Goal: Information Seeking & Learning: Check status

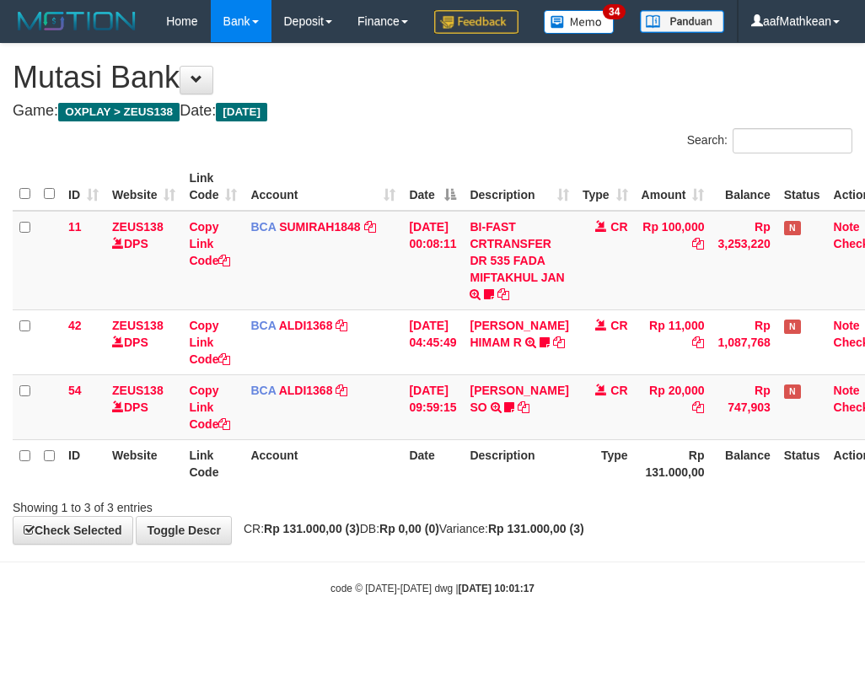
click at [489, 487] on th "Description" at bounding box center [519, 463] width 112 height 48
drag, startPoint x: 477, startPoint y: 521, endPoint x: 854, endPoint y: 609, distance: 386.9
click at [788, 596] on body "Toggle navigation Home Bank Account List Load By Website Group [OXPLAY] ZEUS138…" at bounding box center [432, 319] width 865 height 638
click at [541, 516] on div "Showing 1 to 3 of 3 entries" at bounding box center [432, 504] width 865 height 24
click at [546, 516] on div "Showing 1 to 3 of 3 entries" at bounding box center [432, 504] width 865 height 24
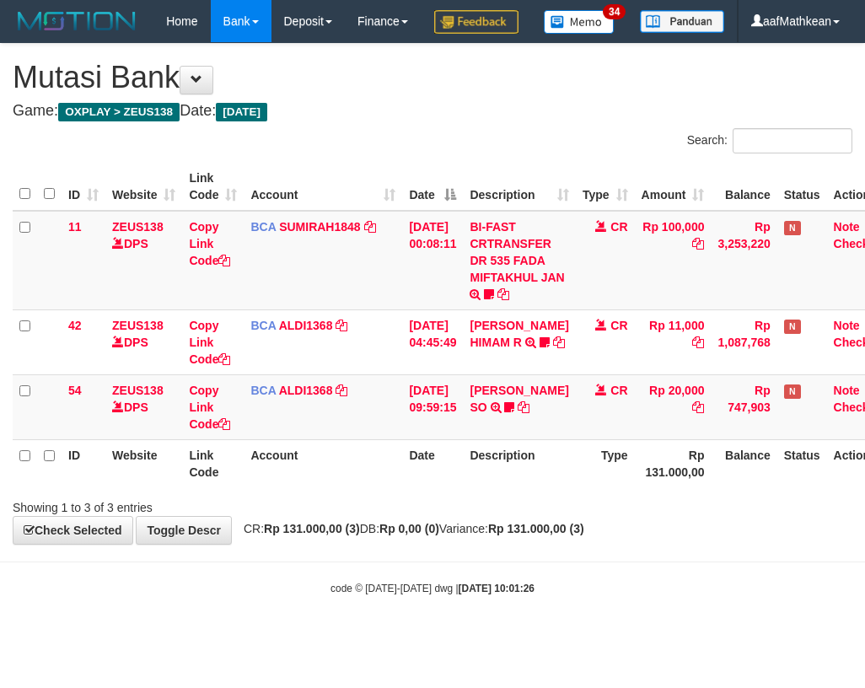
click at [725, 516] on div "Search: ID Website Link Code Account Date Description Type Amount Balance Statu…" at bounding box center [433, 322] width 840 height 388
drag, startPoint x: 755, startPoint y: 494, endPoint x: 886, endPoint y: 495, distance: 131.5
click at [864, 495] on html "Toggle navigation Home Bank Account List Load By Website Group [OXPLAY] ZEUS138…" at bounding box center [432, 319] width 865 height 638
drag, startPoint x: 577, startPoint y: 576, endPoint x: 741, endPoint y: 540, distance: 168.2
click at [663, 544] on div "**********" at bounding box center [432, 294] width 865 height 500
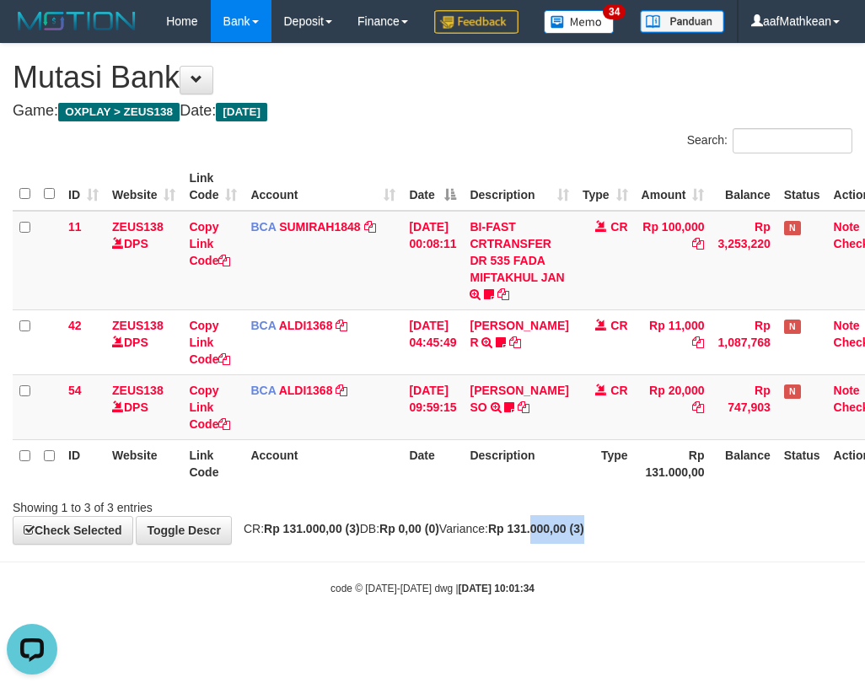
drag, startPoint x: 384, startPoint y: 56, endPoint x: 382, endPoint y: 115, distance: 59.0
click at [383, 43] on div "Home Bank Account List Load By Website Group [OXPLAY] ZEUS138 By Load Group (DP…" at bounding box center [433, 21] width 840 height 43
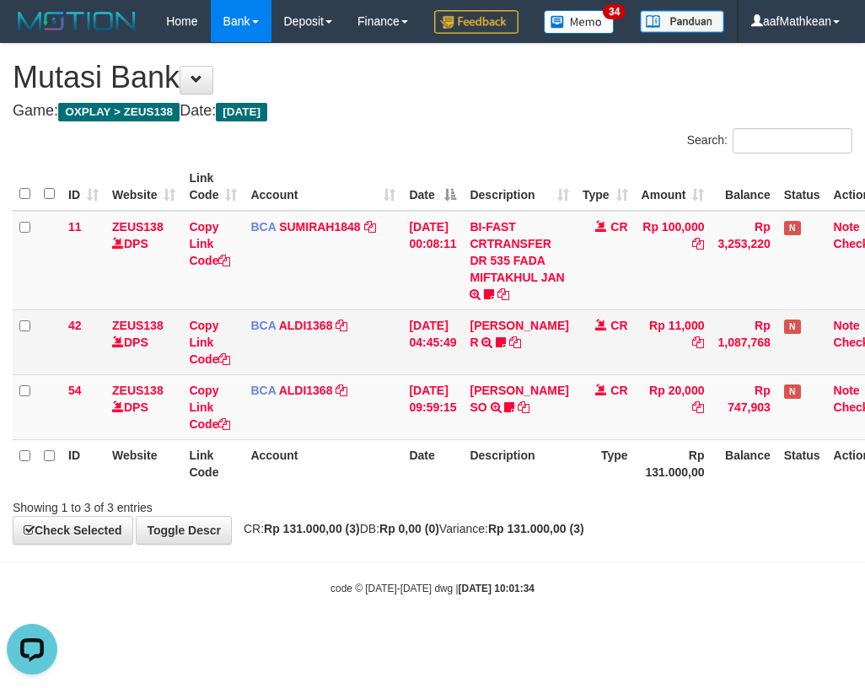
drag, startPoint x: 471, startPoint y: 352, endPoint x: 478, endPoint y: 386, distance: 35.2
click at [475, 387] on tbody "11 ZEUS138 DPS Copy Link Code BCA SUMIRAH1848 DPS SUMIRAH mutasi_20250831_4156 …" at bounding box center [454, 325] width 883 height 229
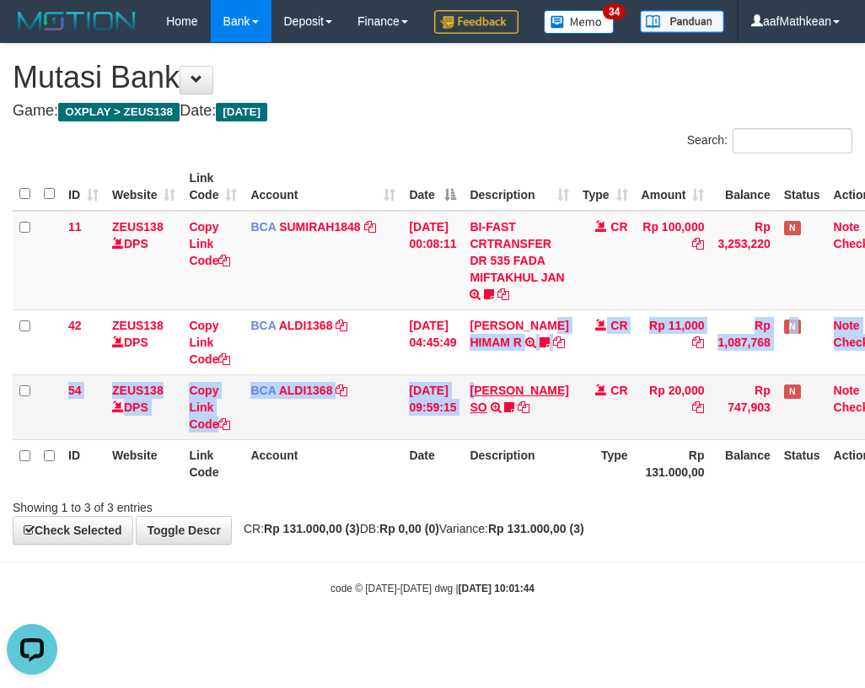
click at [492, 440] on tbody "11 ZEUS138 DPS Copy Link Code BCA SUMIRAH1848 DPS SUMIRAH mutasi_20250831_4156 …" at bounding box center [454, 325] width 883 height 229
click at [470, 384] on link "AJI AHMAD SO" at bounding box center [519, 399] width 99 height 30
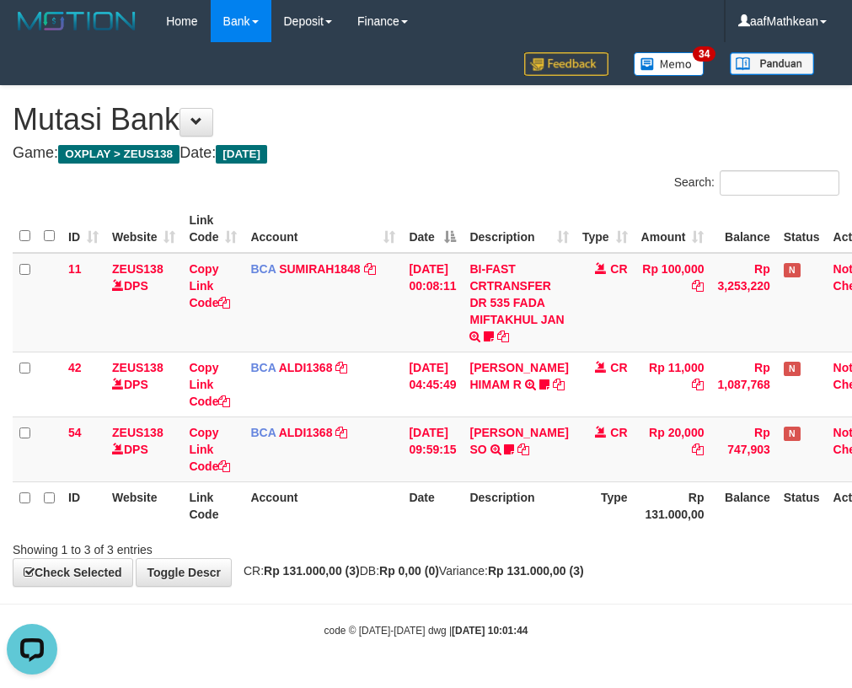
drag, startPoint x: 481, startPoint y: 540, endPoint x: 482, endPoint y: 524, distance: 16.1
click at [479, 529] on th "Description" at bounding box center [519, 505] width 112 height 48
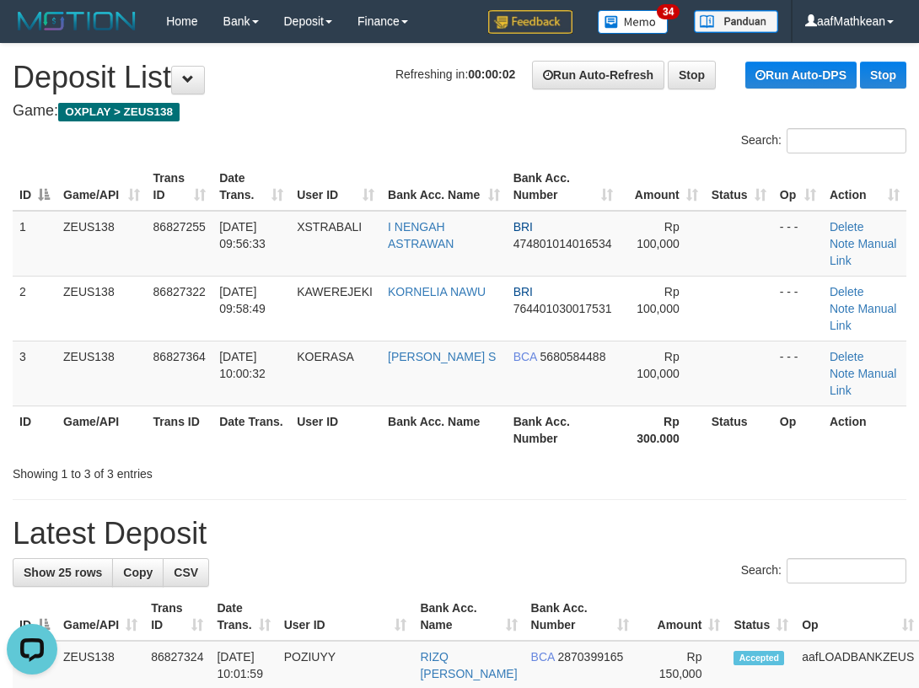
drag, startPoint x: 85, startPoint y: 155, endPoint x: -169, endPoint y: 181, distance: 255.9
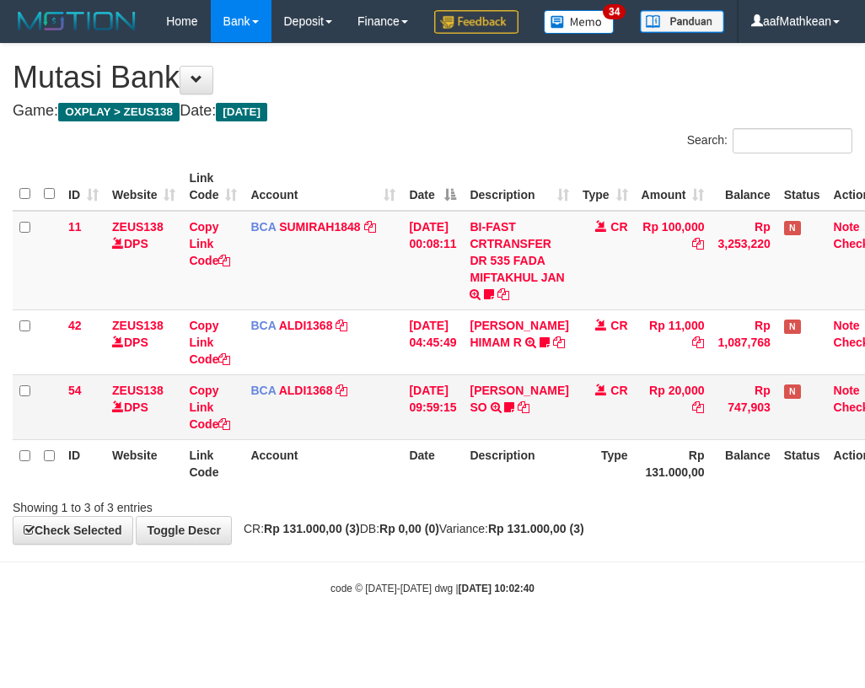
click at [520, 439] on td "AJI AHMAD SO TRSF E-BANKING CR 3108/FTSCY/WS95051 20000.002025083193621989 TRFD…" at bounding box center [519, 406] width 112 height 65
click at [514, 413] on icon at bounding box center [509, 407] width 10 height 12
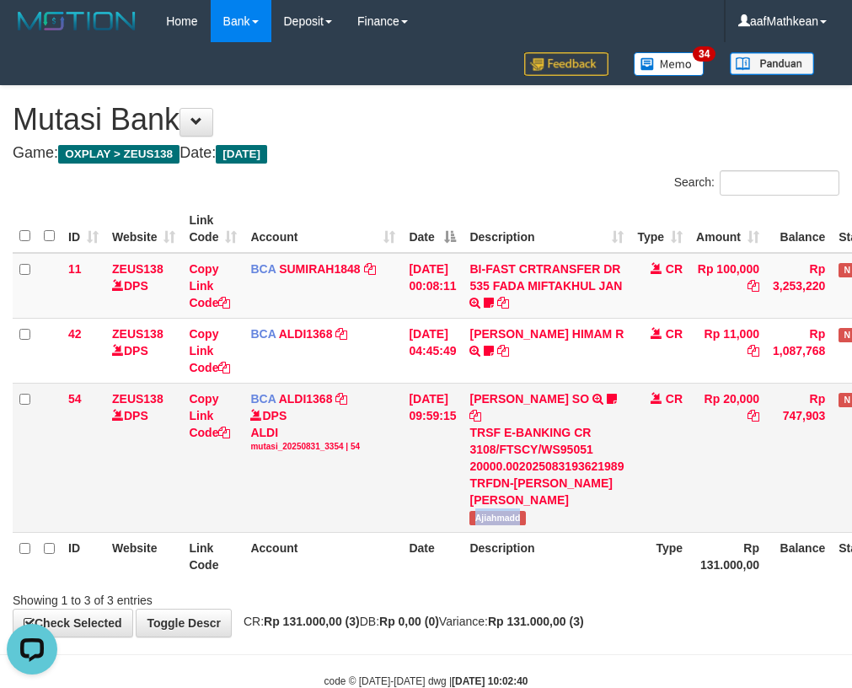
drag, startPoint x: 483, startPoint y: 500, endPoint x: 860, endPoint y: 309, distance: 422.7
click at [551, 497] on td "AJI AHMAD SO TRSF E-BANKING CR 3108/FTSCY/WS95051 20000.002025083193621989 TRFD…" at bounding box center [547, 457] width 168 height 149
copy span "Ajiahmadd"
drag, startPoint x: 301, startPoint y: 427, endPoint x: 694, endPoint y: 449, distance: 393.5
click at [306, 428] on div "DPS ALDI mutasi_20250831_3354 | 54" at bounding box center [322, 430] width 145 height 46
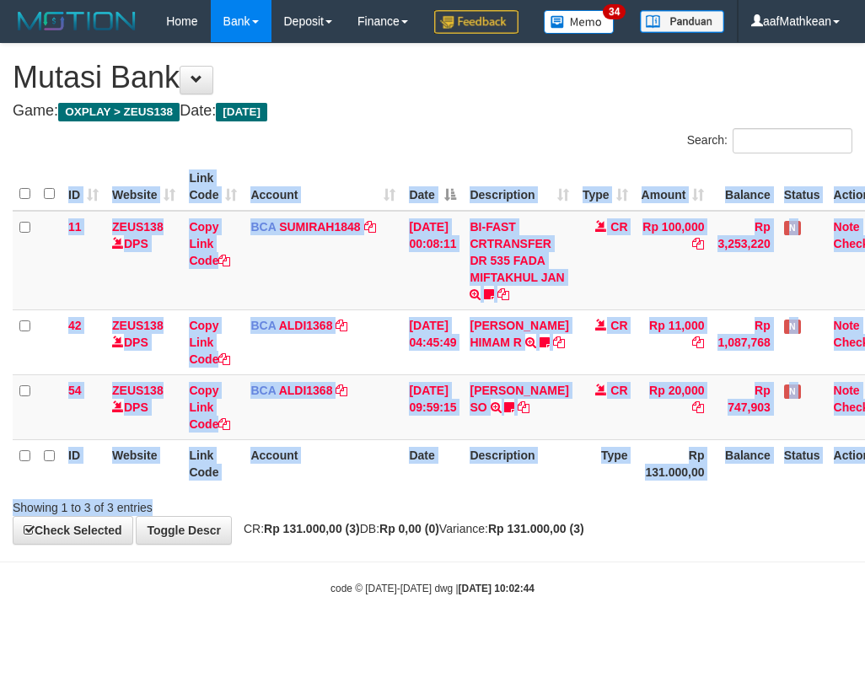
click at [429, 516] on div "Search: ID Website Link Code Account Date Description Type Amount Balance Statu…" at bounding box center [433, 322] width 840 height 388
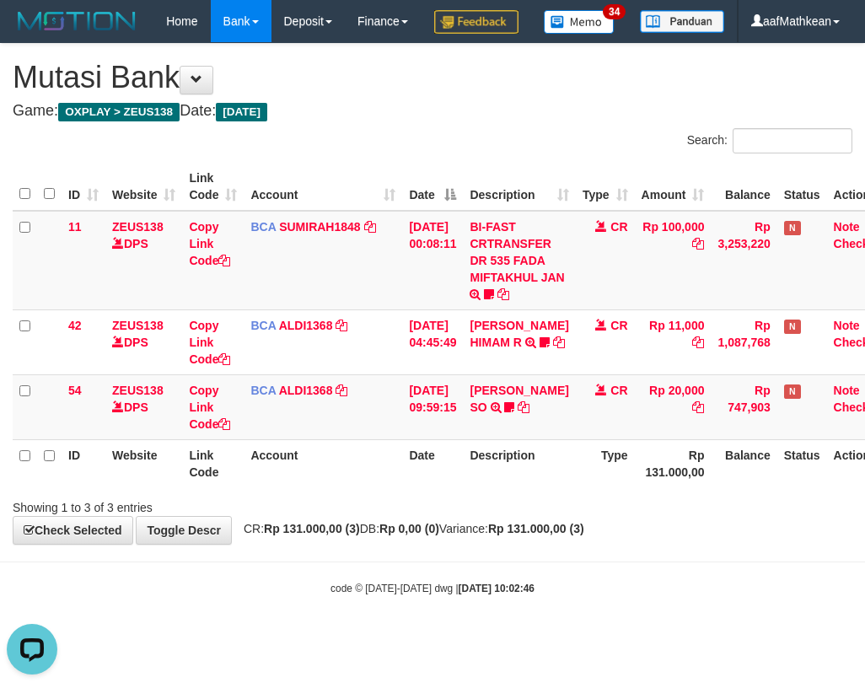
drag, startPoint x: 464, startPoint y: 176, endPoint x: 479, endPoint y: 184, distance: 17.0
click at [462, 158] on div "Search:" at bounding box center [648, 143] width 407 height 30
drag, startPoint x: 230, startPoint y: 498, endPoint x: 332, endPoint y: 521, distance: 104.5
click at [294, 487] on tr "ID Website Link Code Account Date Description Type Rp 131.000,00 Balance Status…" at bounding box center [454, 463] width 883 height 48
click at [429, 487] on th "Date" at bounding box center [432, 463] width 61 height 48
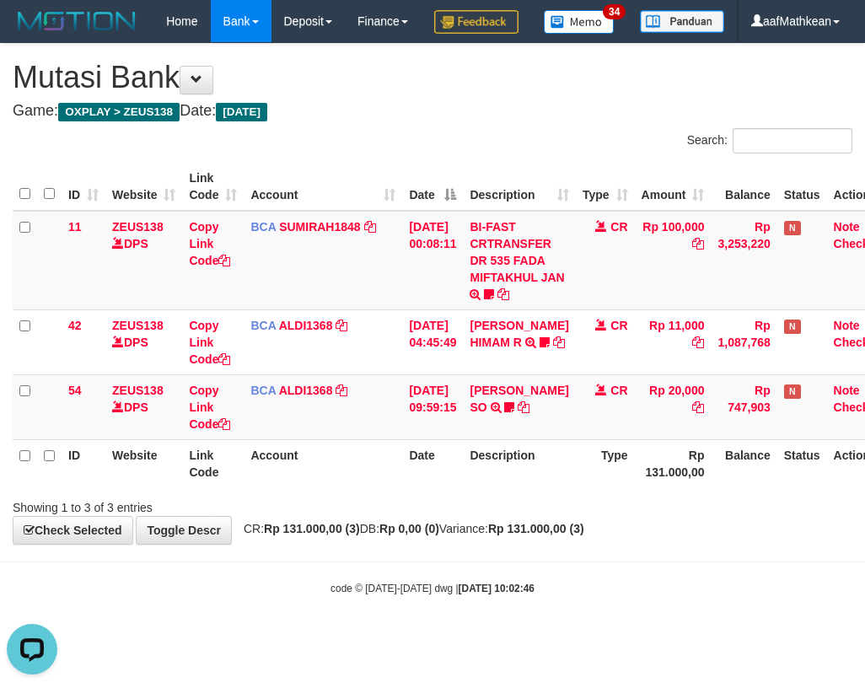
click at [454, 487] on th "Date" at bounding box center [432, 463] width 61 height 48
click at [485, 544] on div "**********" at bounding box center [432, 294] width 865 height 500
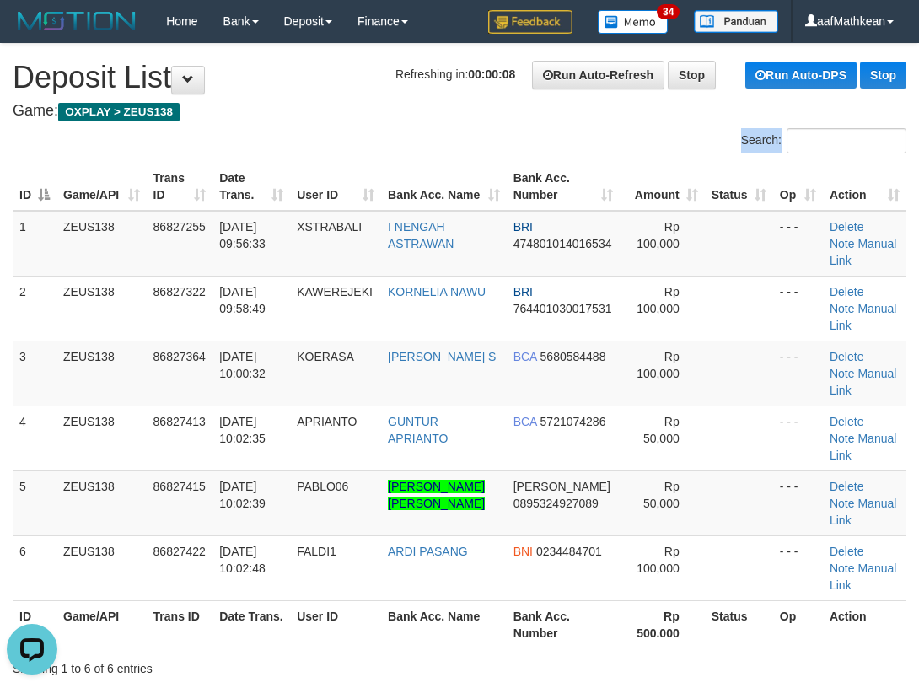
drag, startPoint x: 223, startPoint y: 155, endPoint x: 177, endPoint y: 174, distance: 49.9
click at [219, 162] on div "Search: ID Game/API Trans ID Date Trans. User ID Bank Acc. Name Bank Acc. Numbe…" at bounding box center [460, 402] width 894 height 549
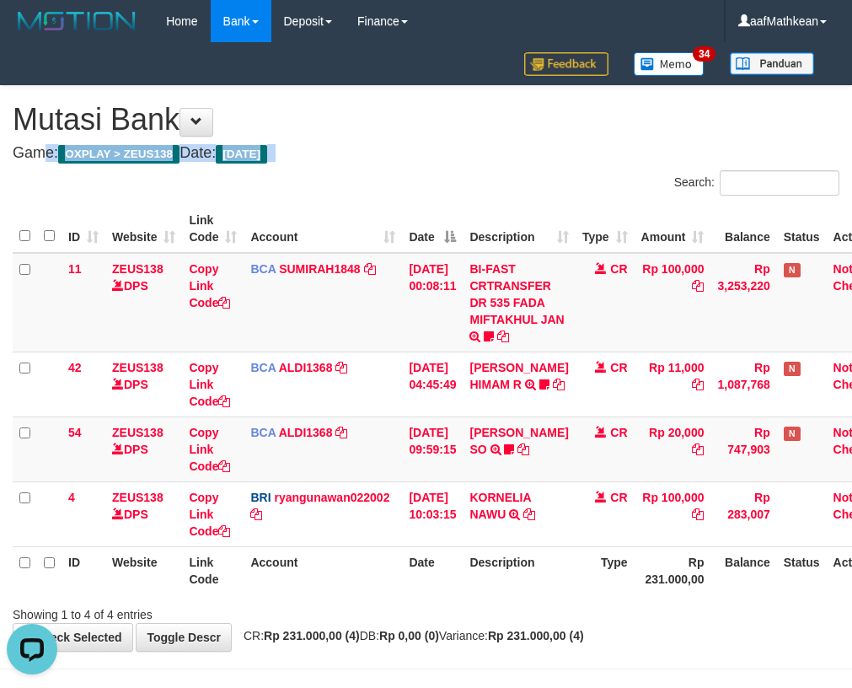
drag, startPoint x: 395, startPoint y: 131, endPoint x: 858, endPoint y: 329, distance: 504.2
click at [746, 297] on div "**********" at bounding box center [426, 368] width 852 height 565
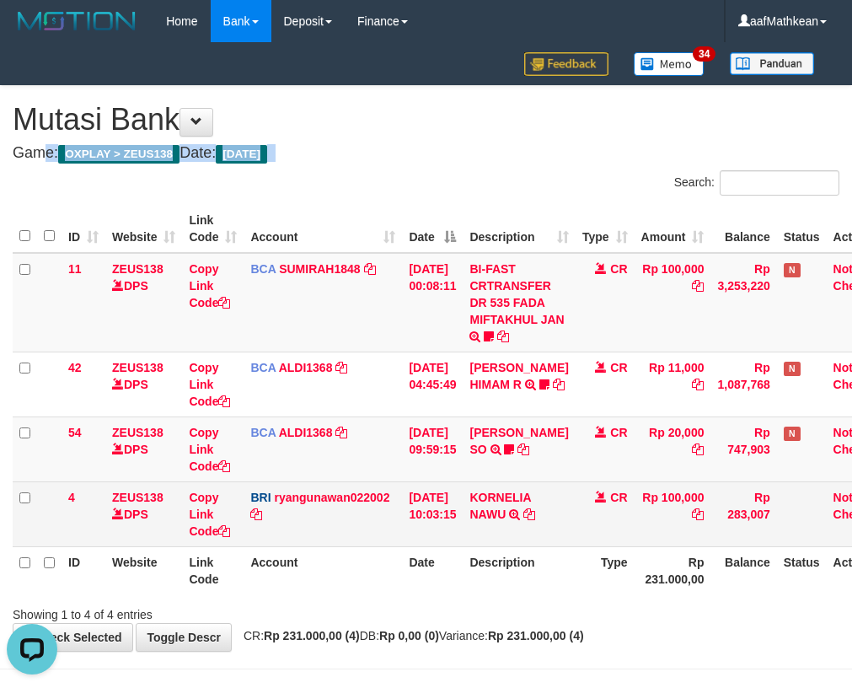
drag, startPoint x: 451, startPoint y: 517, endPoint x: 637, endPoint y: 500, distance: 187.1
click at [455, 513] on td "31/08/2025 10:03:15" at bounding box center [432, 513] width 61 height 65
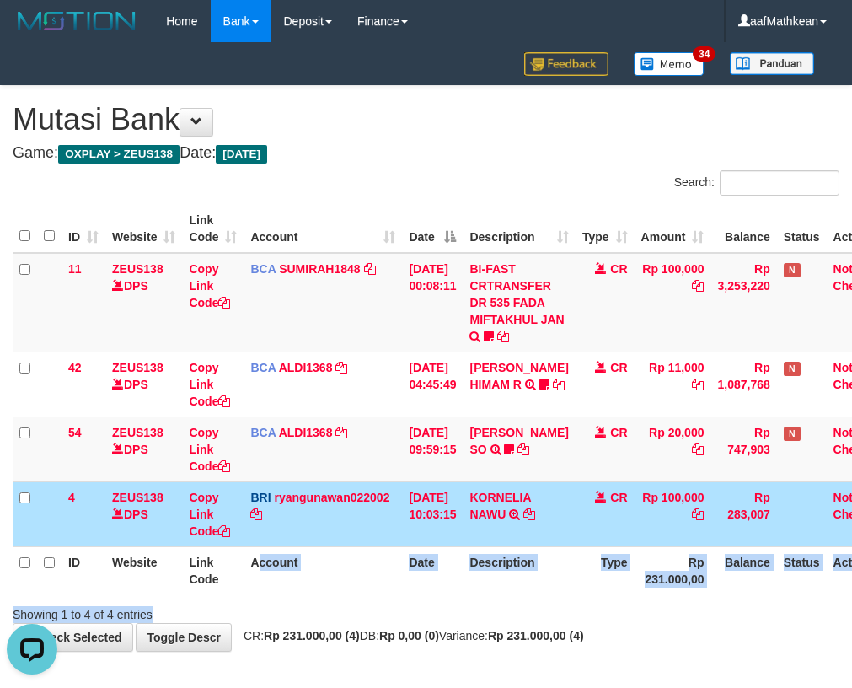
drag, startPoint x: 287, startPoint y: 613, endPoint x: 406, endPoint y: 603, distance: 118.5
click at [341, 617] on div "Search: ID Website Link Code Account Date Description Type Amount Balance Statu…" at bounding box center [426, 396] width 827 height 453
click at [535, 511] on icon at bounding box center [530, 514] width 12 height 12
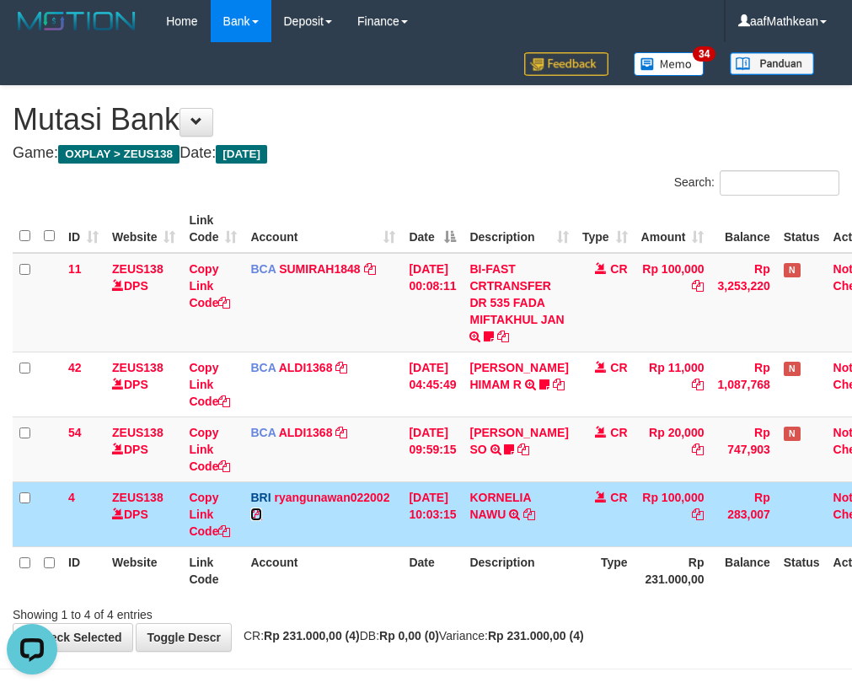
click at [250, 508] on link at bounding box center [256, 514] width 12 height 13
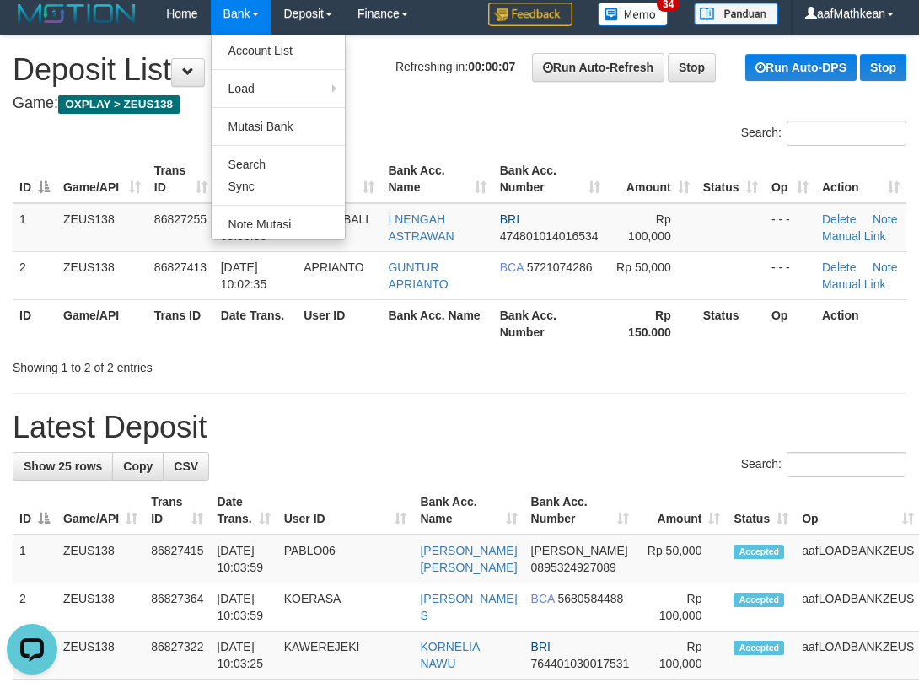
click at [201, 142] on div "Search:" at bounding box center [459, 136] width 919 height 30
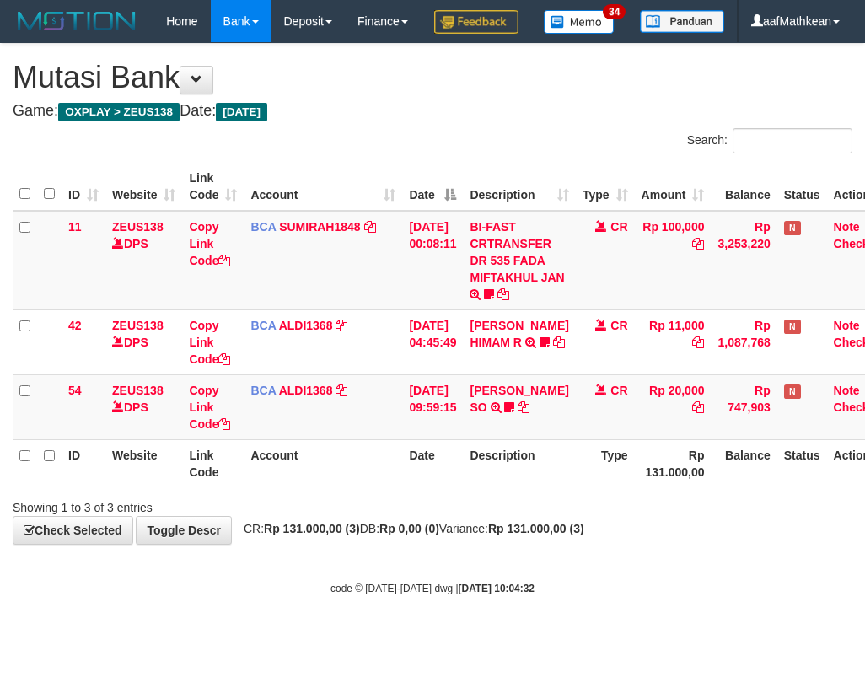
drag, startPoint x: 375, startPoint y: 491, endPoint x: 572, endPoint y: 520, distance: 199.5
click at [416, 487] on tr "ID Website Link Code Account Date Description Type Rp 131.000,00 Balance Status…" at bounding box center [454, 463] width 883 height 48
drag, startPoint x: 280, startPoint y: 568, endPoint x: 367, endPoint y: 574, distance: 87.0
click at [363, 544] on div "**********" at bounding box center [432, 294] width 865 height 500
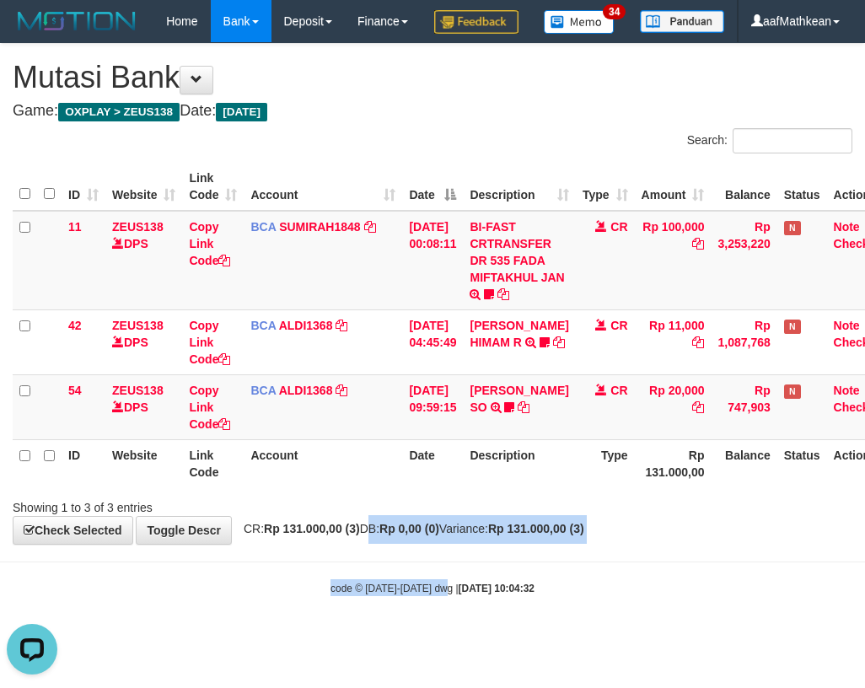
drag, startPoint x: 369, startPoint y: 573, endPoint x: 537, endPoint y: 700, distance: 210.1
click at [453, 631] on body "Toggle navigation Home Bank Account List Load By Website Group [OXPLAY] ZEUS138…" at bounding box center [432, 319] width 865 height 638
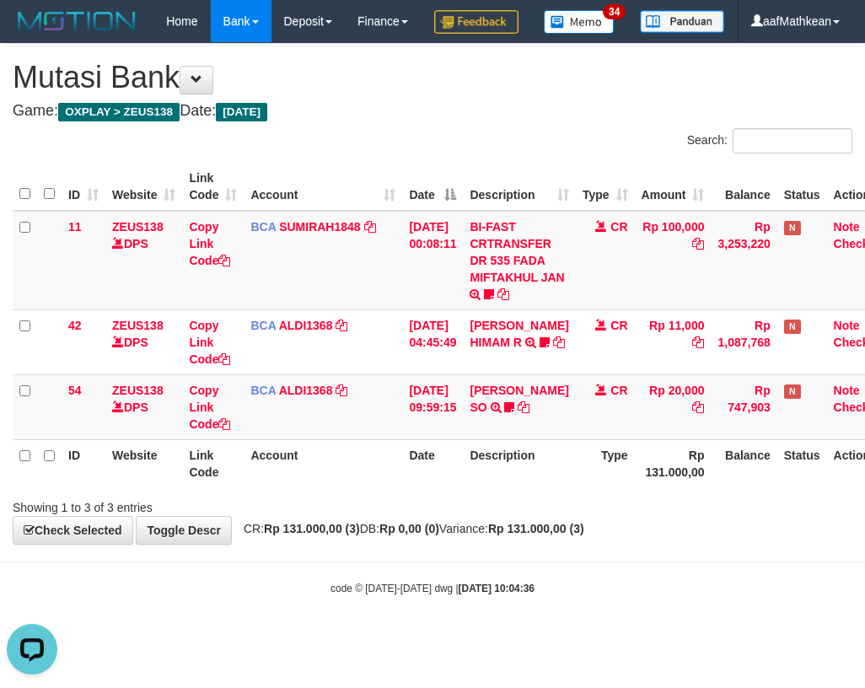
drag, startPoint x: 370, startPoint y: 185, endPoint x: 862, endPoint y: 242, distance: 494.7
click at [370, 158] on div "Search:" at bounding box center [432, 143] width 865 height 30
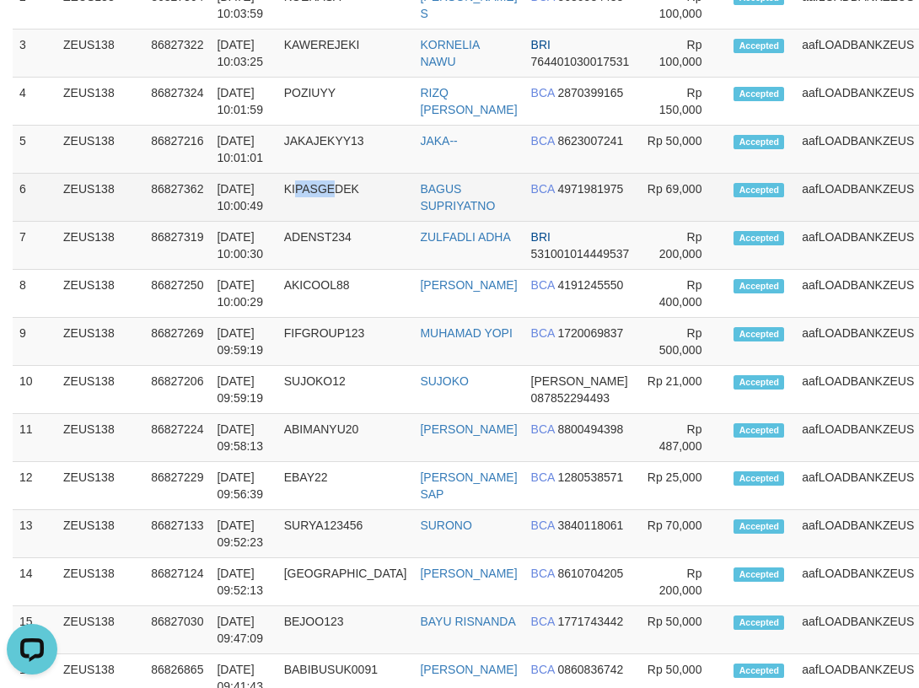
drag, startPoint x: 341, startPoint y: 201, endPoint x: 159, endPoint y: 234, distance: 185.0
click at [331, 204] on td "KIPASGEDEK" at bounding box center [345, 198] width 137 height 48
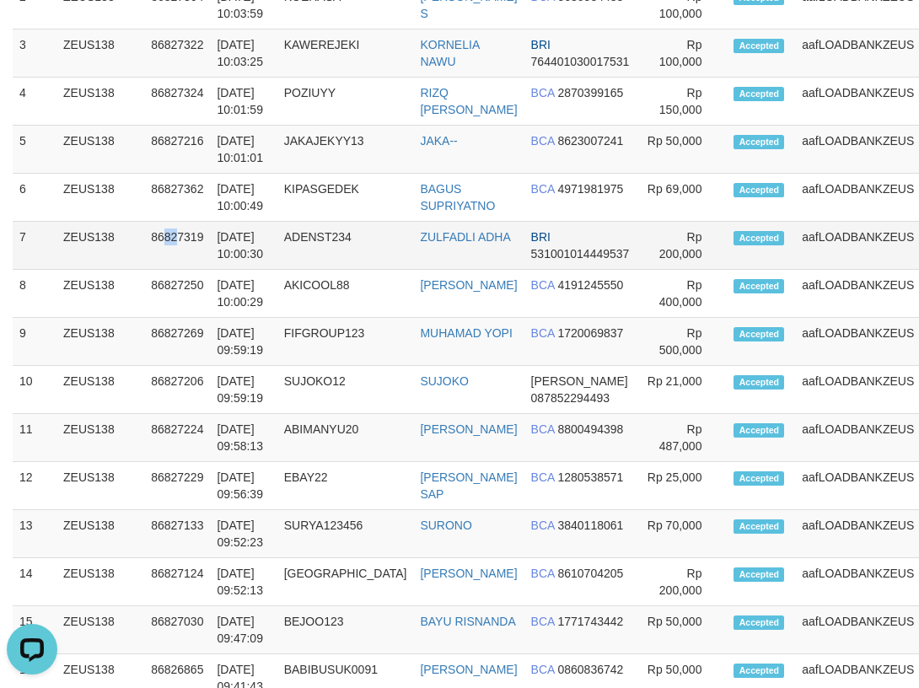
drag, startPoint x: 180, startPoint y: 249, endPoint x: 187, endPoint y: 254, distance: 9.1
click at [184, 250] on td "86827319" at bounding box center [177, 246] width 66 height 48
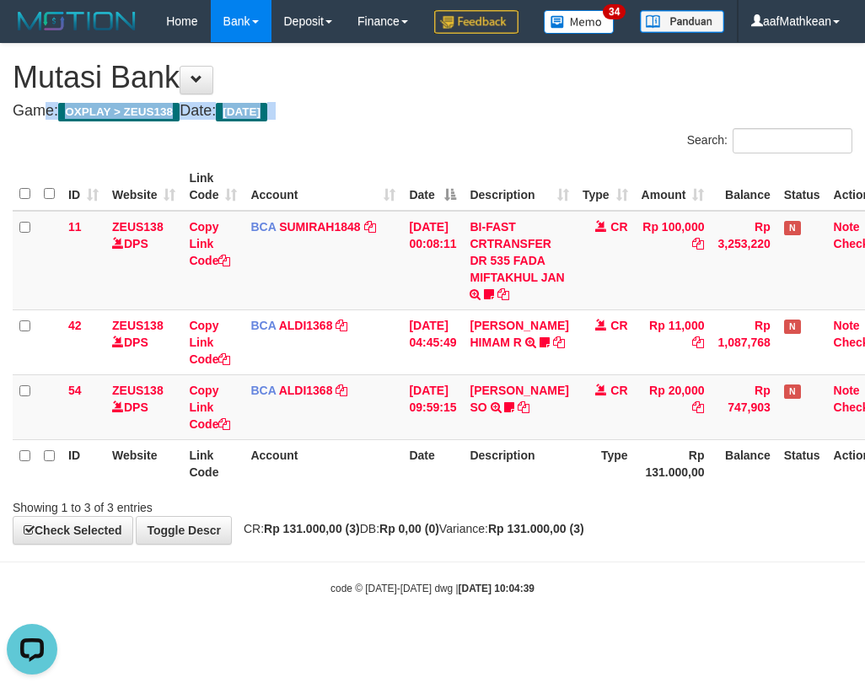
click at [426, 142] on div "**********" at bounding box center [432, 294] width 865 height 500
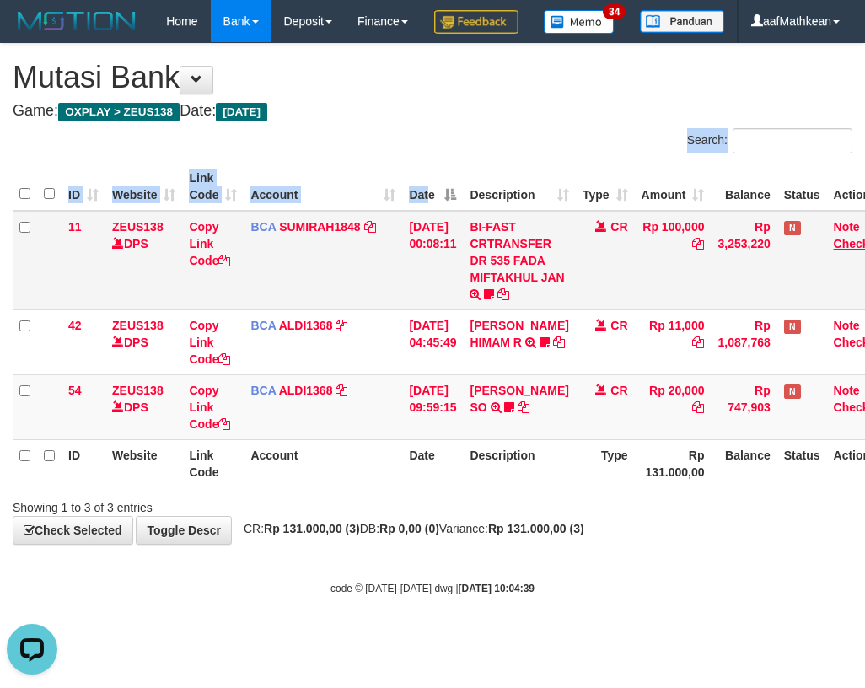
drag, startPoint x: 423, startPoint y: 180, endPoint x: 856, endPoint y: 291, distance: 446.4
click at [639, 287] on div "Search: ID Website Link Code Account Date Description Type Amount Balance Statu…" at bounding box center [433, 322] width 840 height 388
click at [463, 487] on th "Date" at bounding box center [432, 463] width 61 height 48
drag, startPoint x: 462, startPoint y: 503, endPoint x: 443, endPoint y: 474, distance: 34.9
click at [462, 487] on th "Date" at bounding box center [432, 463] width 61 height 48
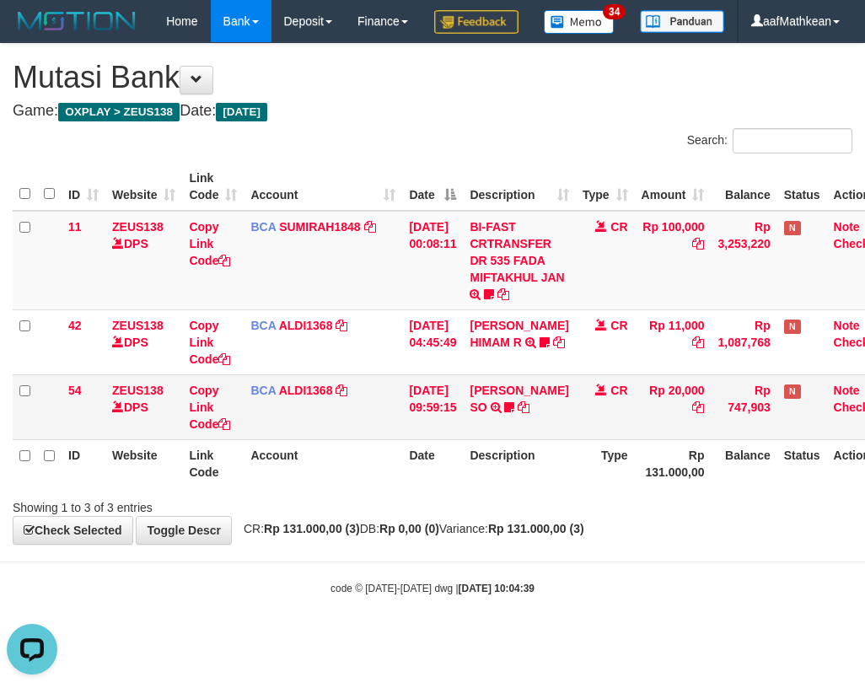
drag, startPoint x: 421, startPoint y: 453, endPoint x: 444, endPoint y: 461, distance: 25.1
click at [424, 439] on td "31/08/2025 09:59:15" at bounding box center [432, 406] width 61 height 65
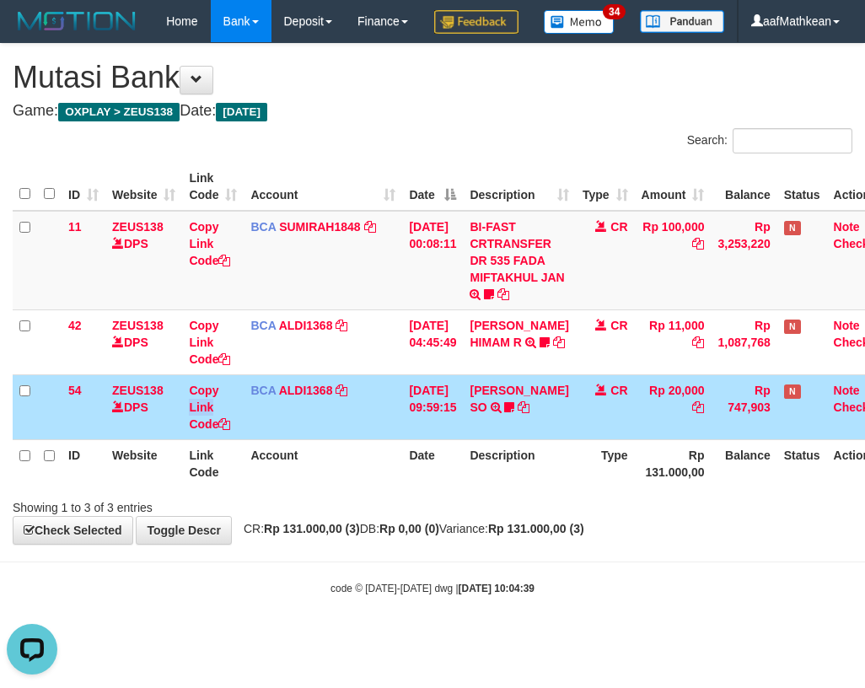
drag, startPoint x: 234, startPoint y: 443, endPoint x: 283, endPoint y: 459, distance: 52.3
click at [255, 439] on tr "54 ZEUS138 DPS Copy Link Code BCA ALDI1368 DPS ALDI mutasi_20250831_3354 | 54 m…" at bounding box center [454, 406] width 883 height 65
drag, startPoint x: 402, startPoint y: 523, endPoint x: 468, endPoint y: 537, distance: 67.3
click at [405, 487] on tr "ID Website Link Code Account Date Description Type Rp 131.000,00 Balance Status…" at bounding box center [454, 463] width 883 height 48
click at [418, 205] on th "Date" at bounding box center [432, 187] width 61 height 48
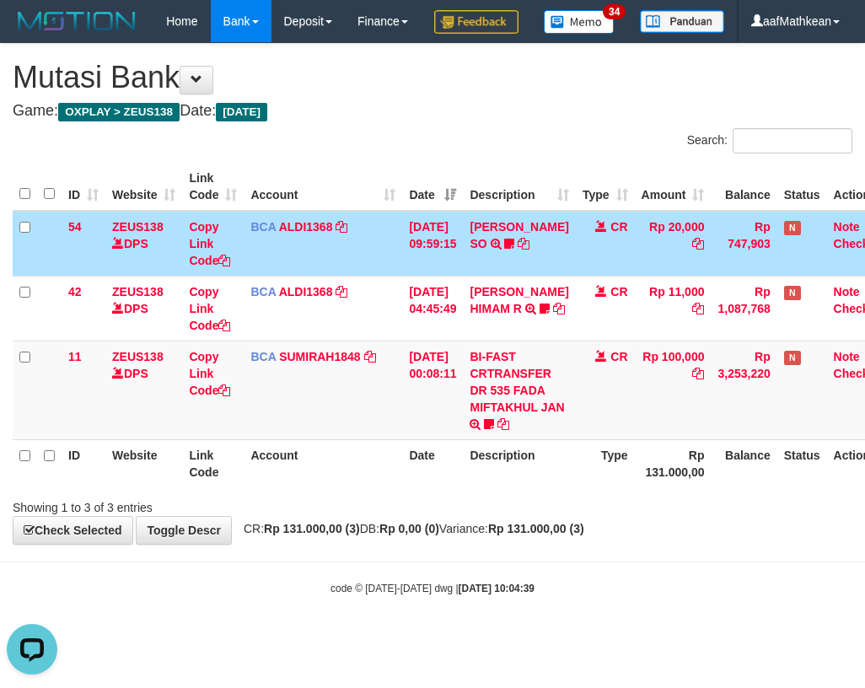
click at [352, 487] on th "Account" at bounding box center [323, 463] width 158 height 48
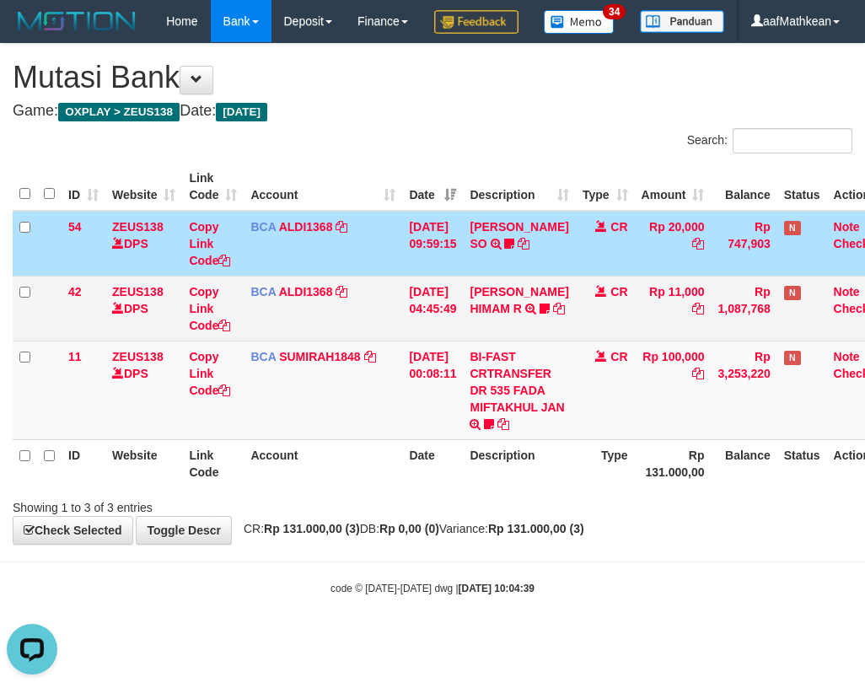
drag, startPoint x: 400, startPoint y: 475, endPoint x: 830, endPoint y: 373, distance: 441.1
click at [516, 439] on tr "11 ZEUS138 DPS Copy Link Code BCA SUMIRAH1848 DPS SUMIRAH mutasi_20250831_4156 …" at bounding box center [454, 390] width 883 height 99
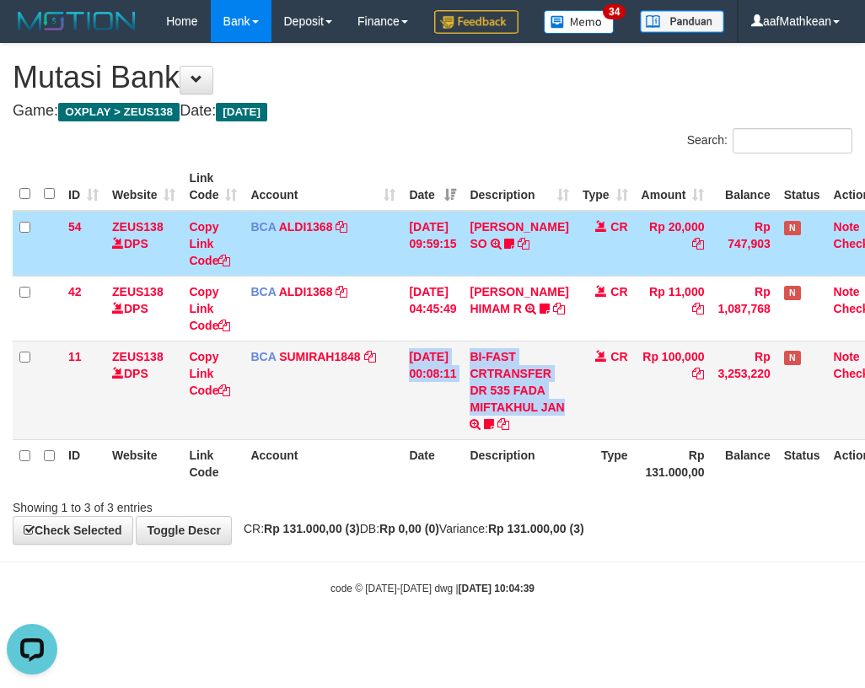
click at [463, 439] on td "31/08/2025 00:08:11" at bounding box center [432, 390] width 61 height 99
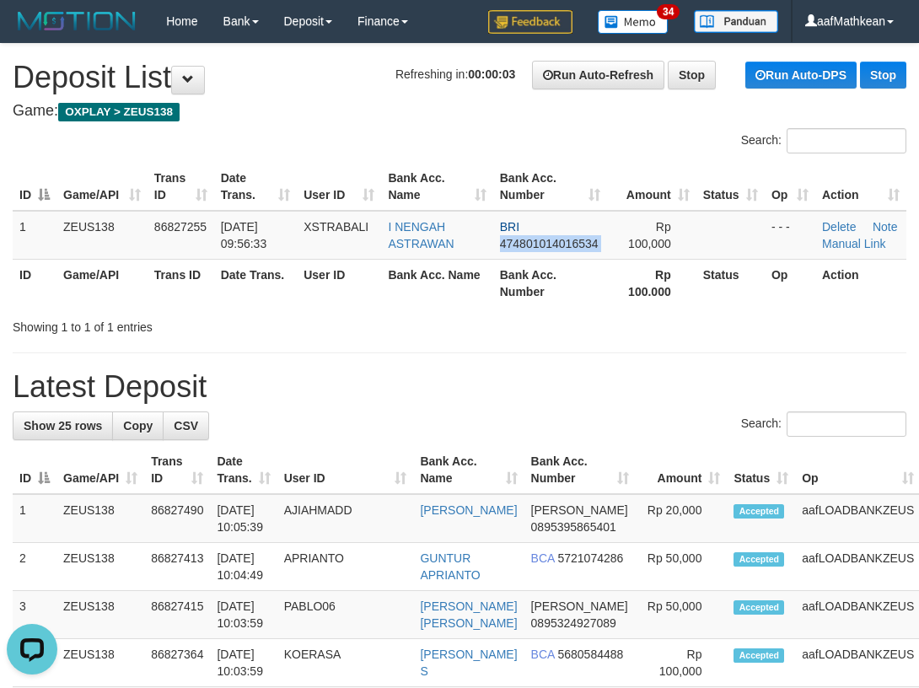
click at [546, 247] on td "BRI 474801014016534" at bounding box center [550, 235] width 114 height 49
click at [228, 132] on div "Search:" at bounding box center [459, 143] width 919 height 30
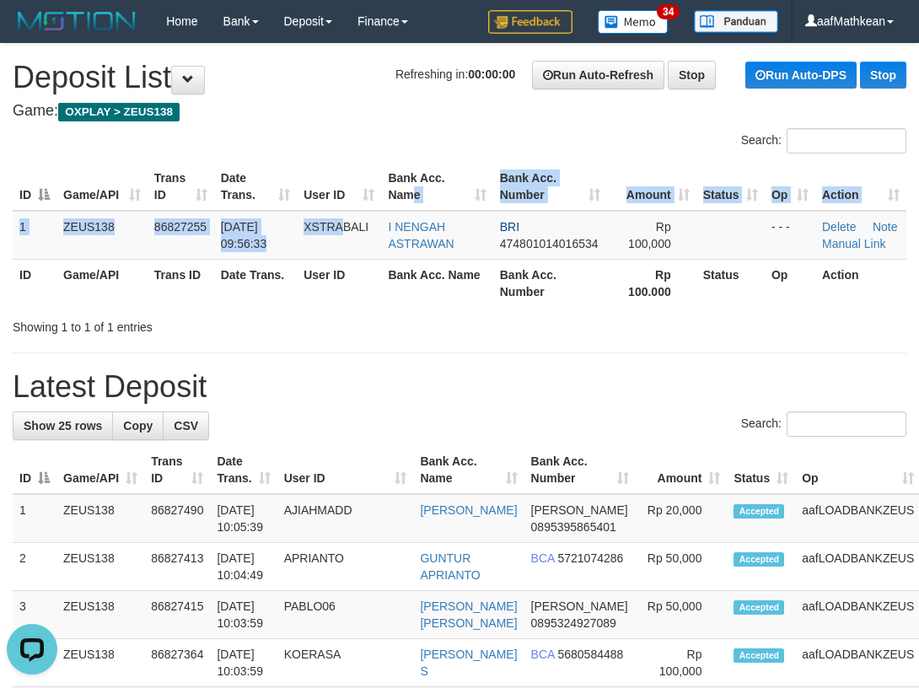
drag, startPoint x: 426, startPoint y: 196, endPoint x: 115, endPoint y: 288, distance: 324.4
click at [253, 252] on tr "1 ZEUS138 86827255 31/08/2025 09:56:33 XSTRABALI I NENGAH ASTRAWAN BRI 47480101…" at bounding box center [460, 235] width 894 height 49
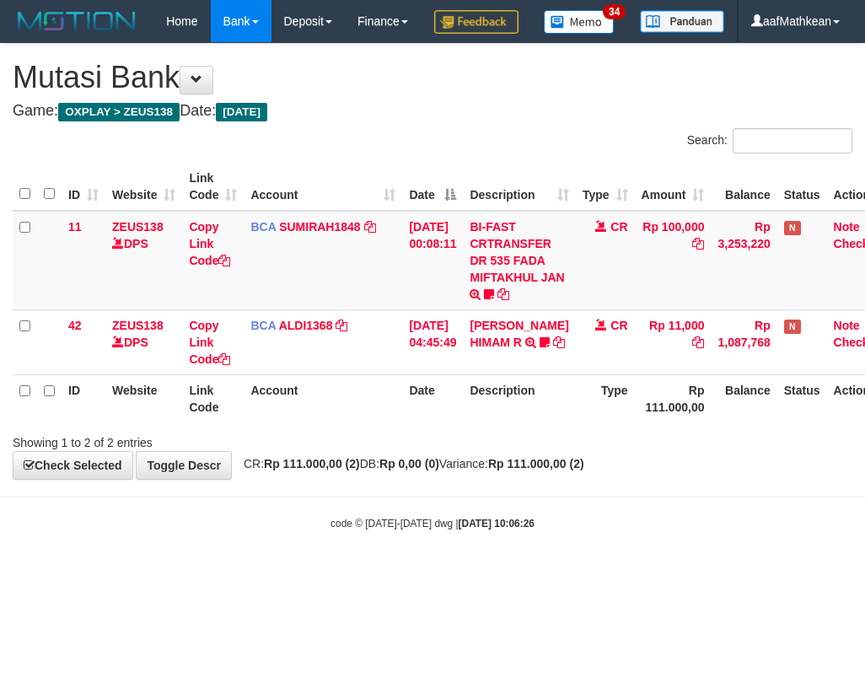
click at [433, 479] on div "**********" at bounding box center [432, 261] width 865 height 435
click at [435, 479] on div "**********" at bounding box center [432, 261] width 865 height 435
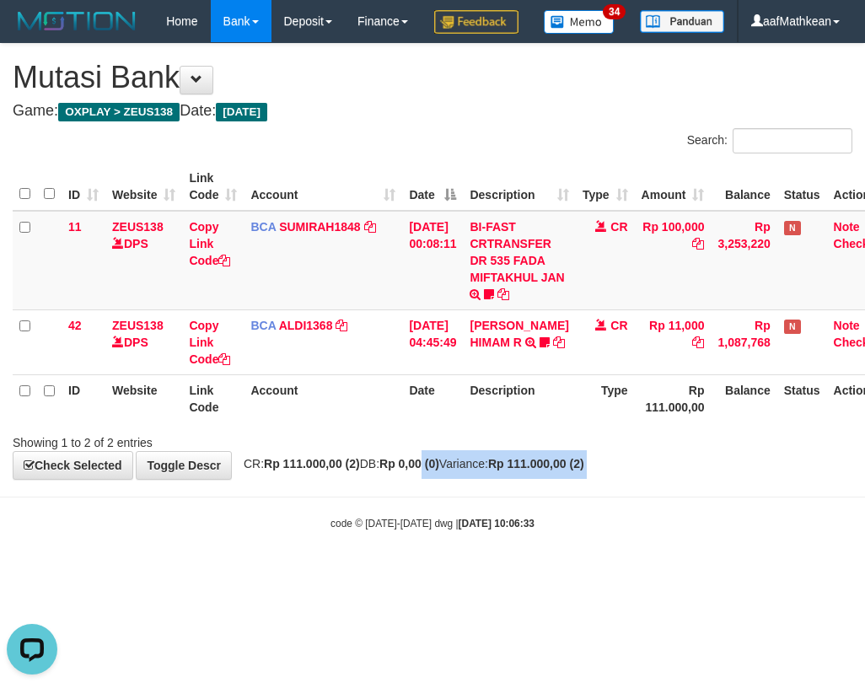
click at [450, 479] on div "**********" at bounding box center [432, 261] width 865 height 435
drag, startPoint x: 313, startPoint y: 513, endPoint x: 461, endPoint y: 556, distance: 154.5
click at [324, 479] on div "**********" at bounding box center [432, 261] width 865 height 435
drag, startPoint x: 475, startPoint y: 109, endPoint x: 626, endPoint y: 221, distance: 188.0
click at [477, 94] on h1 "Mutasi Bank" at bounding box center [433, 78] width 840 height 34
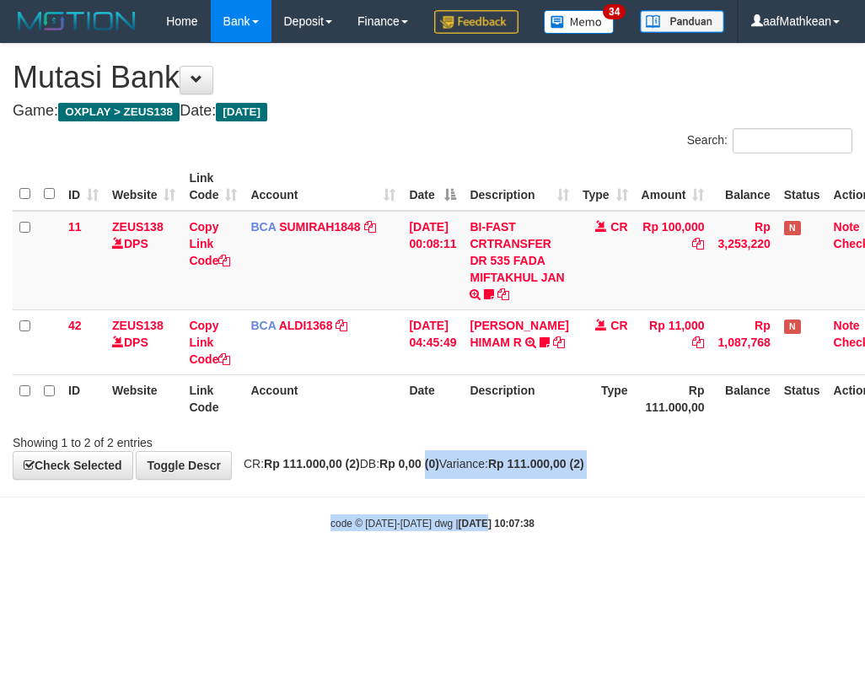
drag, startPoint x: 459, startPoint y: 532, endPoint x: 484, endPoint y: 570, distance: 45.6
click at [471, 551] on body "Toggle navigation Home Bank Account List Load By Website Group [OXPLAY] ZEUS138…" at bounding box center [432, 286] width 865 height 573
drag, startPoint x: 484, startPoint y: 570, endPoint x: 861, endPoint y: 454, distance: 394.4
click at [696, 503] on body "Toggle navigation Home Bank Account List Load By Website Group [OXPLAY] ZEUS138…" at bounding box center [432, 286] width 865 height 573
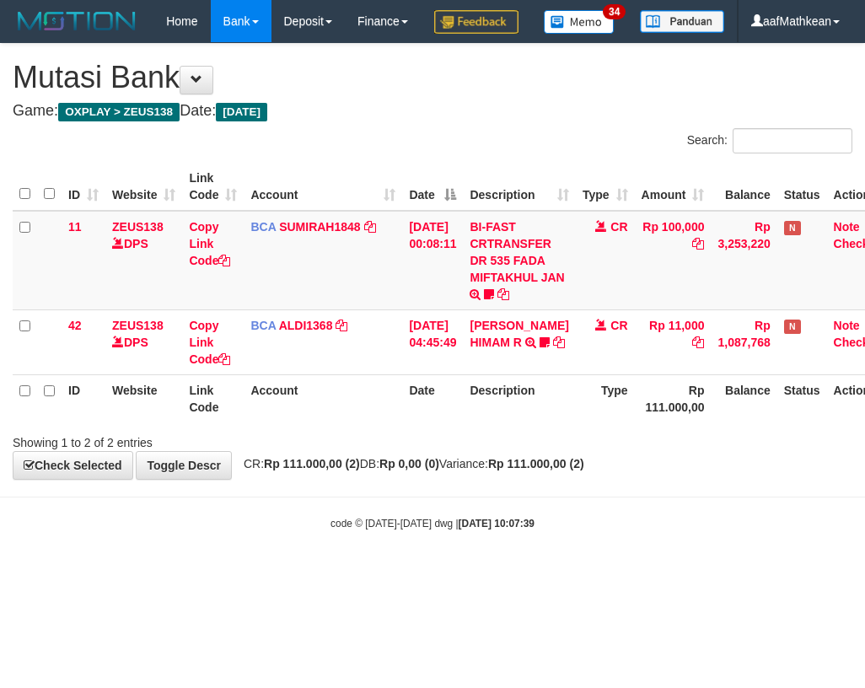
click at [446, 479] on div "**********" at bounding box center [432, 261] width 865 height 435
drag, startPoint x: 455, startPoint y: 528, endPoint x: 531, endPoint y: 648, distance: 142.4
click at [484, 568] on body "Toggle navigation Home Bank Account List Load By Website Group [OXPLAY] ZEUS138…" at bounding box center [432, 286] width 865 height 573
drag, startPoint x: 454, startPoint y: 141, endPoint x: 475, endPoint y: 250, distance: 110.8
click at [454, 142] on div "**********" at bounding box center [432, 261] width 865 height 435
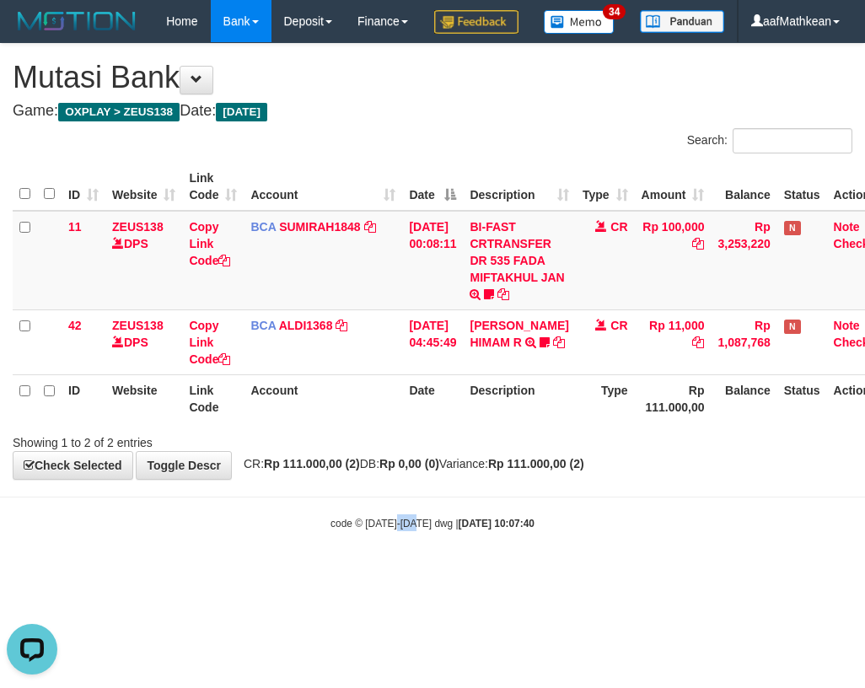
drag, startPoint x: 393, startPoint y: 553, endPoint x: 483, endPoint y: 572, distance: 92.1
click at [427, 553] on body "Toggle navigation Home Bank Account List Load By Website Group [OXPLAY] ZEUS138…" at bounding box center [432, 286] width 865 height 573
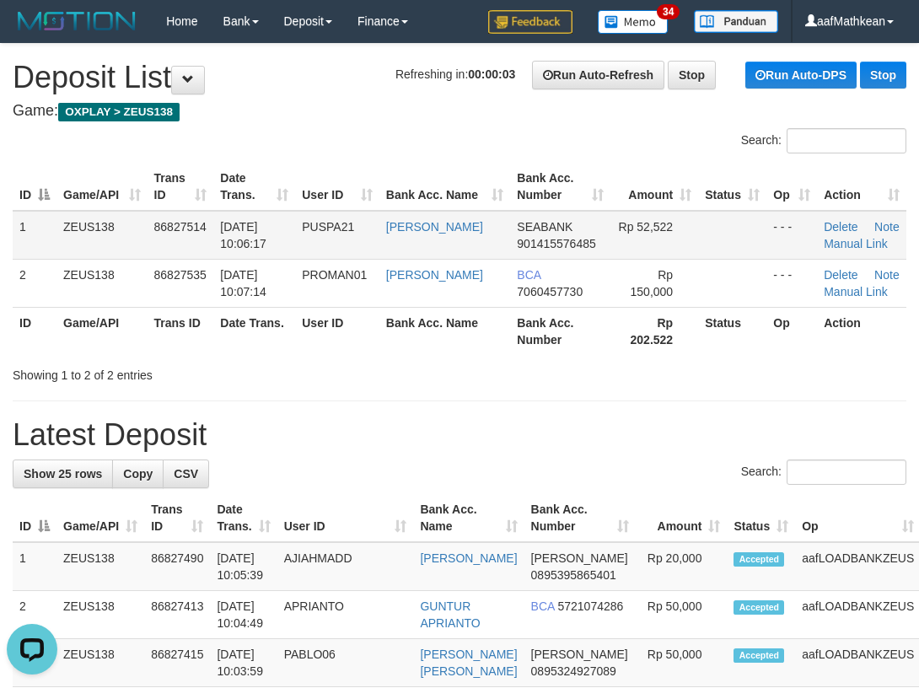
click at [115, 250] on td "ZEUS138" at bounding box center [101, 235] width 91 height 49
drag, startPoint x: 341, startPoint y: 368, endPoint x: 368, endPoint y: 380, distance: 30.2
click at [368, 380] on div "Showing 1 to 2 of 2 entries" at bounding box center [191, 372] width 357 height 24
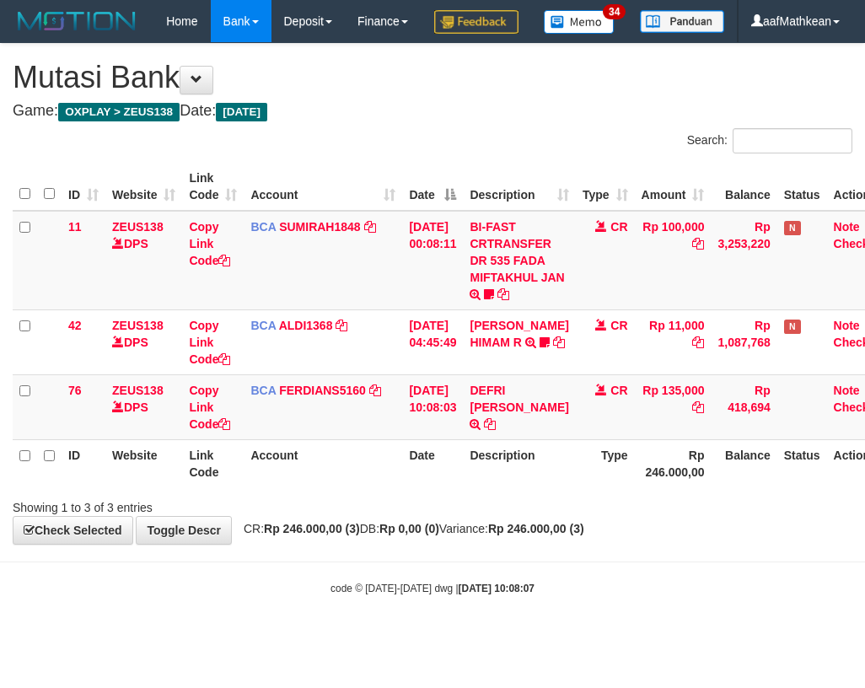
click at [601, 638] on html "Toggle navigation Home Bank Account List Load By Website Group [OXPLAY] ZEUS138…" at bounding box center [432, 319] width 865 height 638
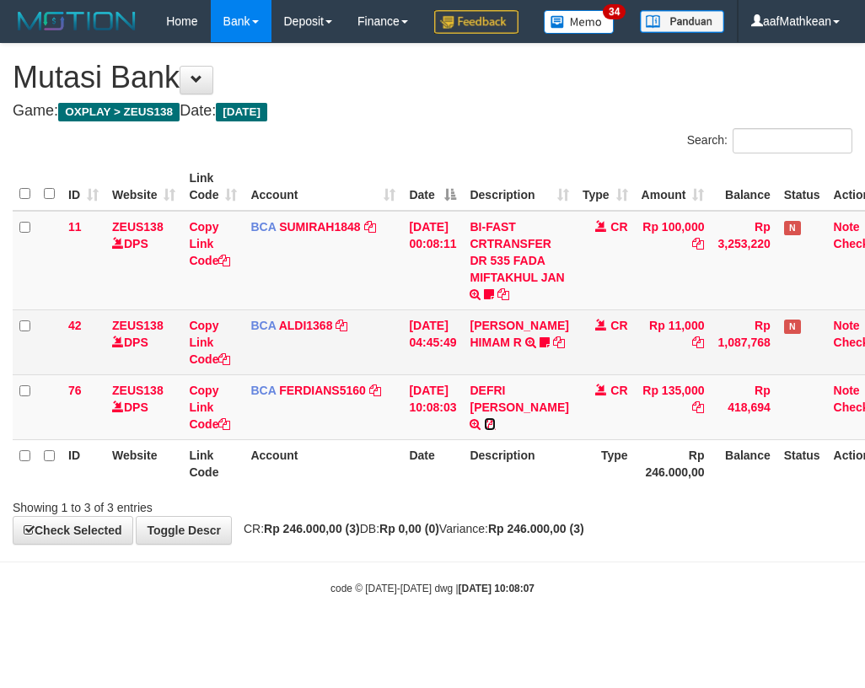
drag, startPoint x: 486, startPoint y: 465, endPoint x: 669, endPoint y: 400, distance: 193.6
click at [486, 430] on icon at bounding box center [490, 424] width 12 height 12
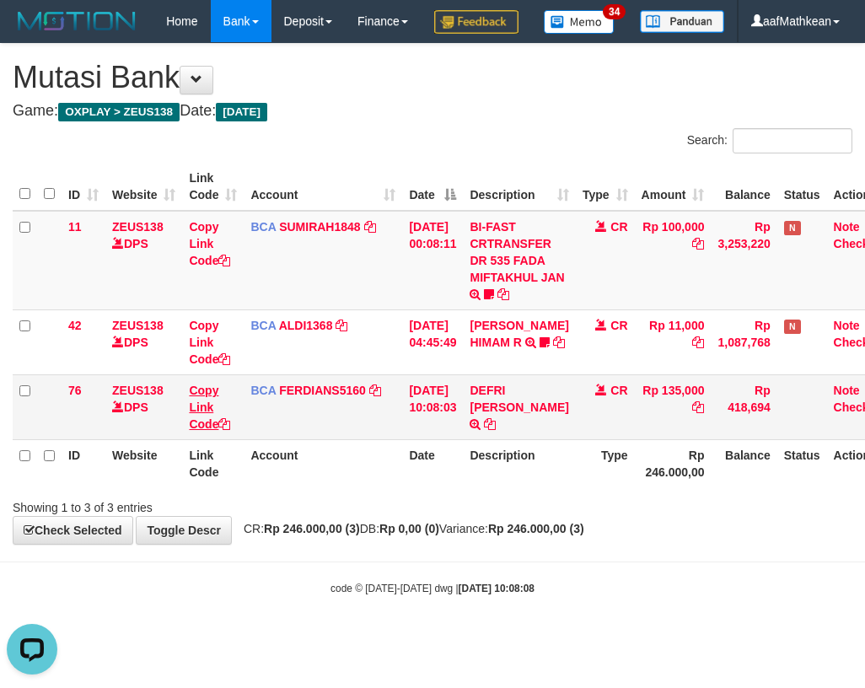
drag, startPoint x: 180, startPoint y: 468, endPoint x: 201, endPoint y: 461, distance: 22.9
click at [184, 439] on tr "76 ZEUS138 DPS Copy Link Code BCA FERDIANS5160 DPS FERDIANSYAH mutasi_20250831_…" at bounding box center [454, 406] width 883 height 65
click at [230, 430] on icon at bounding box center [224, 424] width 12 height 12
copy tr "Copy Link"
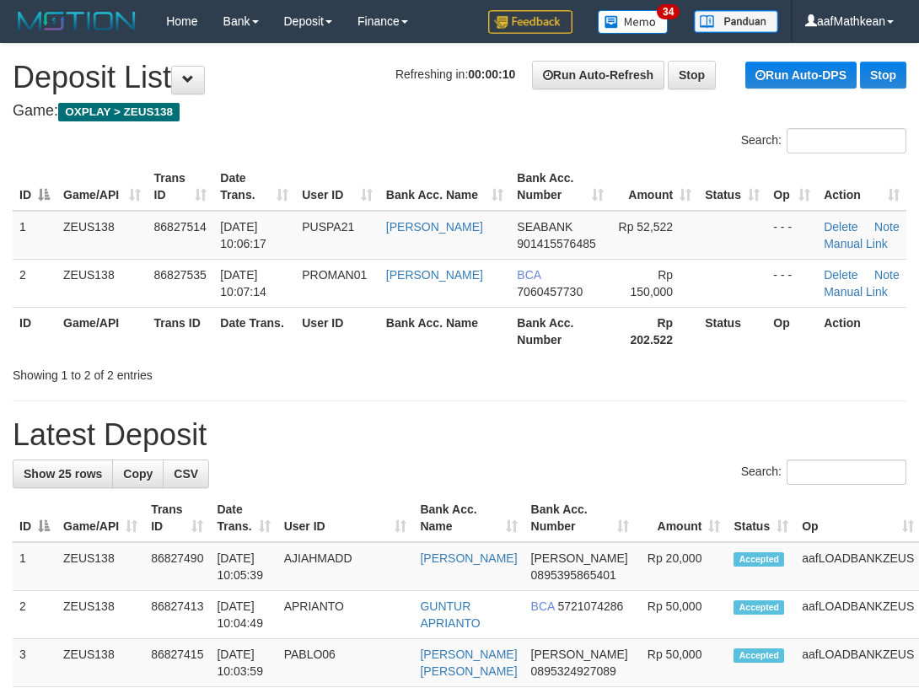
click at [570, 368] on div "Showing 1 to 2 of 2 entries" at bounding box center [459, 372] width 919 height 24
click at [575, 380] on div "Showing 1 to 2 of 2 entries" at bounding box center [459, 372] width 919 height 24
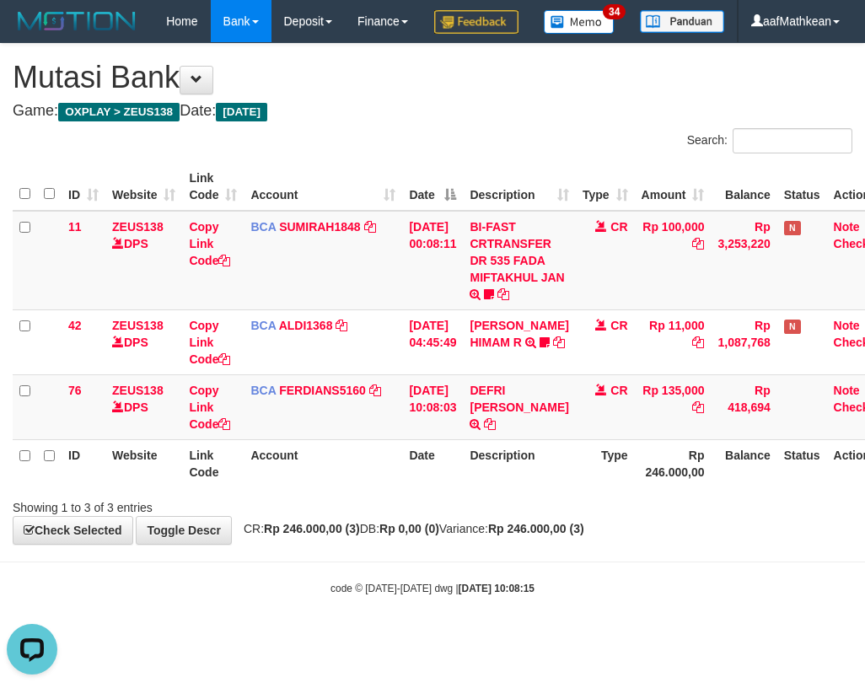
drag, startPoint x: 418, startPoint y: 135, endPoint x: 437, endPoint y: 147, distance: 22.0
click at [420, 137] on div "**********" at bounding box center [432, 294] width 865 height 500
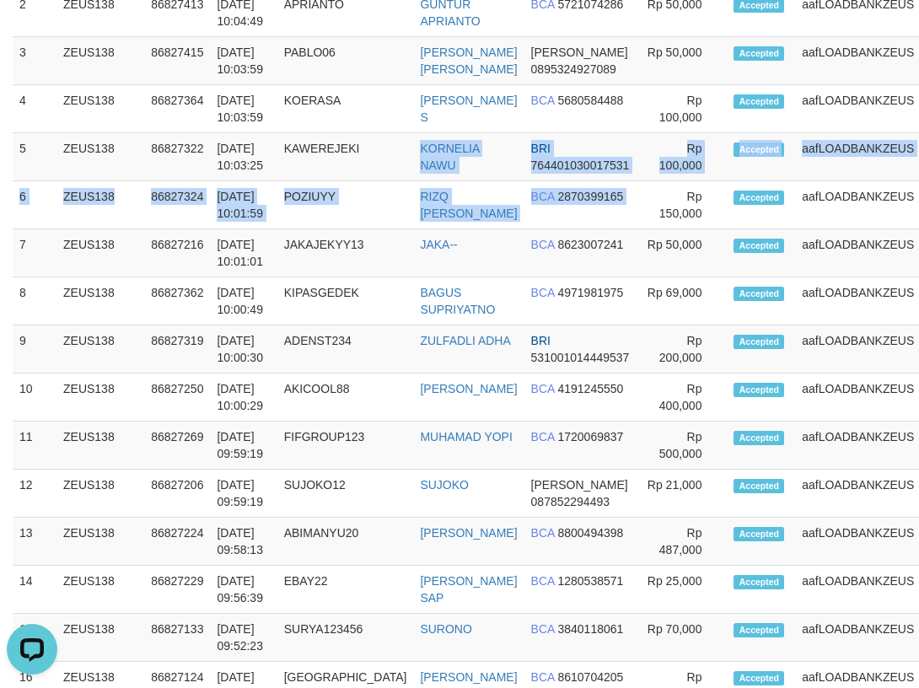
drag, startPoint x: 658, startPoint y: 170, endPoint x: 4, endPoint y: 373, distance: 684.0
click at [519, 226] on tbody "1 ZEUS138 86827490 31/08/2025 10:05:39 AJIAHMADD AJI AHMAD SOLEH DANA 089539586…" at bounding box center [501, 549] width 977 height 1219
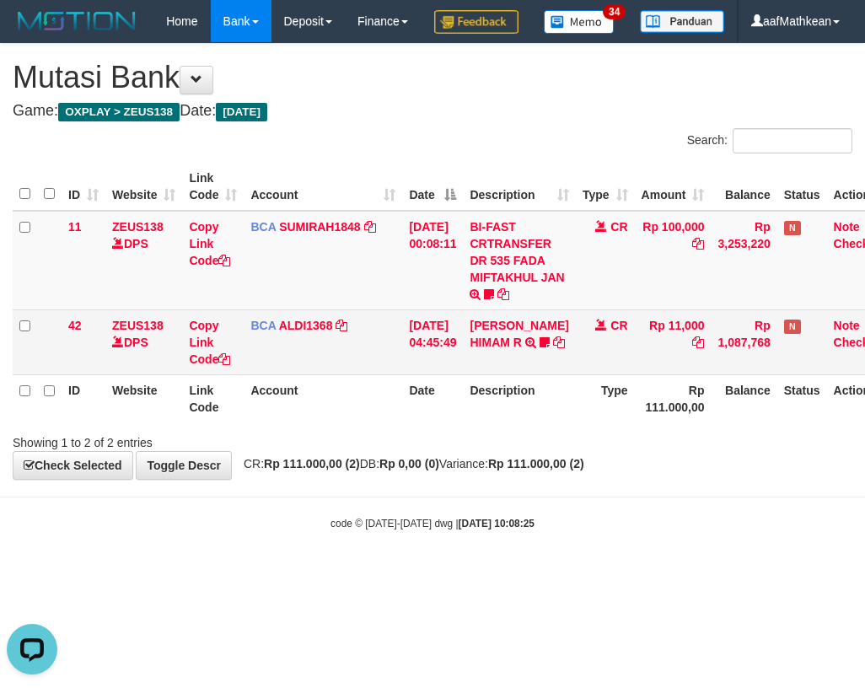
click at [424, 211] on th "Date" at bounding box center [432, 187] width 61 height 48
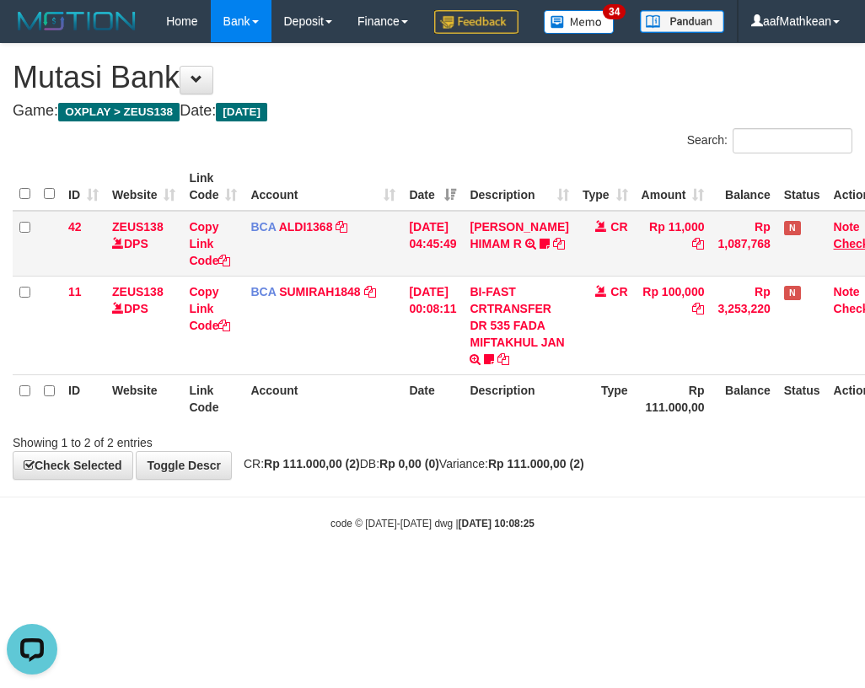
drag, startPoint x: 468, startPoint y: 318, endPoint x: 843, endPoint y: 281, distance: 377.0
click at [467, 318] on tbody "42 ZEUS138 DPS Copy Link Code BCA ALDI1368 DPS ALDI mutasi_20250831_3354 | 42 m…" at bounding box center [454, 293] width 883 height 164
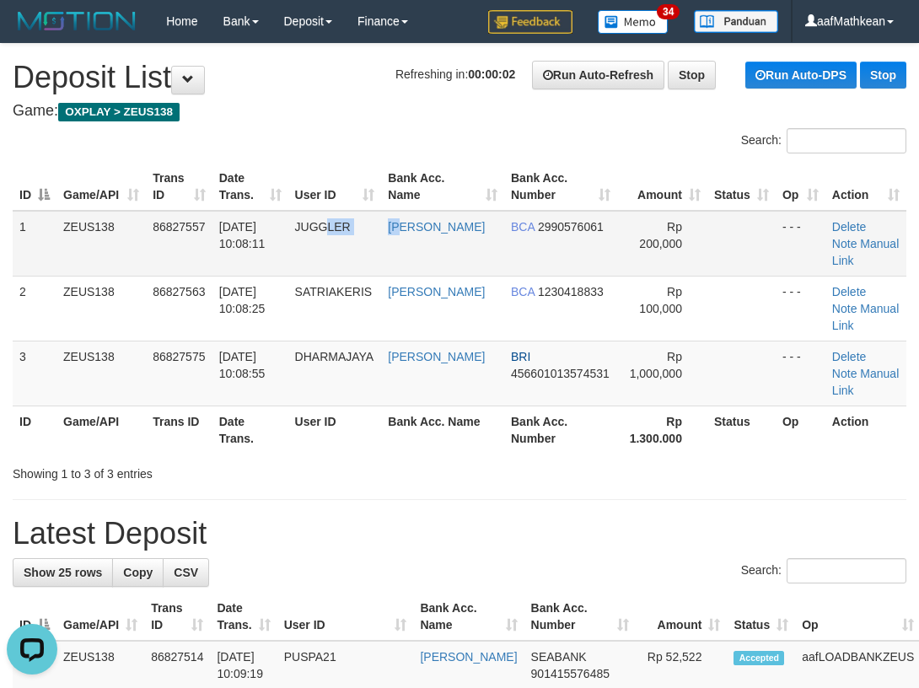
click at [355, 241] on td "JUGGLER" at bounding box center [335, 244] width 94 height 66
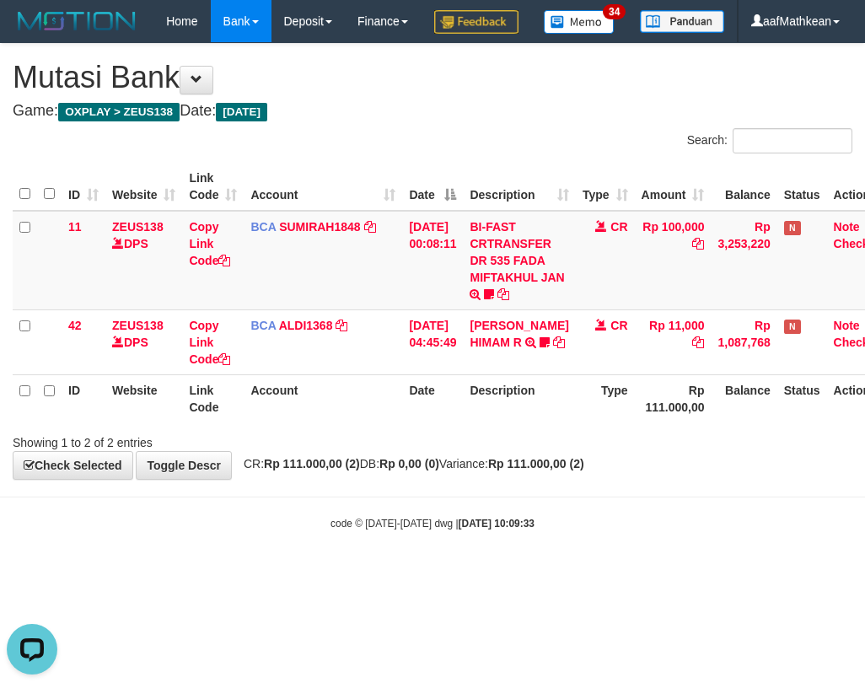
click at [459, 422] on table "ID Website Link Code Account Date Description Type Amount Balance Status Action…" at bounding box center [454, 293] width 883 height 260
drag, startPoint x: 567, startPoint y: 444, endPoint x: 859, endPoint y: 545, distance: 308.5
click at [772, 479] on div "**********" at bounding box center [432, 261] width 865 height 435
drag, startPoint x: 151, startPoint y: 531, endPoint x: 185, endPoint y: 524, distance: 34.4
click at [155, 529] on body "Toggle navigation Home Bank Account List Load By Website Group [OXPLAY] ZEUS138…" at bounding box center [432, 286] width 865 height 573
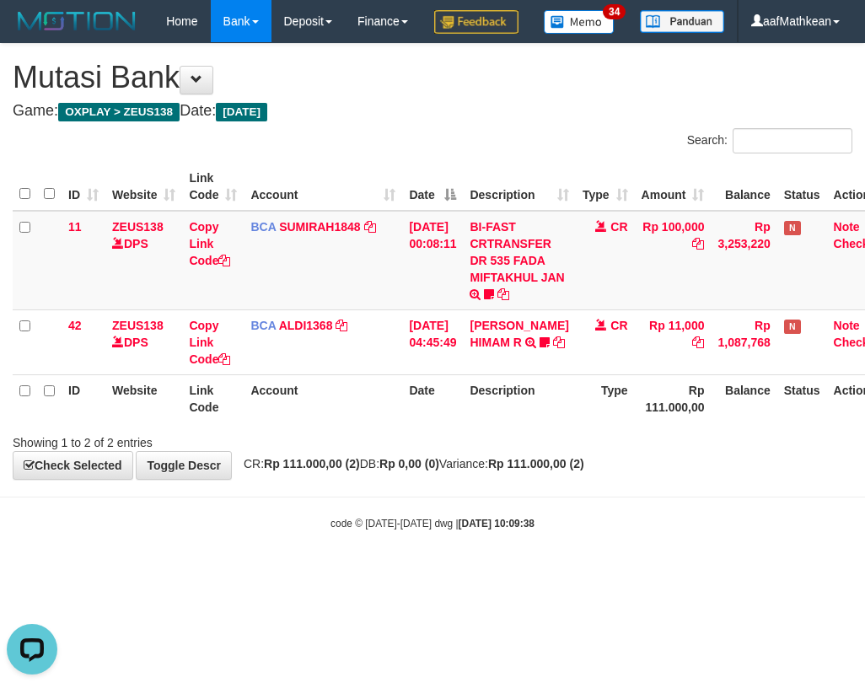
click at [230, 556] on body "Toggle navigation Home Bank Account List Load By Website Group [OXPLAY] ZEUS138…" at bounding box center [432, 286] width 865 height 573
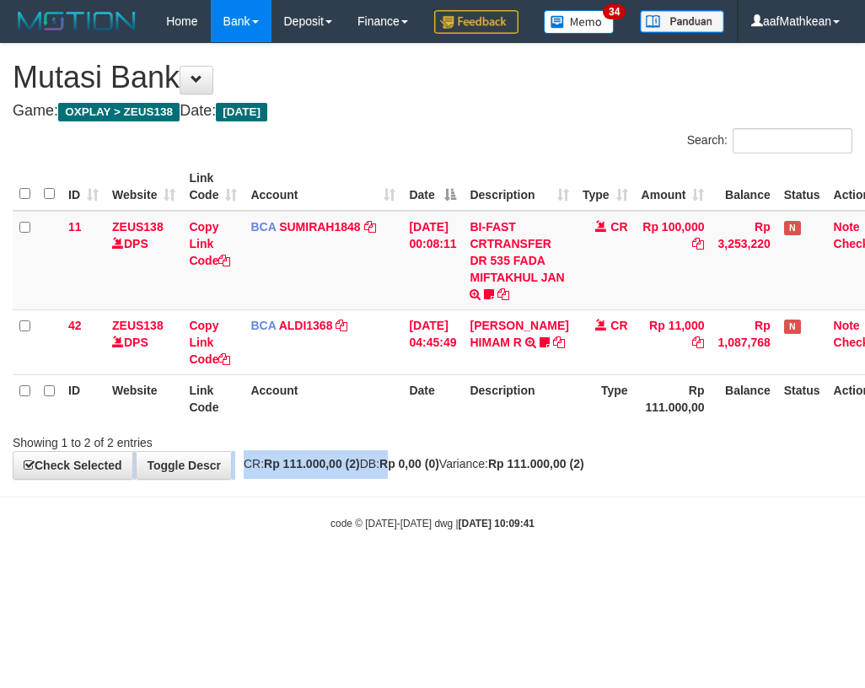
drag, startPoint x: 416, startPoint y: 494, endPoint x: 465, endPoint y: 518, distance: 54.3
click at [432, 479] on div "**********" at bounding box center [432, 261] width 865 height 435
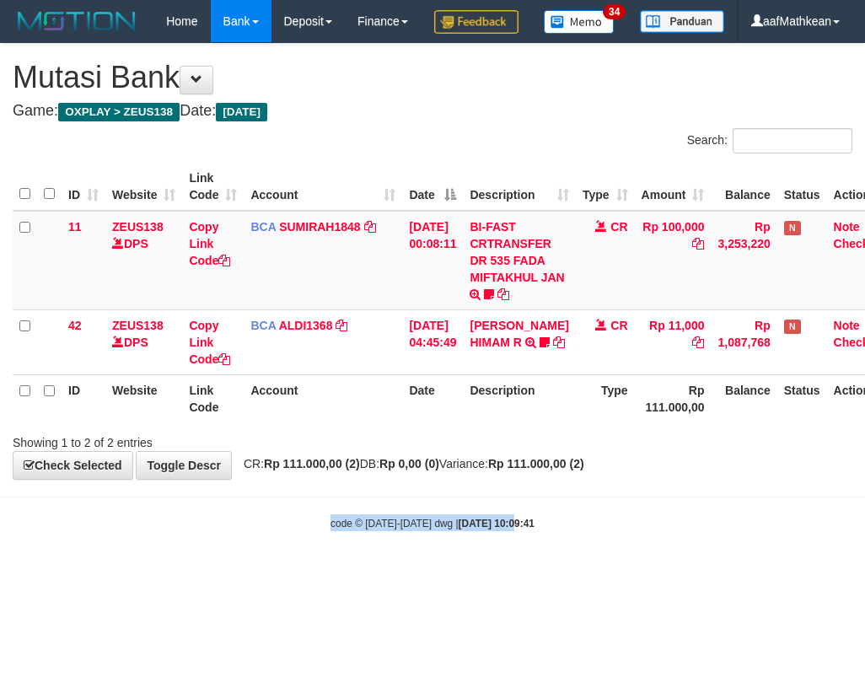
click at [498, 549] on body "Toggle navigation Home Bank Account List Load By Website Group [OXPLAY] ZEUS138…" at bounding box center [432, 286] width 865 height 573
click at [727, 525] on body "Toggle navigation Home Bank Account List Load By Website Group [OXPLAY] ZEUS138…" at bounding box center [432, 286] width 865 height 573
drag, startPoint x: 421, startPoint y: 537, endPoint x: 454, endPoint y: 529, distance: 33.9
click at [427, 545] on body "Toggle navigation Home Bank Account List Load By Website Group [OXPLAY] ZEUS138…" at bounding box center [432, 286] width 865 height 573
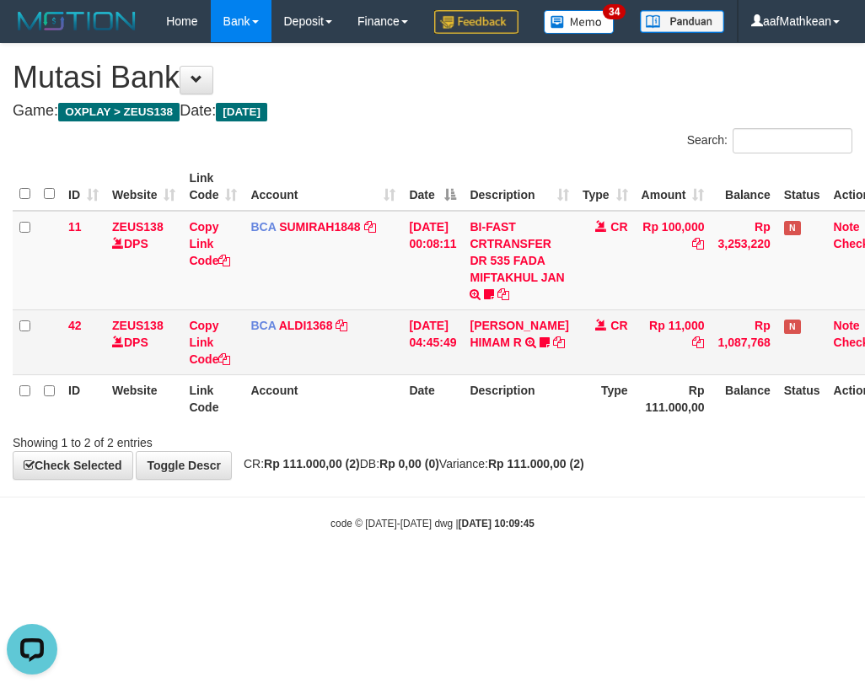
drag, startPoint x: 377, startPoint y: 226, endPoint x: 464, endPoint y: 283, distance: 104.1
click at [380, 211] on th "Account" at bounding box center [323, 187] width 158 height 48
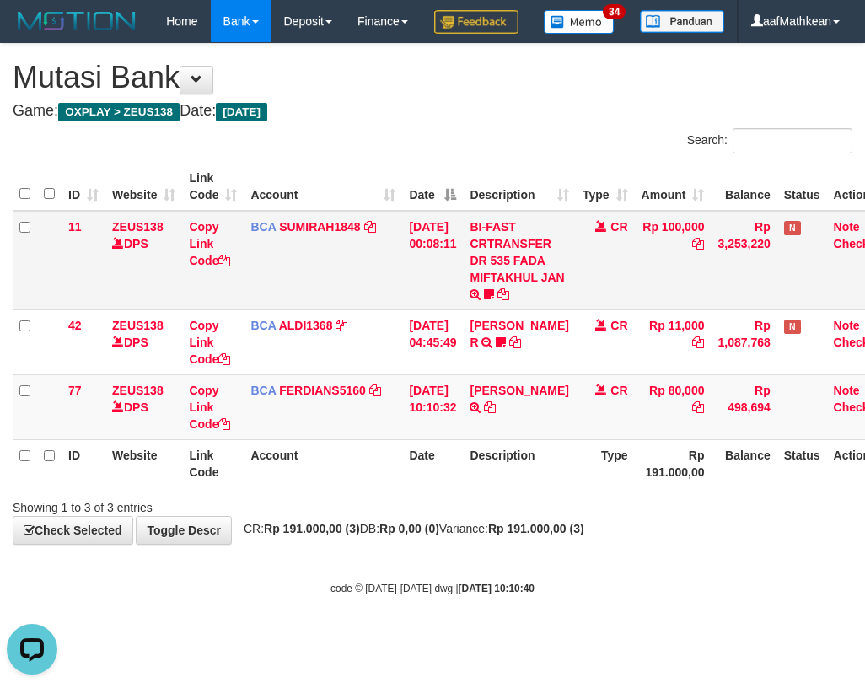
click at [398, 254] on table "ID Website Link Code Account Date Description Type Amount Balance Status Action…" at bounding box center [454, 325] width 883 height 325
drag, startPoint x: 446, startPoint y: 330, endPoint x: 444, endPoint y: 475, distance: 145.0
click at [449, 389] on tbody "11 ZEUS138 DPS Copy Link Code BCA SUMIRAH1848 DPS SUMIRAH mutasi_20250831_4156 …" at bounding box center [454, 325] width 883 height 229
click at [475, 487] on table "ID Website Link Code Account Date Description Type Amount Balance Status Action…" at bounding box center [454, 325] width 883 height 325
drag, startPoint x: 415, startPoint y: 470, endPoint x: 429, endPoint y: 476, distance: 15.5
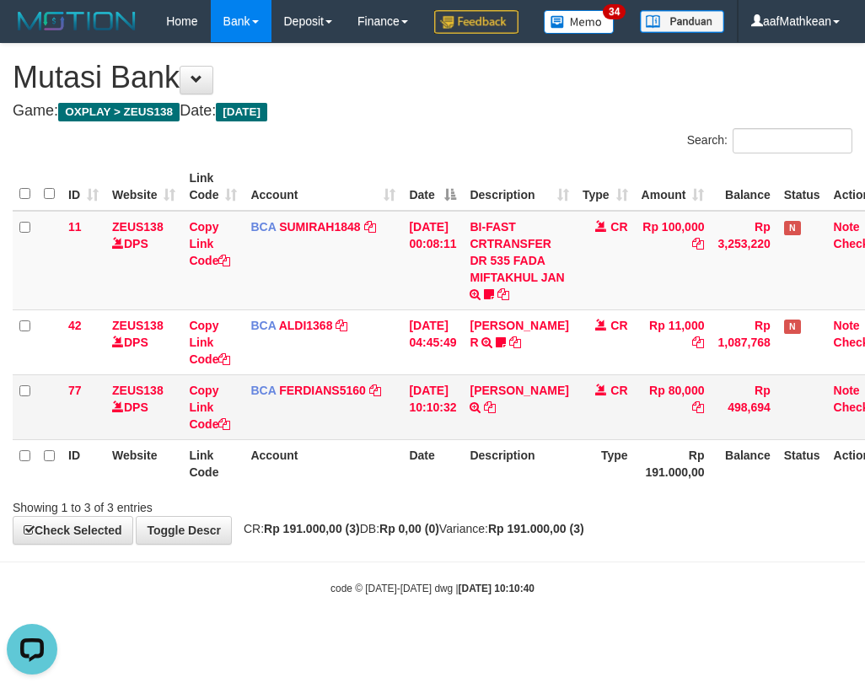
click at [428, 439] on td "31/08/2025 10:10:32" at bounding box center [432, 406] width 61 height 65
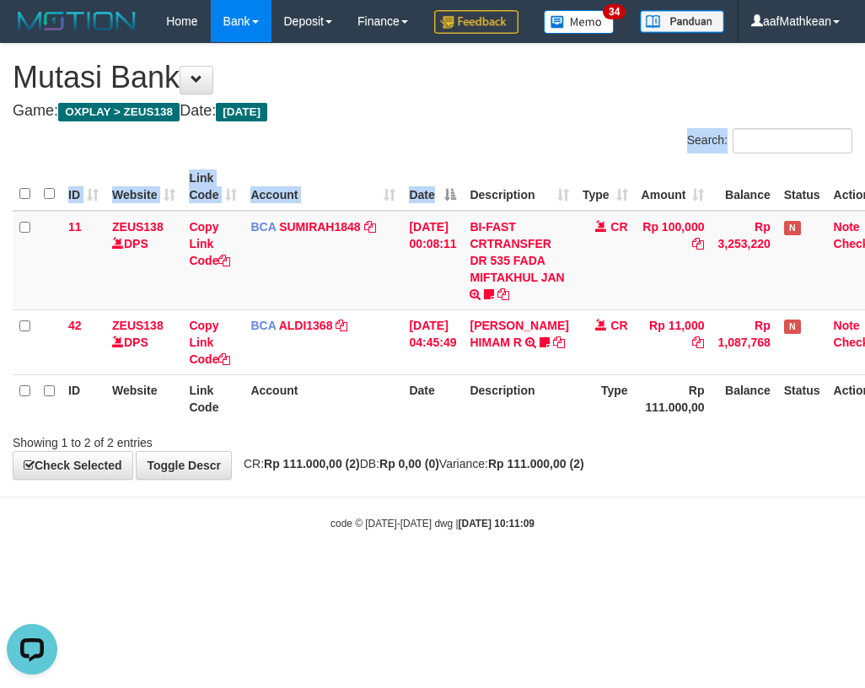
drag, startPoint x: 439, startPoint y: 199, endPoint x: 444, endPoint y: 218, distance: 20.0
click at [438, 212] on div "Search: ID Website Link Code Account Date Description Type Amount Balance Statu…" at bounding box center [433, 289] width 840 height 323
drag, startPoint x: 571, startPoint y: 556, endPoint x: 556, endPoint y: 548, distance: 17.0
click at [550, 549] on body "Toggle navigation Home Bank Account List Load By Website Group [OXPLAY] ZEUS138…" at bounding box center [432, 286] width 865 height 573
click at [557, 546] on body "Toggle navigation Home Bank Account List Load By Website Group [OXPLAY] ZEUS138…" at bounding box center [432, 286] width 865 height 573
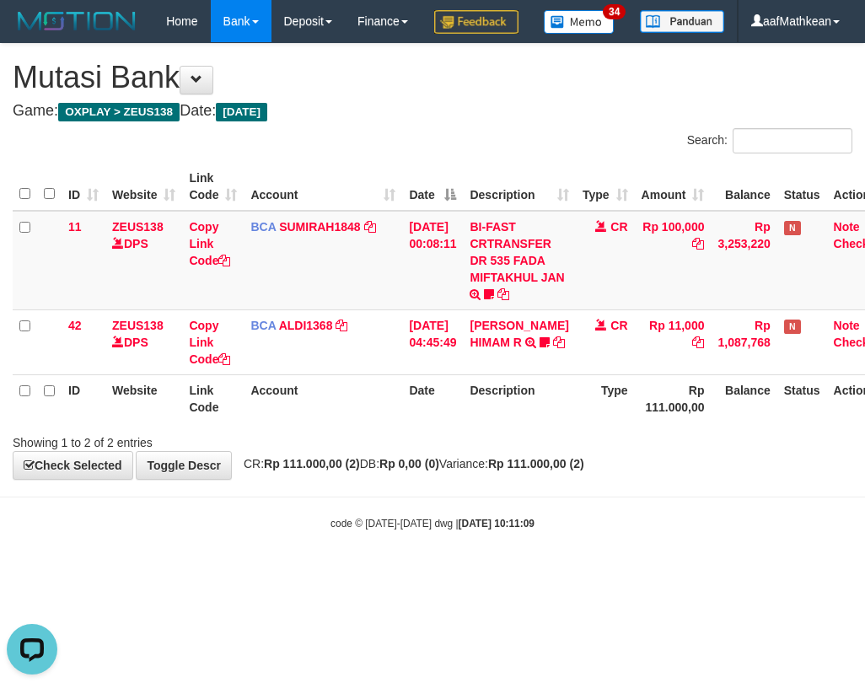
click at [545, 537] on body "Toggle navigation Home Bank Account List Load By Website Group [OXPLAY] ZEUS138…" at bounding box center [432, 286] width 865 height 573
click at [544, 542] on body "Toggle navigation Home Bank Account List Load By Website Group [OXPLAY] ZEUS138…" at bounding box center [432, 286] width 865 height 573
drag, startPoint x: 449, startPoint y: 253, endPoint x: 460, endPoint y: 275, distance: 24.9
click at [459, 272] on td "[DATE] 00:08:11" at bounding box center [432, 260] width 61 height 99
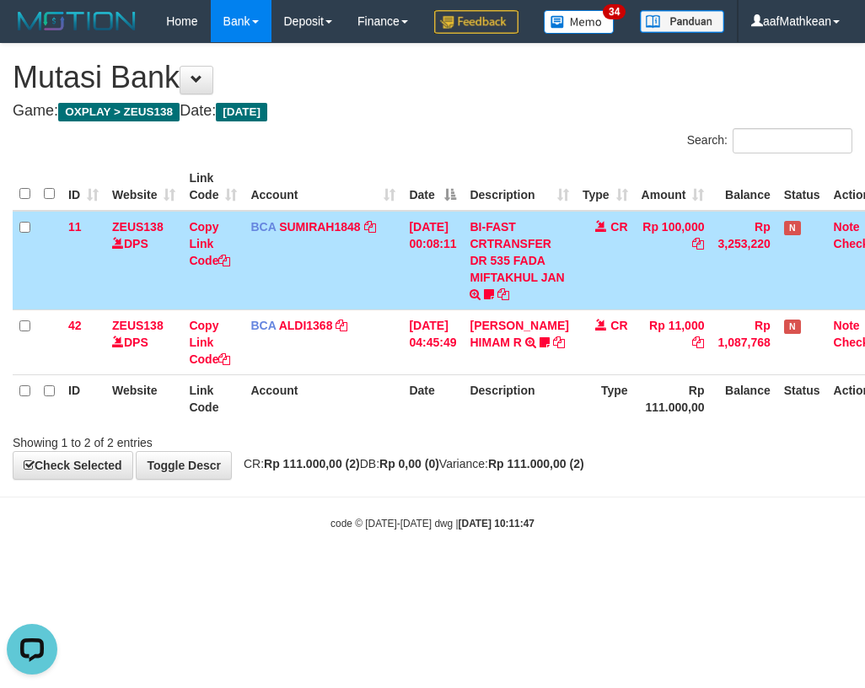
click at [543, 293] on tr "11 ZEUS138 DPS Copy Link Code BCA SUMIRAH1848 DPS SUMIRAH mutasi_20250831_4156 …" at bounding box center [454, 260] width 883 height 99
drag, startPoint x: 382, startPoint y: 500, endPoint x: 395, endPoint y: 499, distance: 13.5
click at [388, 470] on span "CR: Rp 111.000,00 (2) DB: Rp 0,00 (0) Variance: Rp 111.000,00 (2)" at bounding box center [409, 463] width 349 height 13
drag, startPoint x: 395, startPoint y: 499, endPoint x: 393, endPoint y: 489, distance: 10.4
click at [395, 479] on div "**********" at bounding box center [432, 261] width 865 height 435
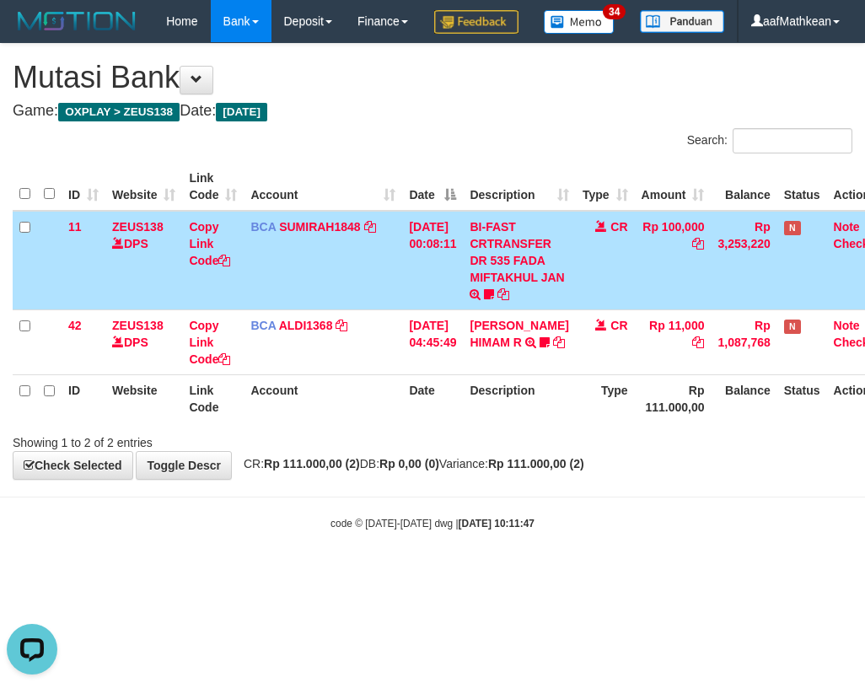
click at [438, 451] on div "Showing 1 to 2 of 2 entries" at bounding box center [432, 439] width 865 height 24
click at [449, 451] on div "Showing 1 to 2 of 2 entries" at bounding box center [432, 439] width 865 height 24
drag, startPoint x: 457, startPoint y: 468, endPoint x: 466, endPoint y: 464, distance: 10.2
click at [460, 427] on div "ID Website Link Code Account Date Description Type Amount Balance Status Action…" at bounding box center [432, 293] width 865 height 270
click at [477, 422] on tr "ID Website Link Code Account Date Description Type Rp 111.000,00 Balance Status…" at bounding box center [454, 398] width 883 height 48
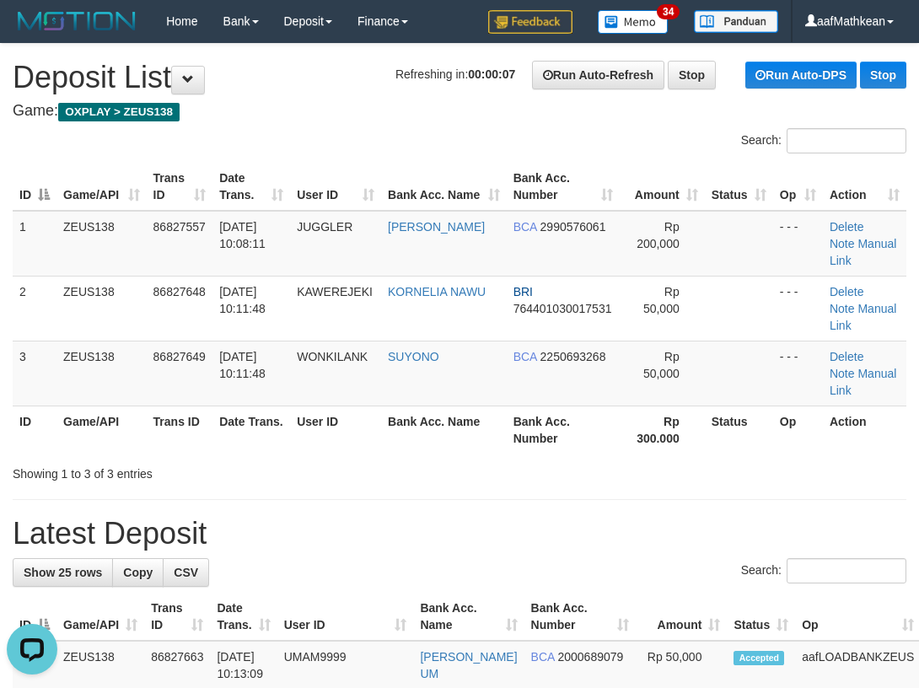
drag, startPoint x: 263, startPoint y: 180, endPoint x: 246, endPoint y: 197, distance: 23.8
click at [257, 188] on th "Date Trans." at bounding box center [251, 187] width 78 height 48
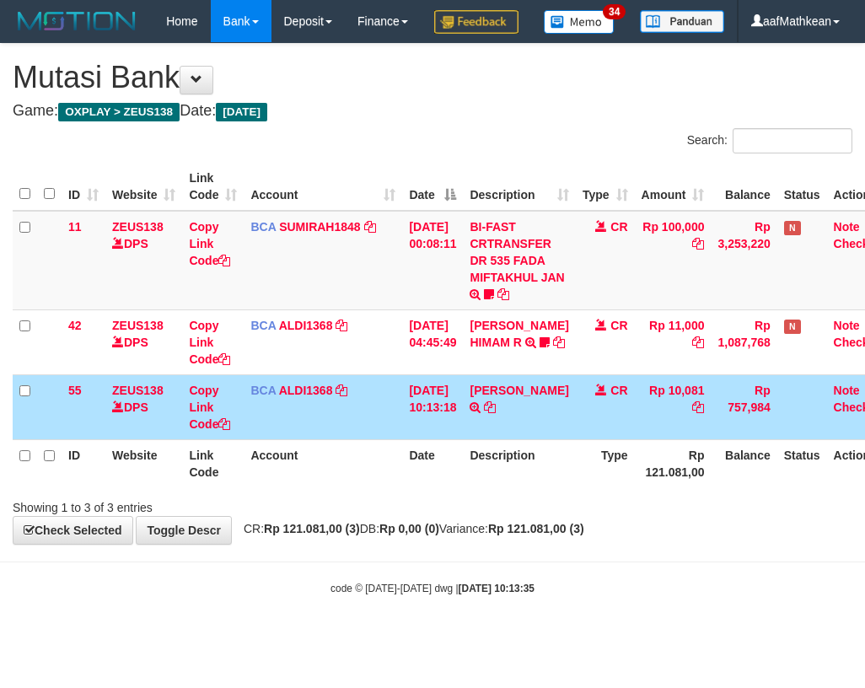
click at [438, 439] on td "[DATE] 10:13:18" at bounding box center [432, 406] width 61 height 65
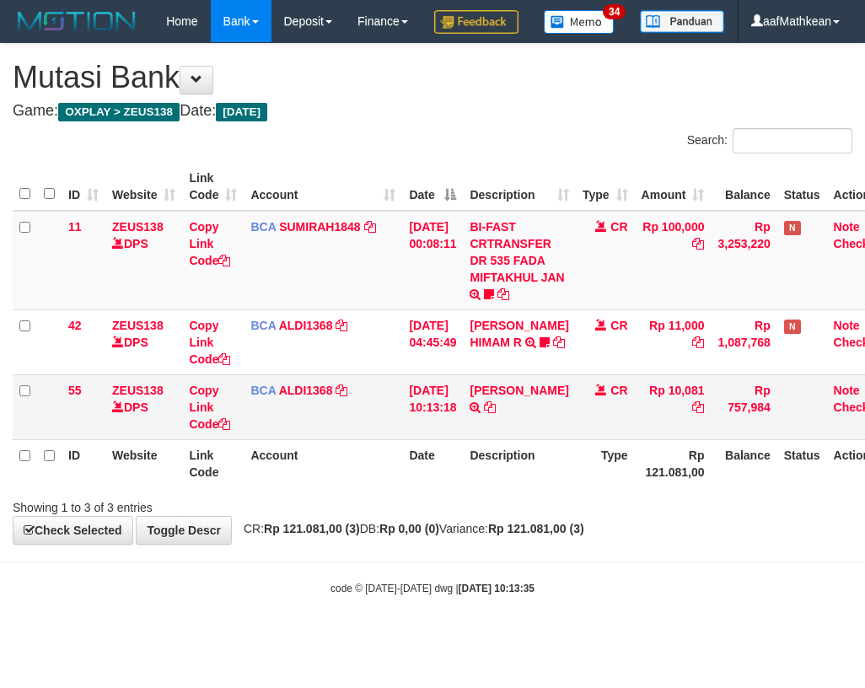
click at [463, 439] on td "[DATE] 10:13:18" at bounding box center [432, 406] width 61 height 65
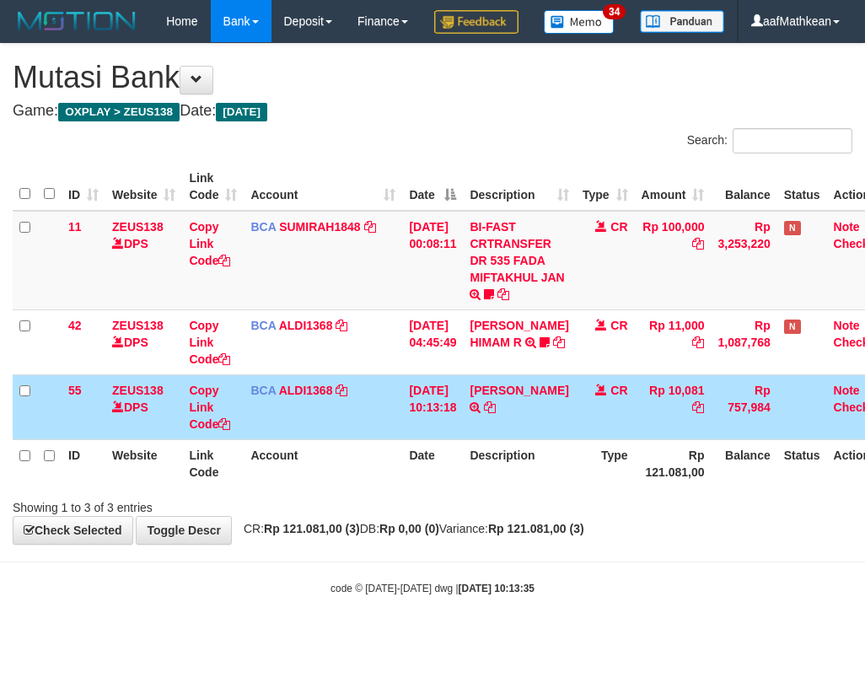
click at [463, 439] on td "[DATE] 10:13:18" at bounding box center [432, 406] width 61 height 65
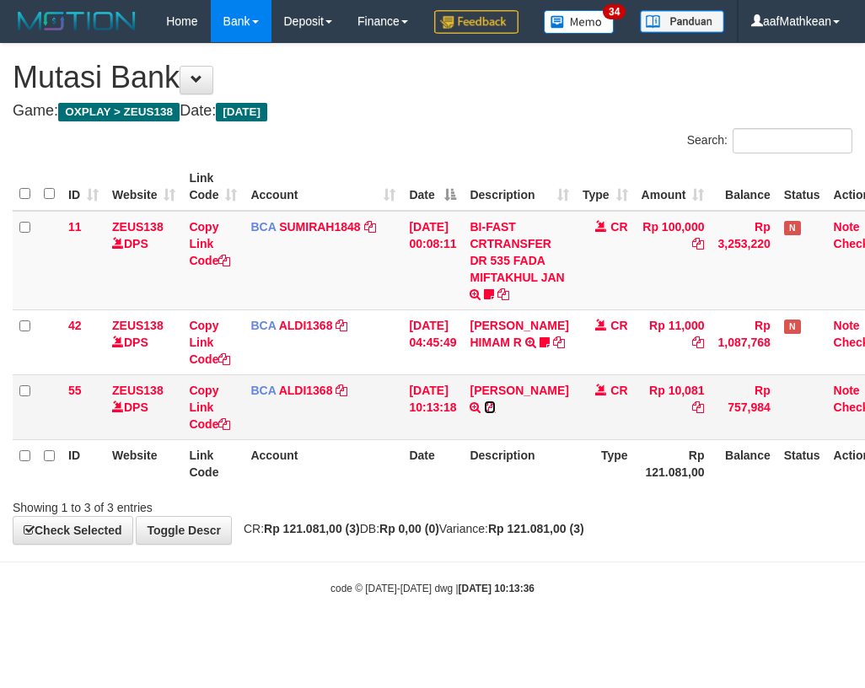
click at [492, 413] on icon at bounding box center [490, 407] width 12 height 12
click at [482, 487] on th "Description" at bounding box center [519, 463] width 112 height 48
drag, startPoint x: 460, startPoint y: 523, endPoint x: 442, endPoint y: 516, distance: 19.7
click at [445, 487] on th "Date" at bounding box center [432, 463] width 61 height 48
click at [476, 535] on span "CR: Rp 121.081,00 (3) DB: Rp 0,00 (0) Variance: Rp 121.081,00 (3)" at bounding box center [409, 528] width 349 height 13
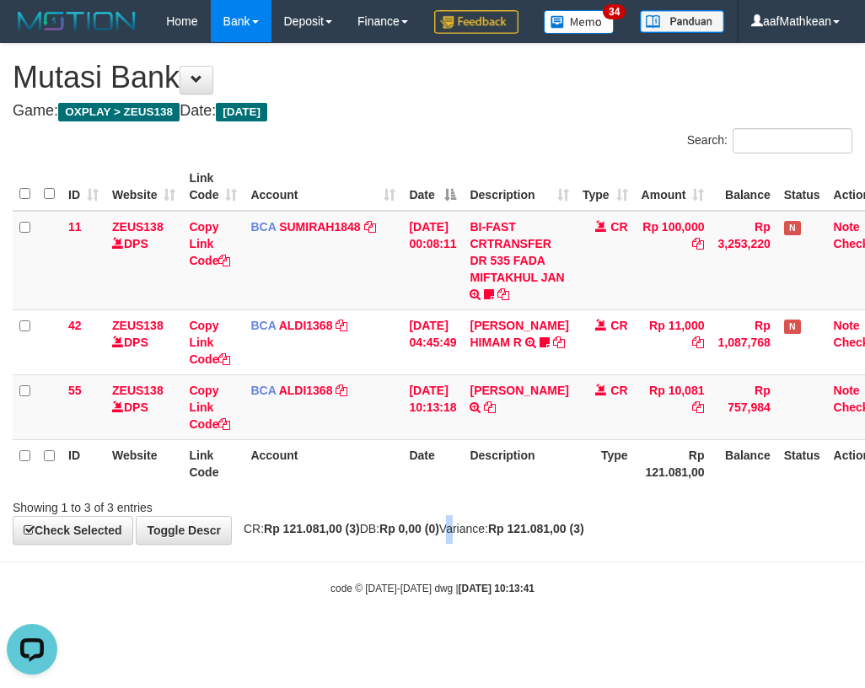
click at [470, 544] on div "**********" at bounding box center [432, 294] width 865 height 500
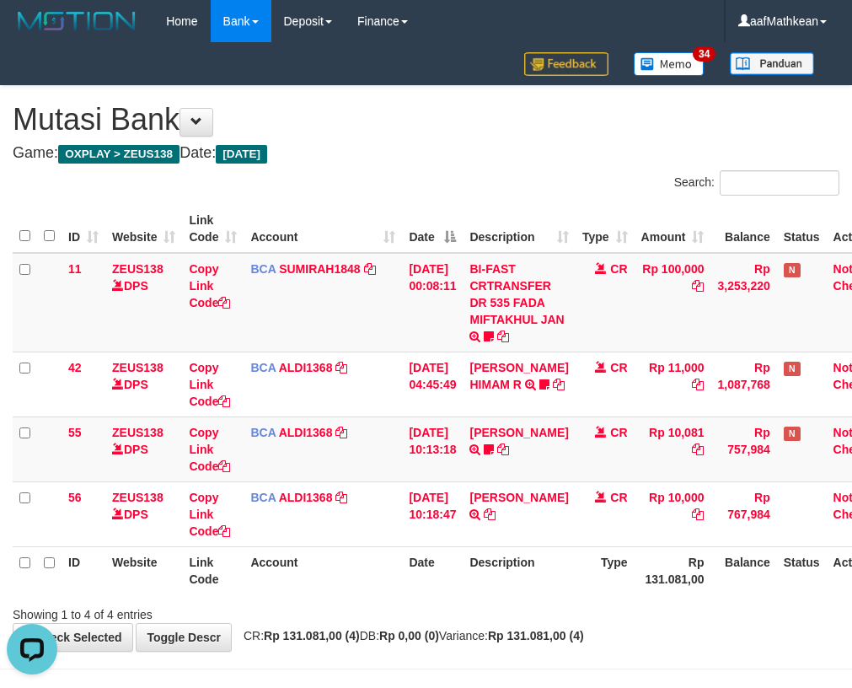
drag, startPoint x: 484, startPoint y: 566, endPoint x: 498, endPoint y: 578, distance: 19.1
click at [497, 578] on th "Description" at bounding box center [519, 570] width 112 height 48
drag, startPoint x: 477, startPoint y: 607, endPoint x: 515, endPoint y: 566, distance: 56.1
click at [480, 607] on div "Showing 1 to 4 of 4 entries" at bounding box center [426, 611] width 852 height 24
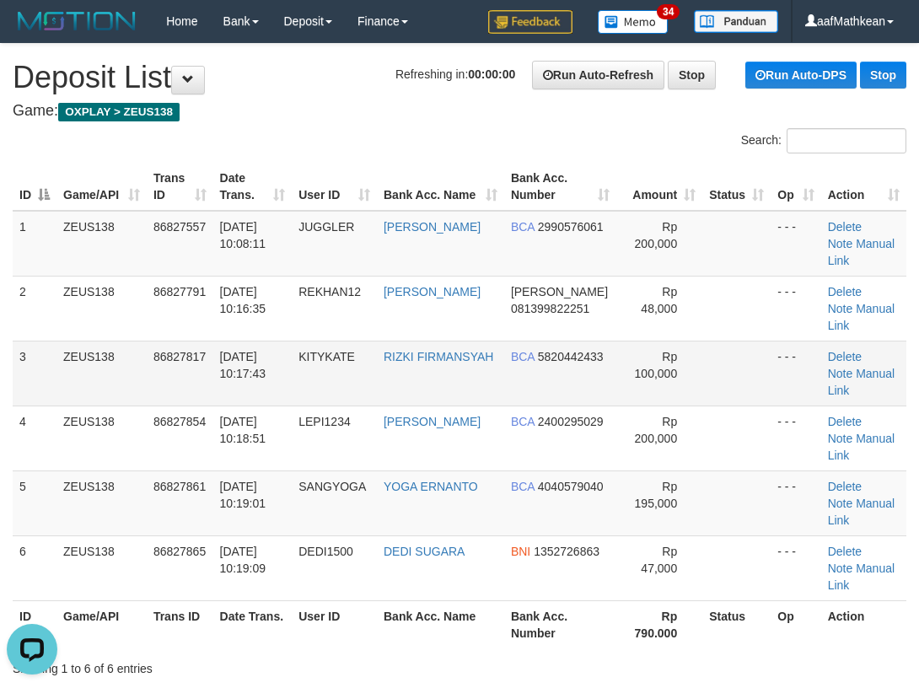
click at [435, 341] on tr "3 ZEUS138 86827817 31/08/2025 10:17:43 KITYKATE RIZKI FIRMANSYAH BCA 5820442433…" at bounding box center [460, 373] width 894 height 65
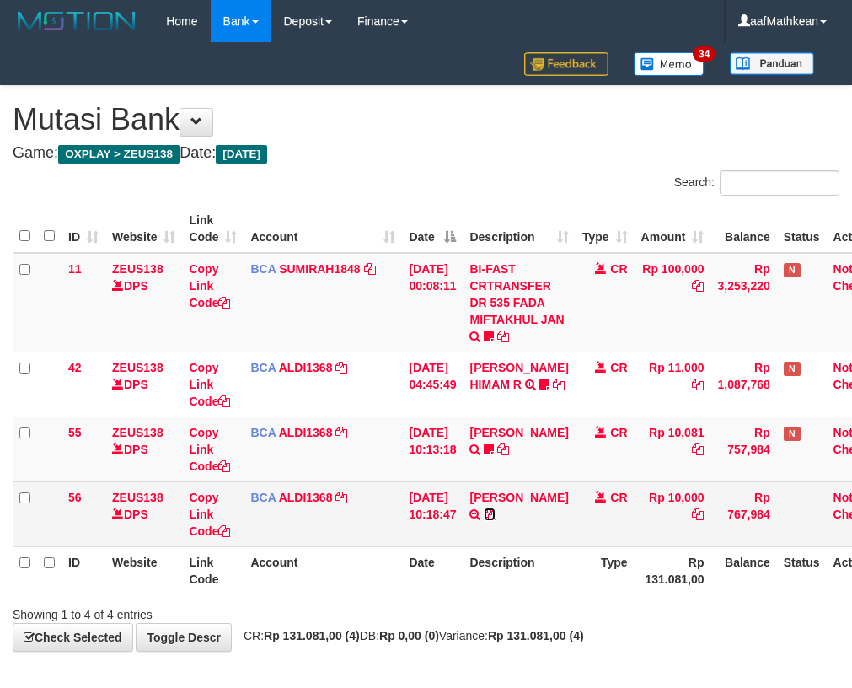
click at [496, 513] on icon at bounding box center [490, 514] width 12 height 12
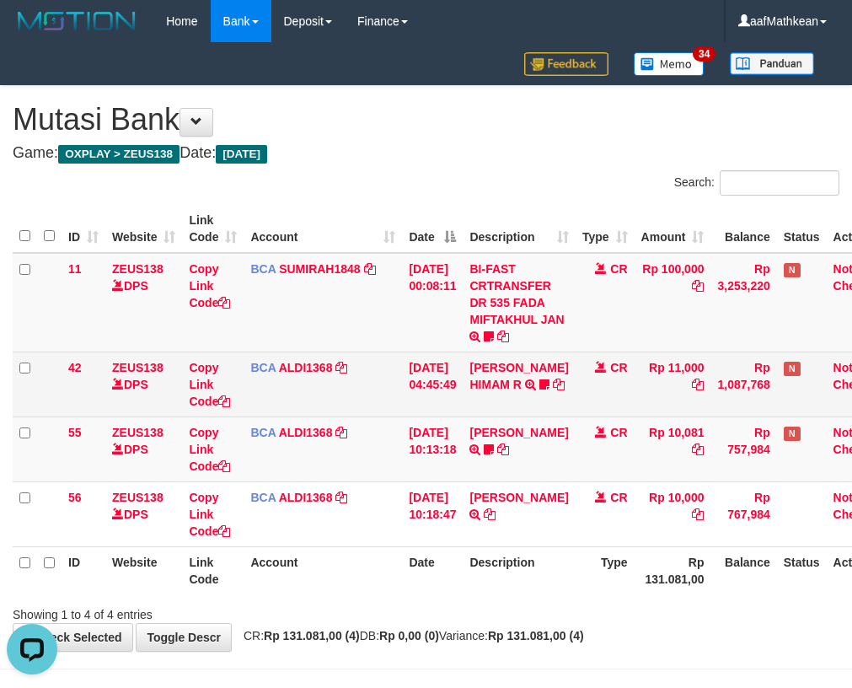
drag, startPoint x: 182, startPoint y: 388, endPoint x: 188, endPoint y: 406, distance: 19.5
click at [182, 389] on tr "42 ZEUS138 DPS Copy Link Code BCA ALDI1368 DPS ALDI mutasi_20250831_3354 | 42 m…" at bounding box center [454, 384] width 883 height 65
click at [188, 404] on td "Copy Link Code" at bounding box center [213, 384] width 62 height 65
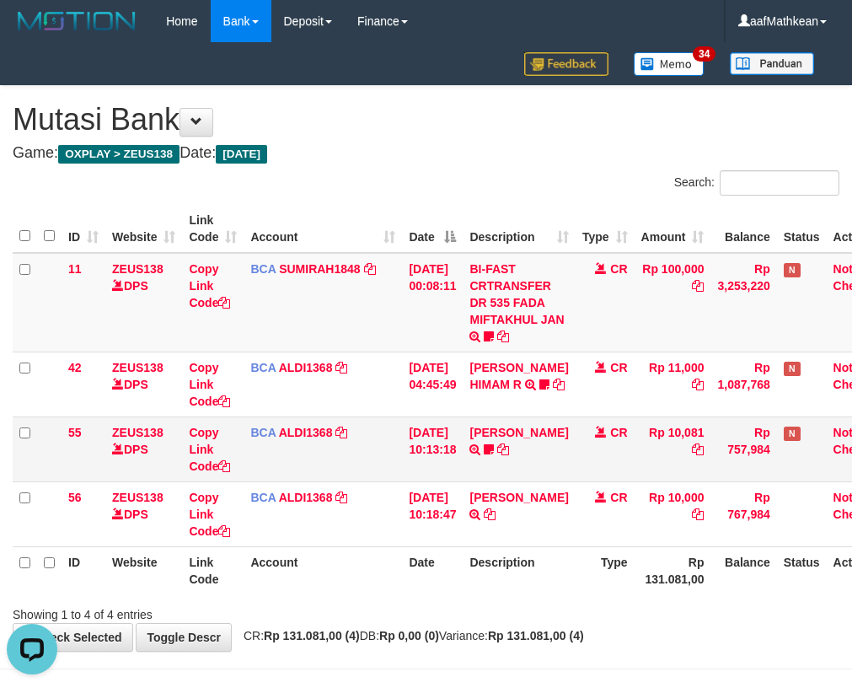
click at [476, 433] on td "FERLANDA EFRILIDIT TRSF E-BANKING CR 3108/FTSCY/WS95031 10081.00FERLANDA EFRILI…" at bounding box center [519, 448] width 112 height 65
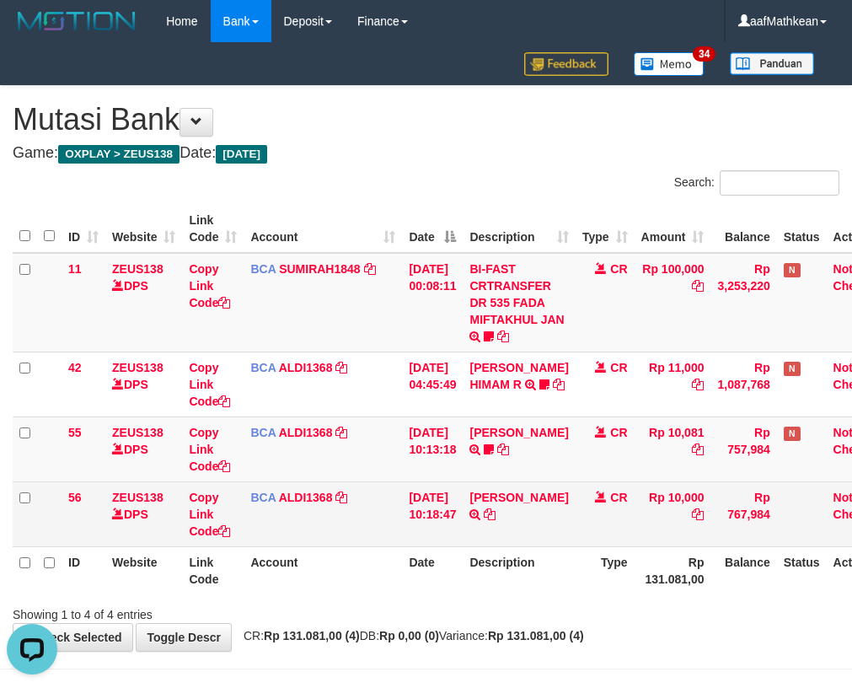
click at [463, 537] on td "31/08/2025 10:18:47" at bounding box center [432, 513] width 61 height 65
drag, startPoint x: 475, startPoint y: 522, endPoint x: 468, endPoint y: 504, distance: 18.9
click at [473, 511] on tr "56 ZEUS138 DPS Copy Link Code BCA ALDI1368 DPS ALDI mutasi_20250831_3354 | 56 m…" at bounding box center [454, 513] width 883 height 65
click at [463, 504] on td "31/08/2025 10:18:47" at bounding box center [432, 513] width 61 height 65
click at [470, 491] on link "SRI MISKIANT" at bounding box center [519, 497] width 99 height 13
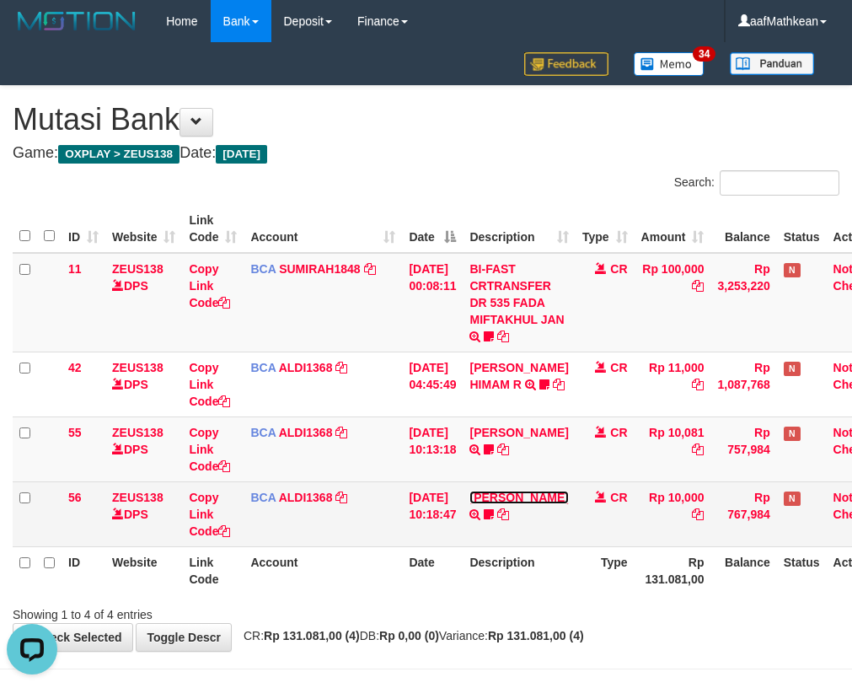
click at [530, 497] on td "SRI MISKIANT TRSF E-BANKING CR 3108/FTSCY/WS95051 10000.002025083160802224 TRFD…" at bounding box center [519, 513] width 112 height 65
click at [470, 491] on link "SRI MISKIANT" at bounding box center [519, 497] width 99 height 13
click at [527, 512] on td "SRI MISKIANT TRSF E-BANKING CR 3108/FTSCY/WS95051 10000.002025083160802224 TRFD…" at bounding box center [519, 513] width 112 height 65
click at [537, 511] on td "SRI MISKIANT TRSF E-BANKING CR 3108/FTSCY/WS95051 10000.002025083160802224 TRFD…" at bounding box center [519, 513] width 112 height 65
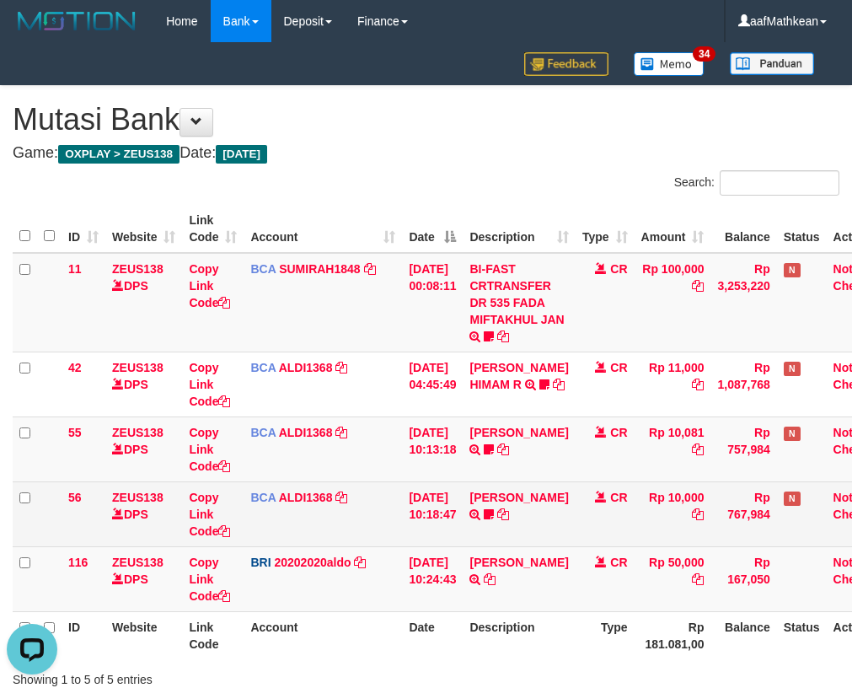
drag, startPoint x: 471, startPoint y: 497, endPoint x: 481, endPoint y: 509, distance: 16.2
click at [475, 504] on tr "56 ZEUS138 DPS Copy Link Code BCA ALDI1368 DPS ALDI mutasi_20250831_3354 | 56 m…" at bounding box center [454, 513] width 883 height 65
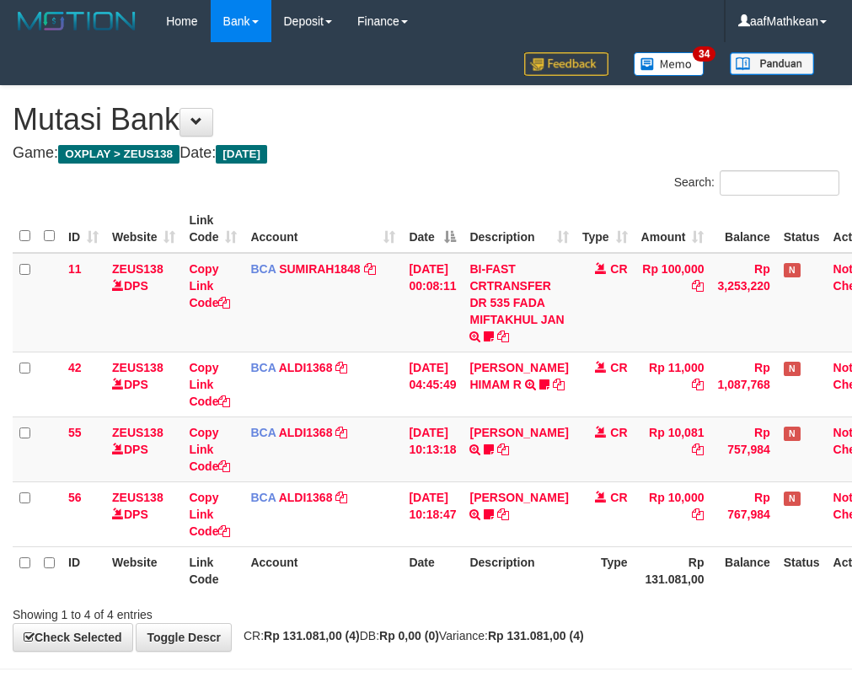
click at [455, 476] on td "31/08/2025 10:13:18" at bounding box center [432, 448] width 61 height 65
drag, startPoint x: 449, startPoint y: 480, endPoint x: 458, endPoint y: 475, distance: 10.2
click at [456, 475] on td "[DATE] 10:13:18" at bounding box center [432, 448] width 61 height 65
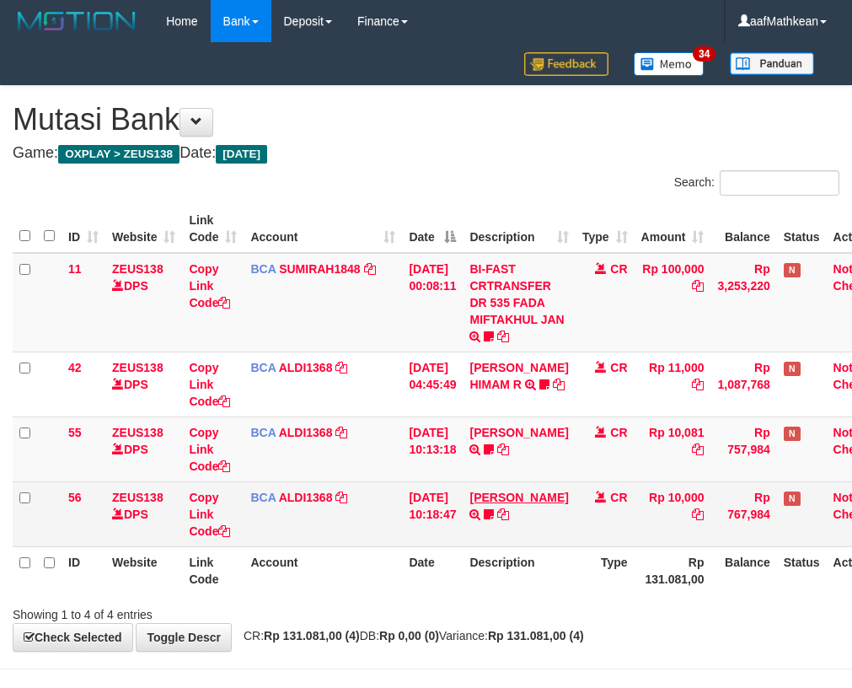
drag, startPoint x: 480, startPoint y: 508, endPoint x: 537, endPoint y: 497, distance: 58.4
click at [481, 511] on tr "56 ZEUS138 DPS Copy Link Code BCA ALDI1368 DPS ALDI mutasi_20250831_3354 | 56 m…" at bounding box center [454, 513] width 883 height 65
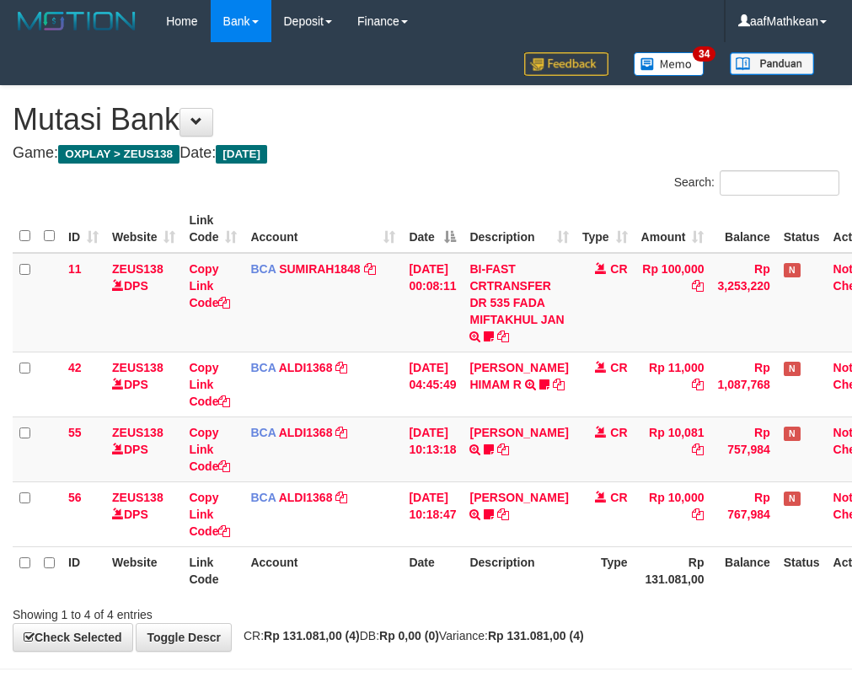
click at [610, 499] on tr "56 ZEUS138 DPS Copy Link Code BCA ALDI1368 DPS ALDI mutasi_20250831_3354 | 56 m…" at bounding box center [454, 513] width 883 height 65
click at [189, 491] on link "Copy Link Code" at bounding box center [209, 514] width 41 height 47
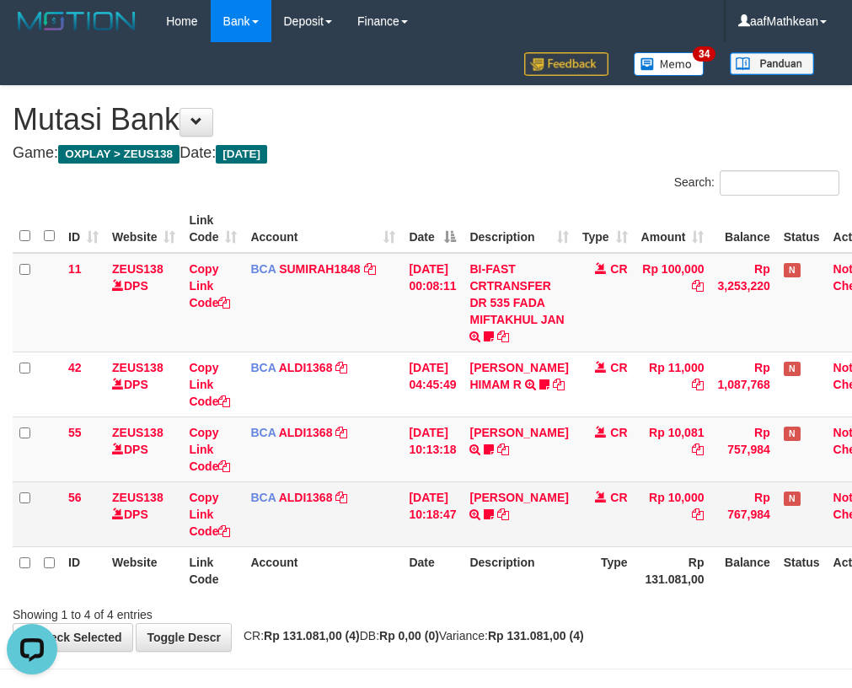
drag, startPoint x: 494, startPoint y: 534, endPoint x: 567, endPoint y: 540, distance: 72.8
click at [495, 537] on td "[PERSON_NAME] TRSF E-BANKING CR 3108/FTSCY/WS95051 10000.002025083160802224 TRF…" at bounding box center [519, 513] width 112 height 65
click at [554, 541] on td "SRI MISKIANT TRSF E-BANKING CR 3108/FTSCY/WS95051 10000.002025083160802224 TRFD…" at bounding box center [519, 513] width 112 height 65
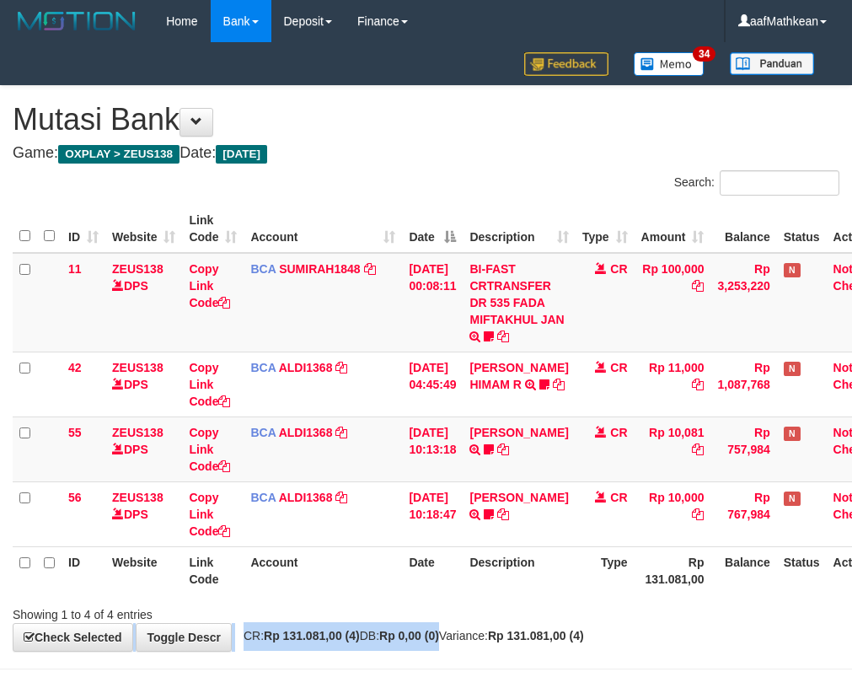
click at [464, 648] on div "**********" at bounding box center [426, 368] width 852 height 565
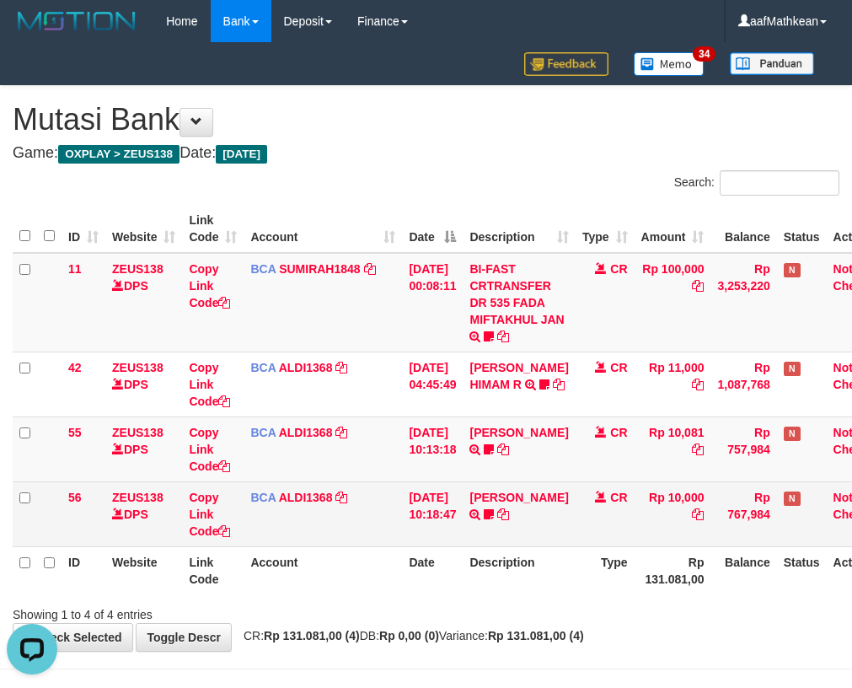
click at [393, 430] on td "BCA ALDI1368 DPS ALDI mutasi_20250831_3354 | 55 mutasi_20250831_3354 | 55" at bounding box center [323, 448] width 158 height 65
drag, startPoint x: 441, startPoint y: 497, endPoint x: 441, endPoint y: 524, distance: 27.0
click at [444, 501] on tbody "11 ZEUS138 DPS Copy Link Code BCA SUMIRAH1848 DPS SUMIRAH mutasi_20250831_4156 …" at bounding box center [454, 400] width 883 height 294
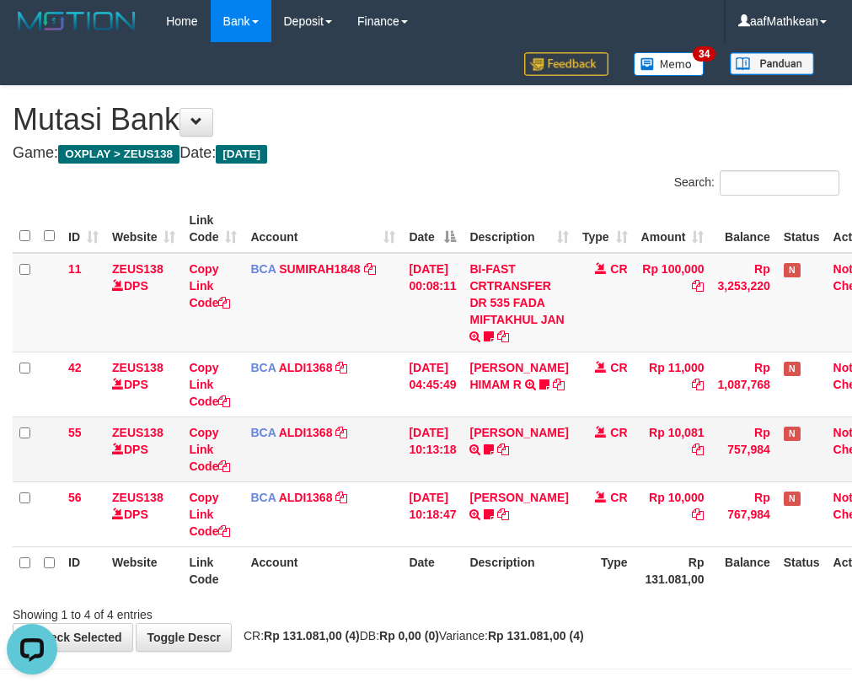
click at [354, 458] on td "BCA ALDI1368 DPS ALDI mutasi_20250831_3354 | 55 mutasi_20250831_3354 | 55" at bounding box center [323, 448] width 158 height 65
click at [360, 479] on td "BCA ALDI1368 DPS ALDI mutasi_20250831_3354 | 55 mutasi_20250831_3354 | 55" at bounding box center [323, 448] width 158 height 65
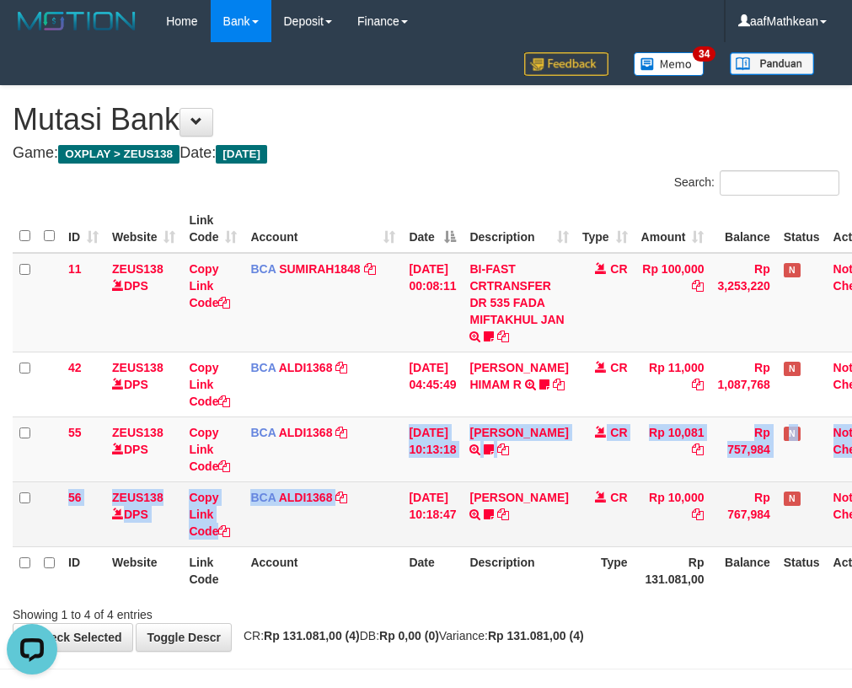
click at [343, 484] on tbody "11 ZEUS138 DPS Copy Link Code BCA SUMIRAH1848 DPS SUMIRAH mutasi_20250831_4156 …" at bounding box center [454, 400] width 883 height 294
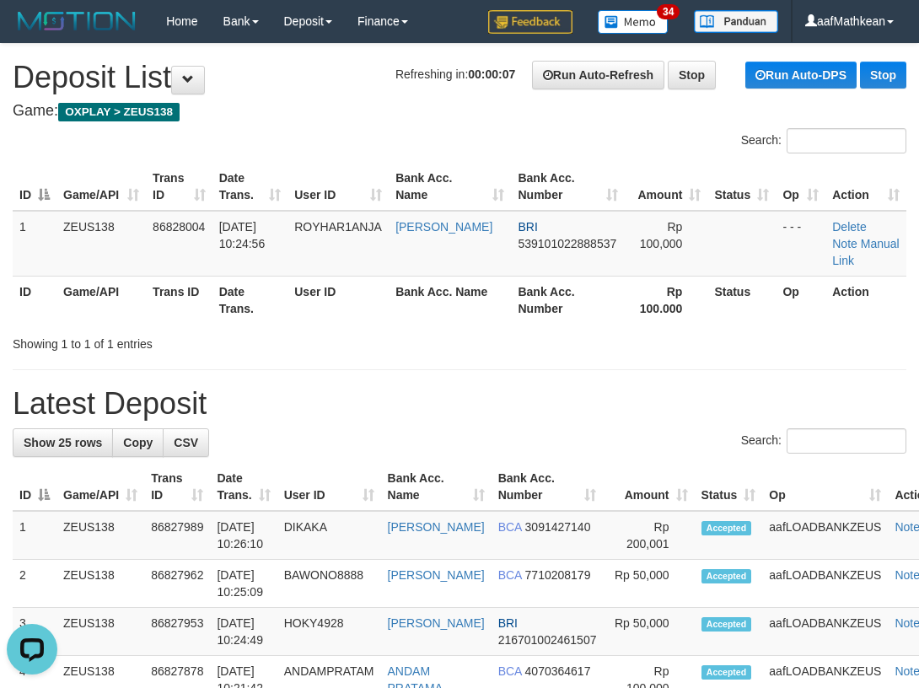
click at [96, 291] on th "Game/API" at bounding box center [100, 300] width 89 height 48
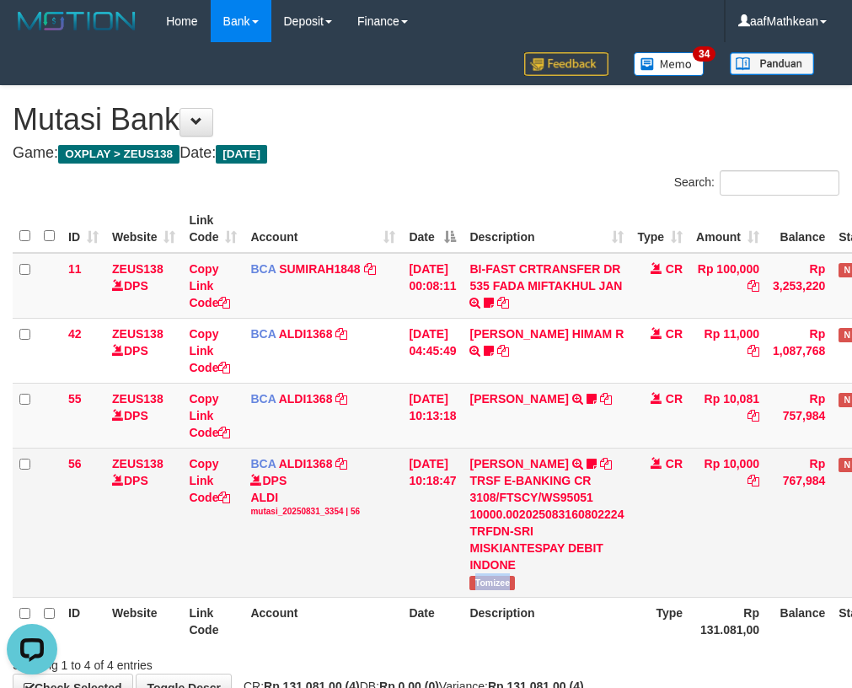
drag, startPoint x: 514, startPoint y: 581, endPoint x: 542, endPoint y: 572, distance: 29.1
click at [529, 577] on td "[PERSON_NAME] TRSF E-BANKING CR 3108/FTSCY/WS95051 10000.002025083160802224 TRF…" at bounding box center [547, 522] width 168 height 149
click at [195, 515] on td "Copy Link Code" at bounding box center [213, 522] width 62 height 149
drag, startPoint x: 195, startPoint y: 520, endPoint x: 196, endPoint y: 501, distance: 19.4
click at [199, 523] on td "Copy Link Code" at bounding box center [213, 522] width 62 height 149
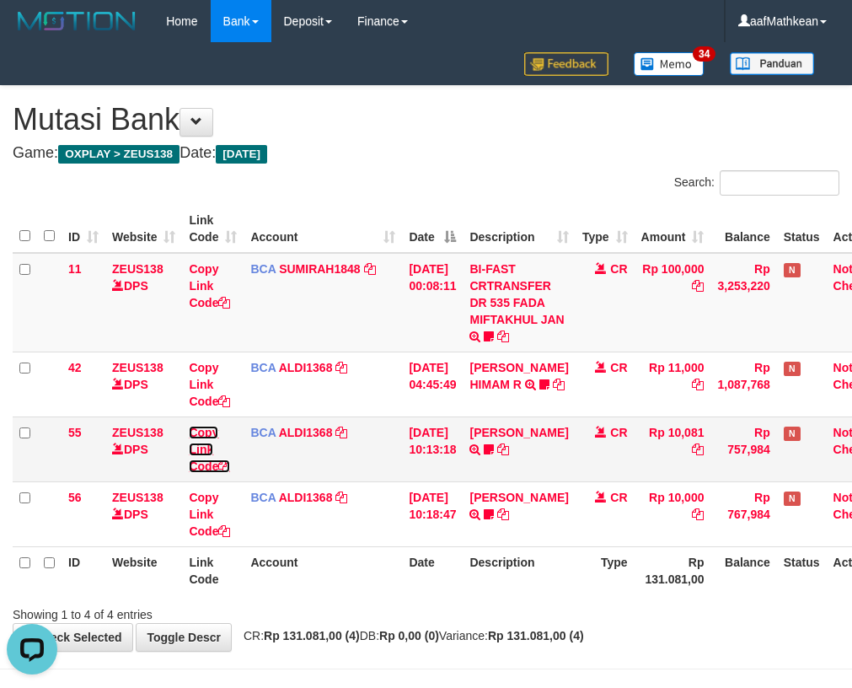
click at [218, 467] on link "Copy Link Code" at bounding box center [209, 449] width 41 height 47
drag, startPoint x: 218, startPoint y: 467, endPoint x: 223, endPoint y: 476, distance: 10.6
click at [218, 469] on link "Copy Link Code" at bounding box center [209, 449] width 41 height 47
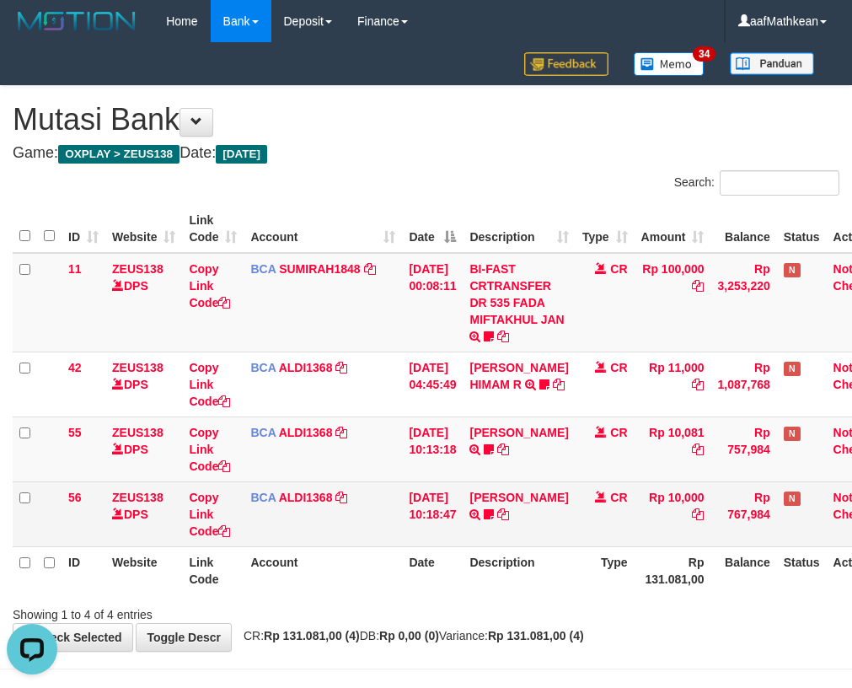
scroll to position [231, 0]
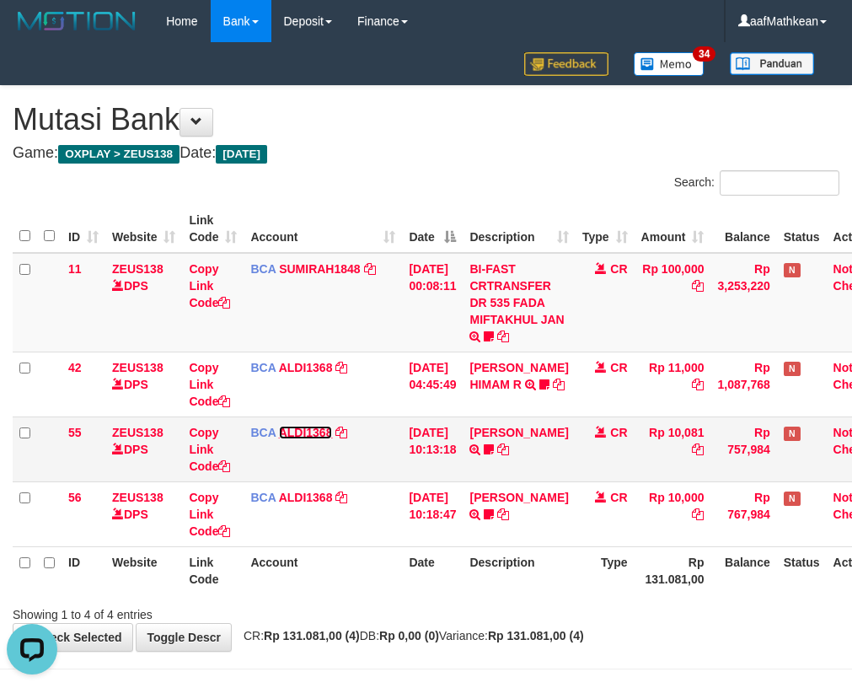
click at [279, 426] on link "ALDI1368" at bounding box center [306, 432] width 54 height 13
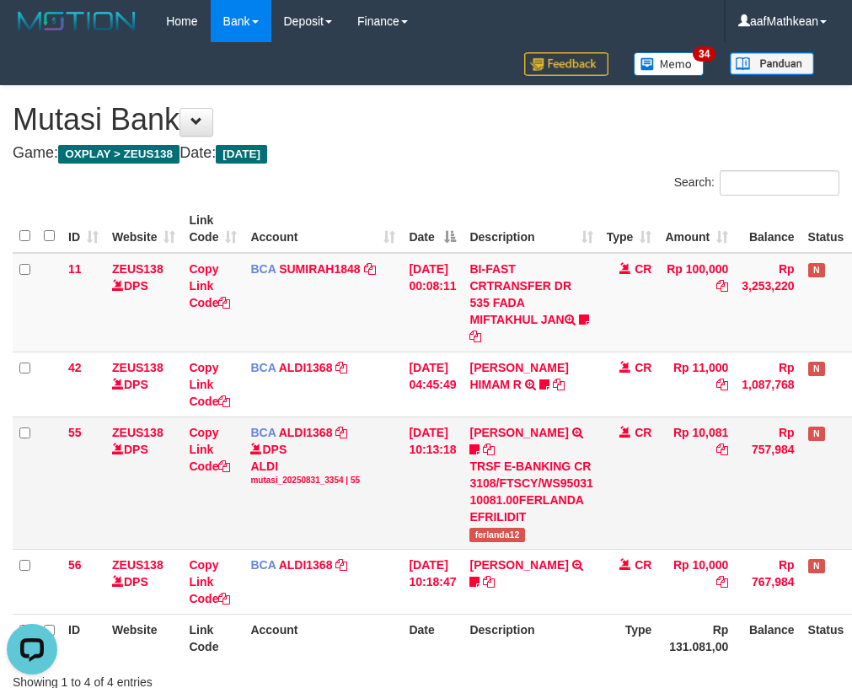
click at [296, 464] on div "DPS ALDI mutasi_20250831_3354 | 55" at bounding box center [322, 464] width 145 height 46
drag, startPoint x: 372, startPoint y: 418, endPoint x: 371, endPoint y: 427, distance: 9.3
click at [375, 429] on td "BCA ALDI1368 DPS ALDI mutasi_20250831_3354 | 55 mutasi_20250831_3354 | 55" at bounding box center [323, 482] width 158 height 132
drag, startPoint x: 371, startPoint y: 427, endPoint x: 421, endPoint y: 436, distance: 50.5
click at [374, 429] on td "BCA ALDI1368 DPS ALDI mutasi_20250831_3354 | 55 mutasi_20250831_3354 | 55" at bounding box center [323, 482] width 158 height 132
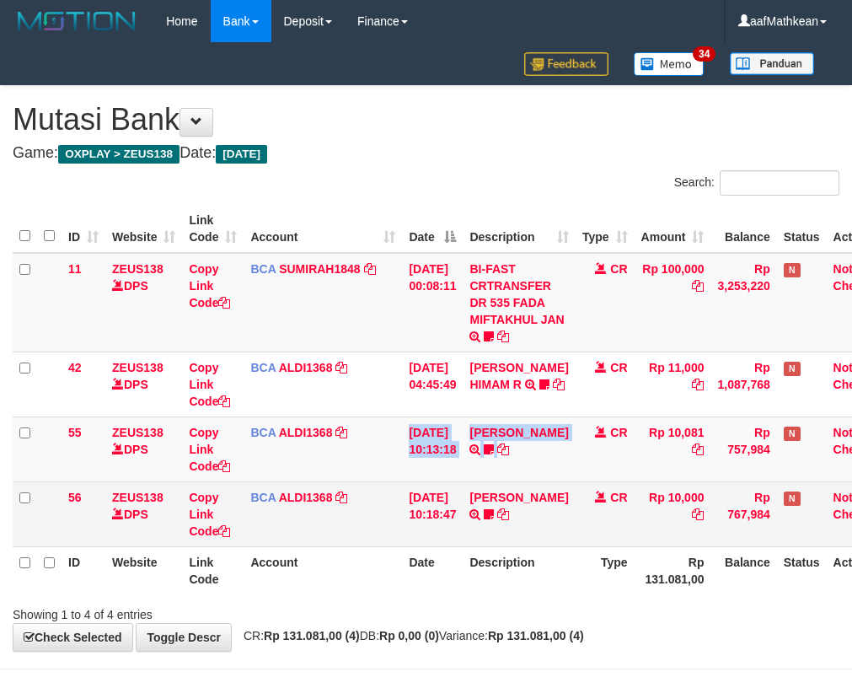
click at [536, 513] on tr "56 ZEUS138 DPS Copy Link Code BCA ALDI1368 DPS ALDI mutasi_20250831_3354 | 56 m…" at bounding box center [454, 513] width 883 height 65
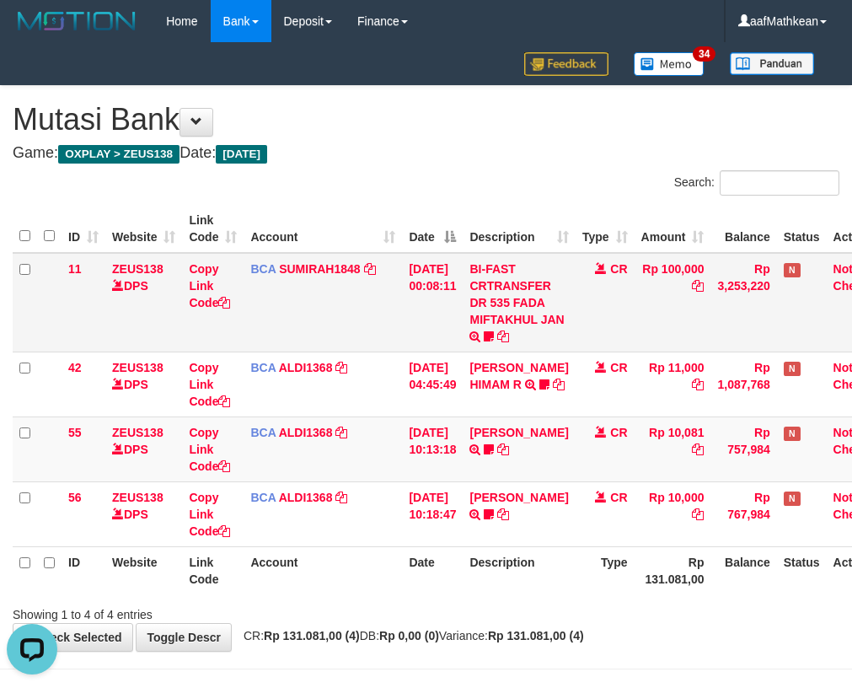
click at [325, 321] on td "BCA SUMIRAH1848 DPS SUMIRAH mutasi_20250831_4156 | 11 mutasi_20250831_4156 | 11" at bounding box center [323, 302] width 158 height 99
click at [336, 339] on td "BCA SUMIRAH1848 DPS SUMIRAH mutasi_20250831_4156 | 11 mutasi_20250831_4156 | 11" at bounding box center [323, 302] width 158 height 99
click at [252, 347] on td "BCA SUMIRAH1848 DPS SUMIRAH mutasi_20250831_4156 | 11 mutasi_20250831_4156 | 11" at bounding box center [323, 302] width 158 height 99
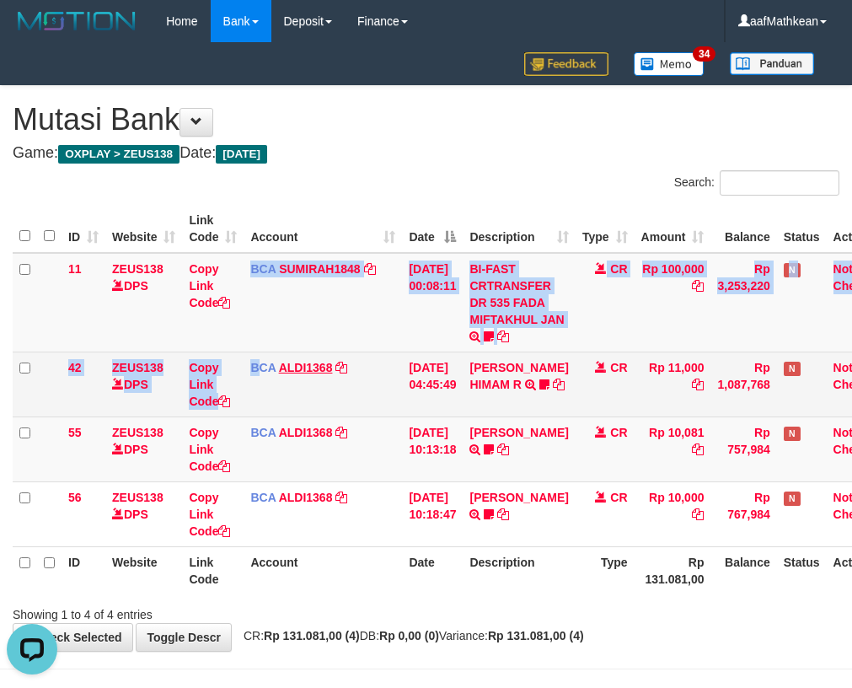
drag, startPoint x: 251, startPoint y: 349, endPoint x: 325, endPoint y: 371, distance: 76.6
click at [286, 364] on tbody "11 ZEUS138 DPS Copy Link Code BCA SUMIRAH1848 DPS SUMIRAH mutasi_20250831_4156 …" at bounding box center [454, 400] width 883 height 294
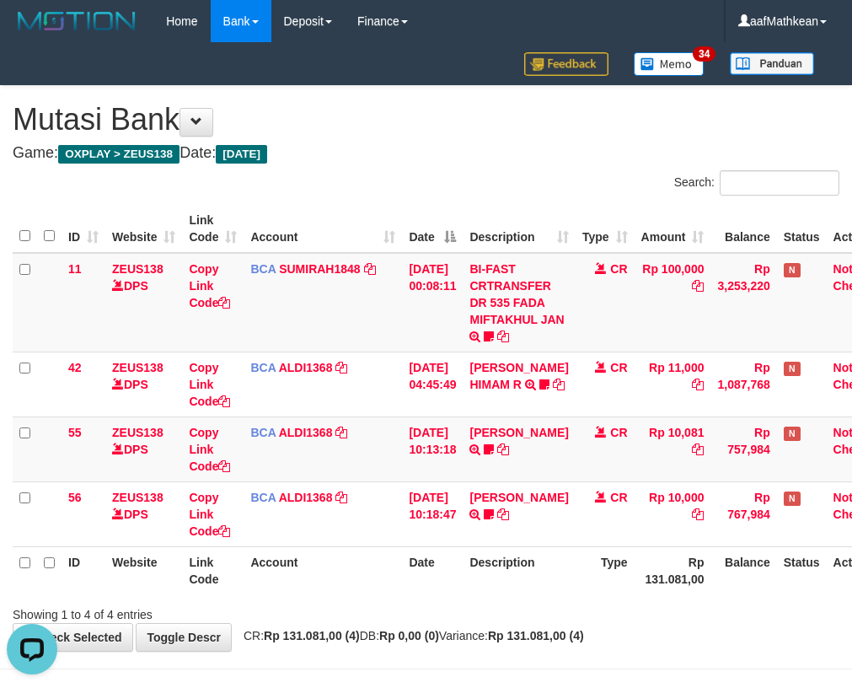
click at [423, 223] on th "Date" at bounding box center [432, 229] width 61 height 48
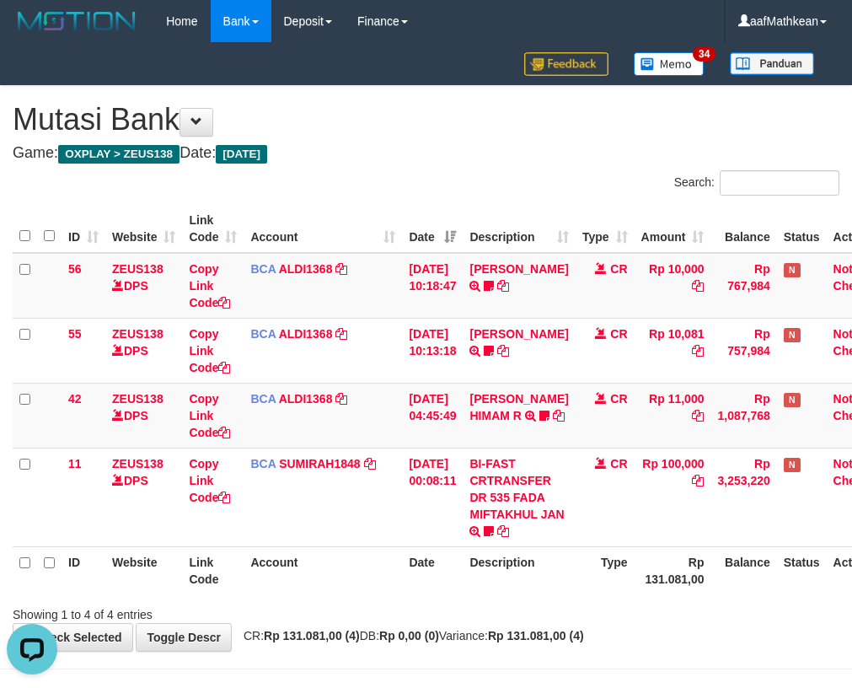
drag, startPoint x: 559, startPoint y: 569, endPoint x: 563, endPoint y: 604, distance: 35.7
click at [566, 588] on th "Description" at bounding box center [519, 570] width 112 height 48
click at [563, 604] on div "Showing 1 to 4 of 4 entries" at bounding box center [426, 611] width 852 height 24
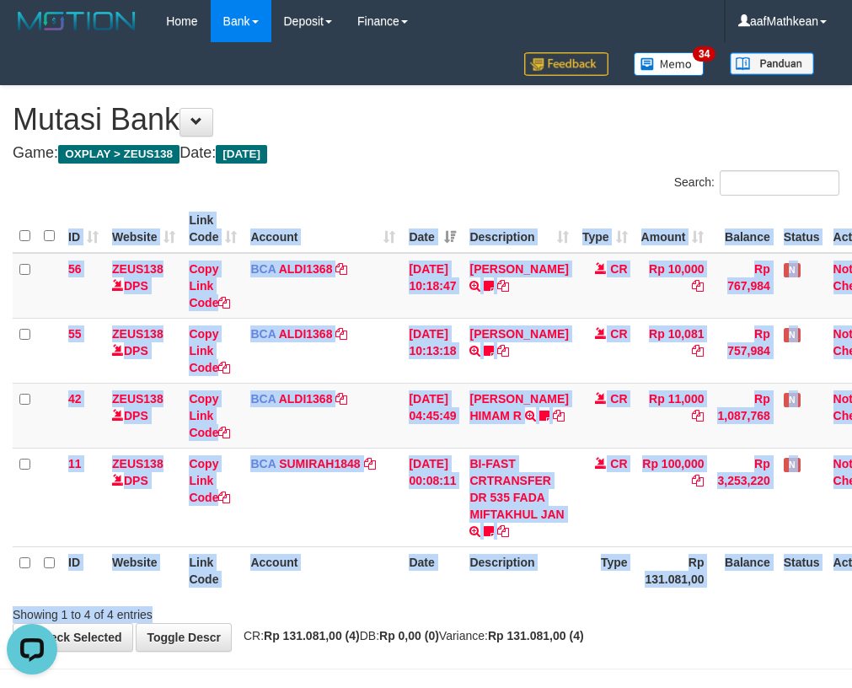
click at [563, 599] on div "Search: ID Website Link Code Account Date Description Type Amount Balance Statu…" at bounding box center [426, 396] width 827 height 453
click at [563, 599] on div at bounding box center [603, 599] width 497 height 1
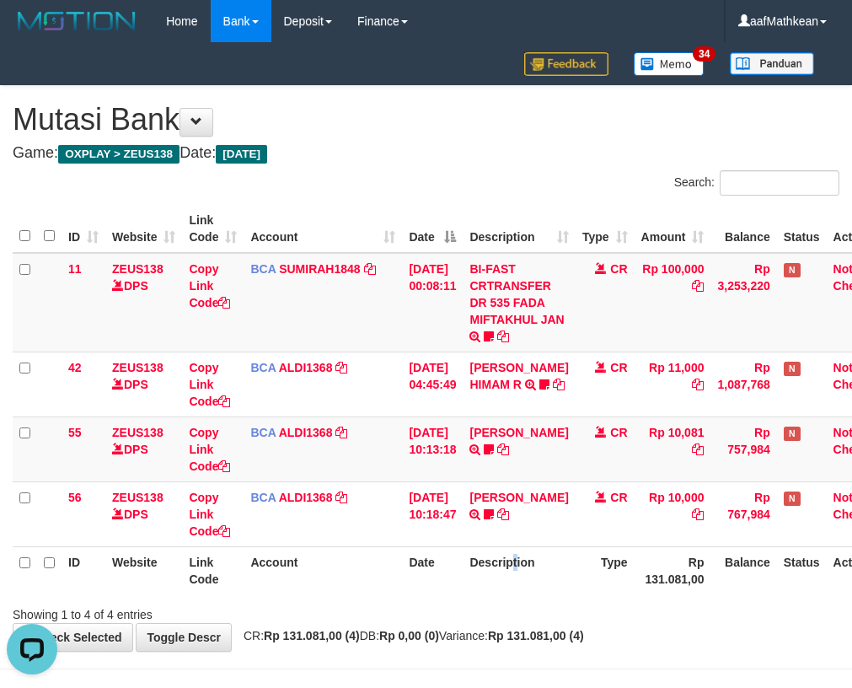
click at [529, 587] on th "Description" at bounding box center [519, 570] width 112 height 48
drag, startPoint x: 345, startPoint y: 309, endPoint x: 354, endPoint y: 320, distance: 14.4
click at [346, 309] on td "BCA SUMIRAH1848 DPS SUMIRAH mutasi_20250831_4156 | 11 mutasi_20250831_4156 | 11" at bounding box center [323, 302] width 158 height 99
click at [366, 344] on td "BCA SUMIRAH1848 DPS SUMIRAH mutasi_20250831_4156 | 11 mutasi_20250831_4156 | 11" at bounding box center [323, 302] width 158 height 99
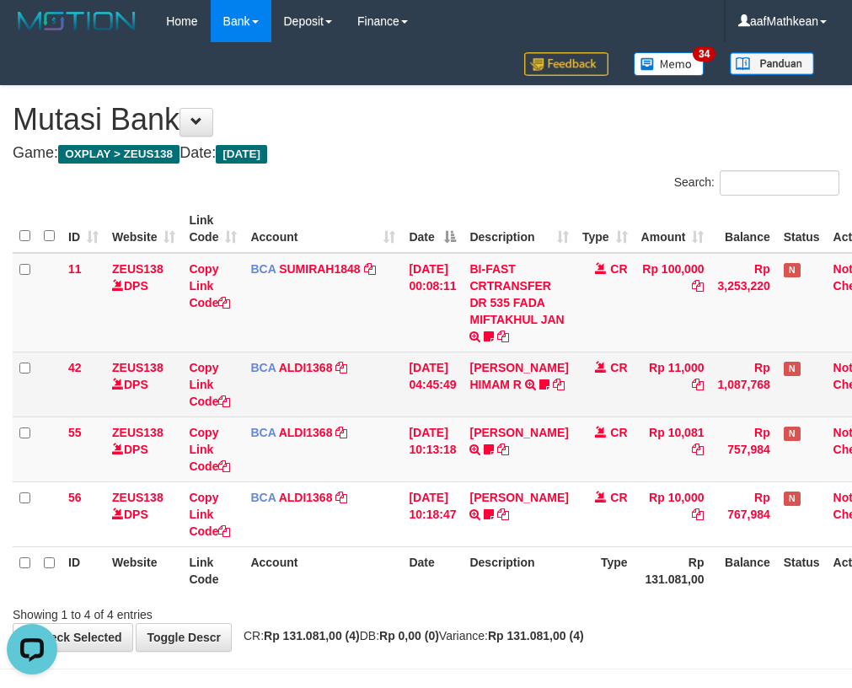
click at [350, 357] on td "BCA ALDI1368 DPS ALDI mutasi_20250831_3354 | 42 mutasi_20250831_3354 | 42" at bounding box center [323, 384] width 158 height 65
click at [379, 398] on td "BCA ALDI1368 DPS ALDI mutasi_20250831_3354 | 42 mutasi_20250831_3354 | 42" at bounding box center [323, 384] width 158 height 65
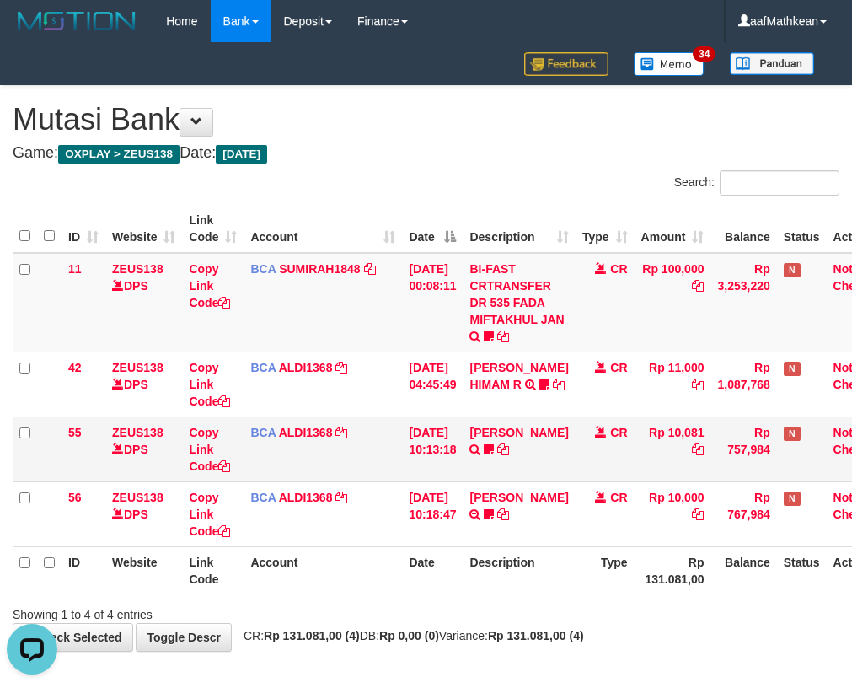
drag, startPoint x: 390, startPoint y: 420, endPoint x: 408, endPoint y: 428, distance: 19.6
click at [395, 424] on tbody "11 ZEUS138 DPS Copy Link Code BCA SUMIRAH1848 DPS SUMIRAH mutasi_20250831_4156 …" at bounding box center [454, 400] width 883 height 294
drag, startPoint x: 450, startPoint y: 465, endPoint x: 574, endPoint y: 700, distance: 265.9
click at [470, 496] on tbody "11 ZEUS138 DPS Copy Link Code BCA SUMIRAH1848 DPS SUMIRAH mutasi_20250831_4156 …" at bounding box center [454, 400] width 883 height 294
click at [434, 196] on div "Search:" at bounding box center [640, 185] width 427 height 30
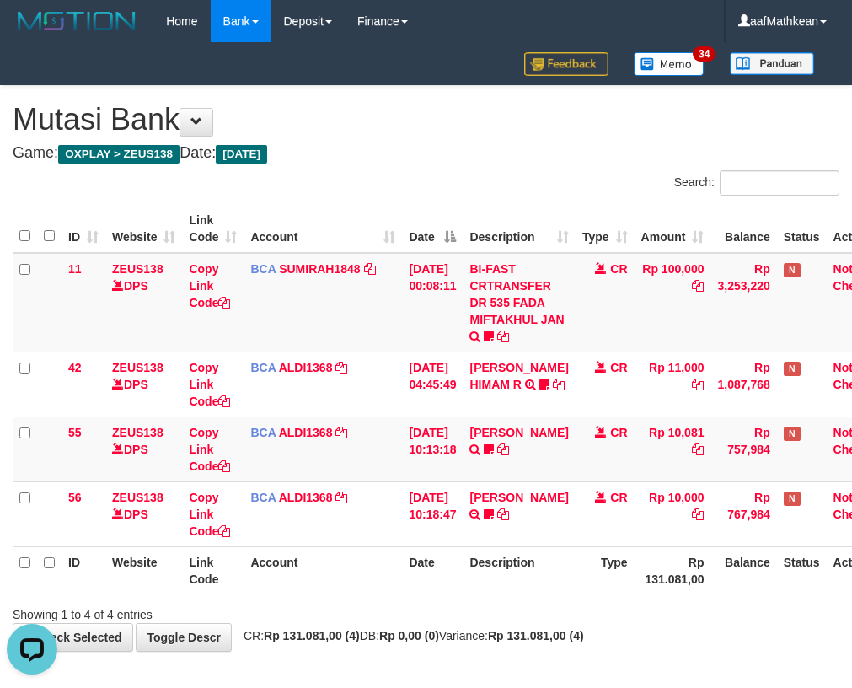
drag, startPoint x: 436, startPoint y: 234, endPoint x: 399, endPoint y: 247, distance: 39.2
click at [403, 249] on th "Date" at bounding box center [432, 229] width 61 height 48
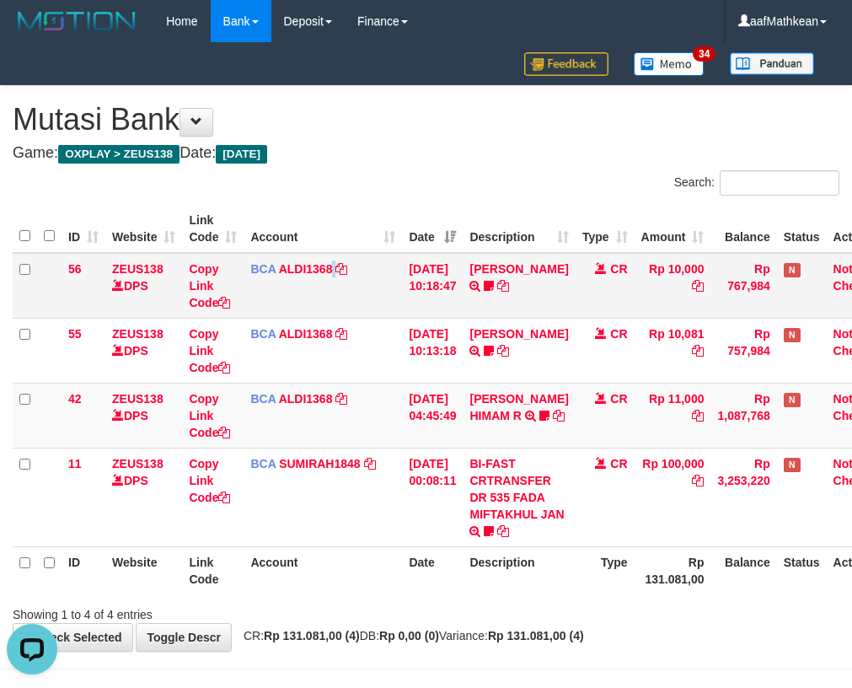
click at [333, 301] on td "BCA ALDI1368 DPS ALDI mutasi_20250831_3354 | 56 mutasi_20250831_3354 | 56" at bounding box center [323, 286] width 158 height 66
drag, startPoint x: 375, startPoint y: 358, endPoint x: 373, endPoint y: 383, distance: 24.5
click at [374, 383] on tbody "56 ZEUS138 DPS Copy Link Code BCA ALDI1368 DPS ALDI mutasi_20250831_3354 | 56 m…" at bounding box center [454, 400] width 883 height 294
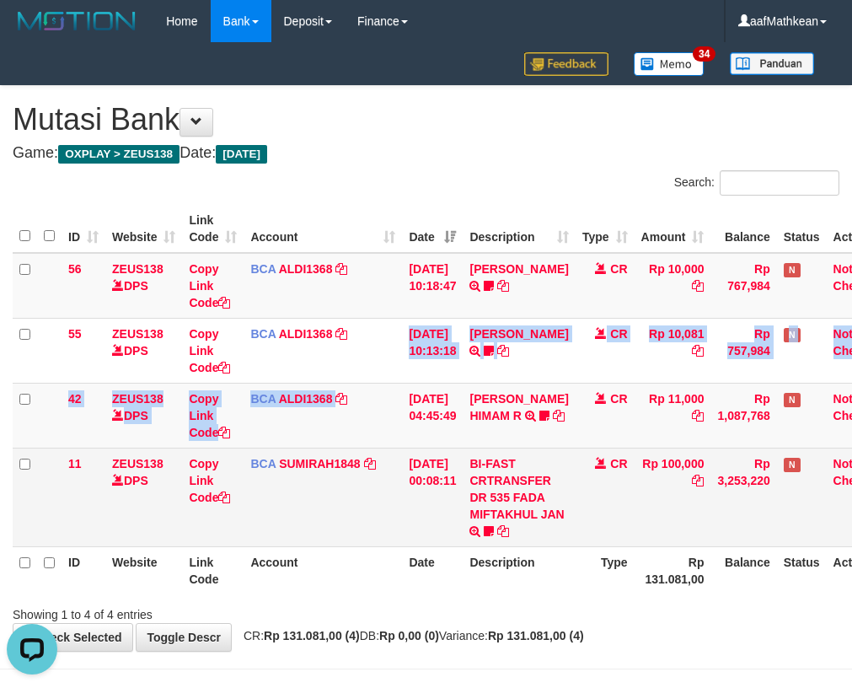
click at [463, 510] on td "31/08/2025 00:08:11" at bounding box center [432, 497] width 61 height 99
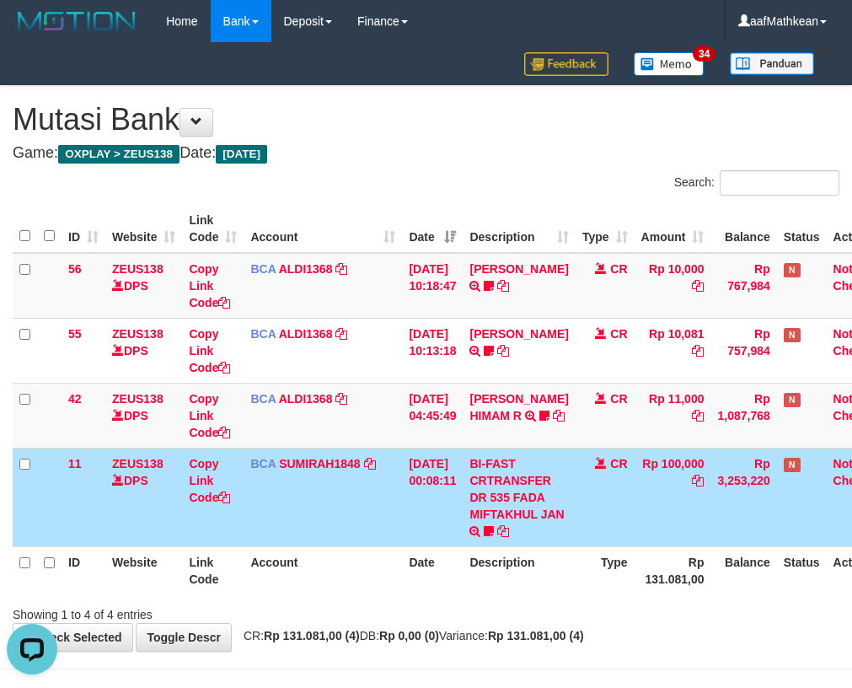
click at [607, 534] on td "CR" at bounding box center [605, 497] width 59 height 99
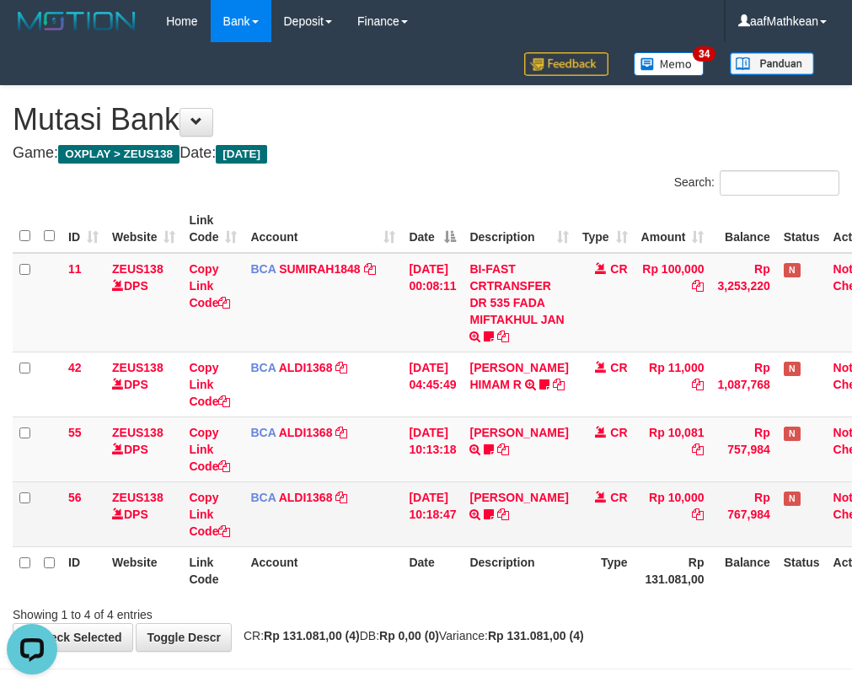
click at [442, 511] on td "[DATE] 10:18:47" at bounding box center [432, 513] width 61 height 65
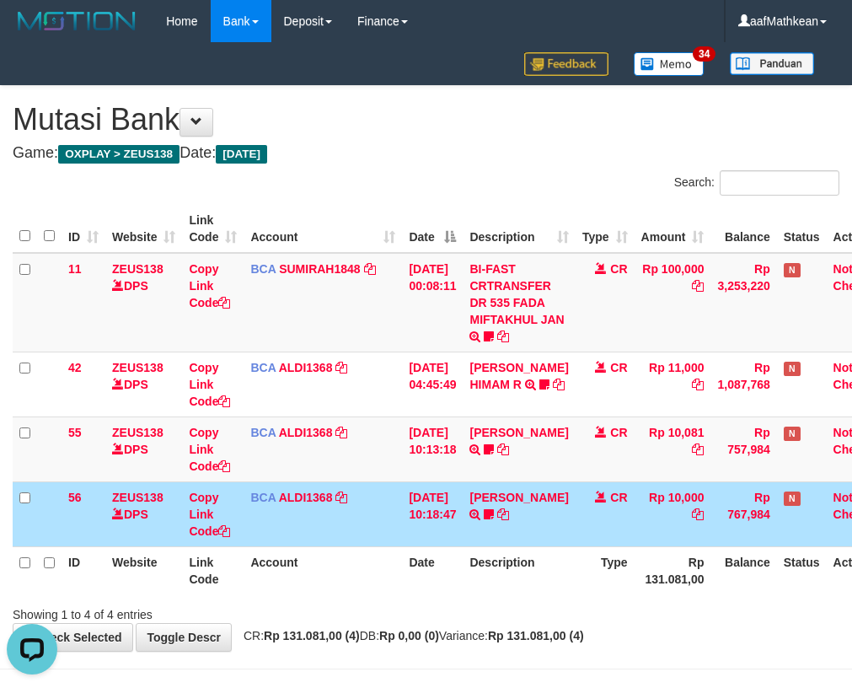
drag, startPoint x: 526, startPoint y: 544, endPoint x: 517, endPoint y: 561, distance: 19.2
click at [518, 559] on table "ID Website Link Code Account Date Description Type Amount Balance Status Action…" at bounding box center [454, 399] width 883 height 389
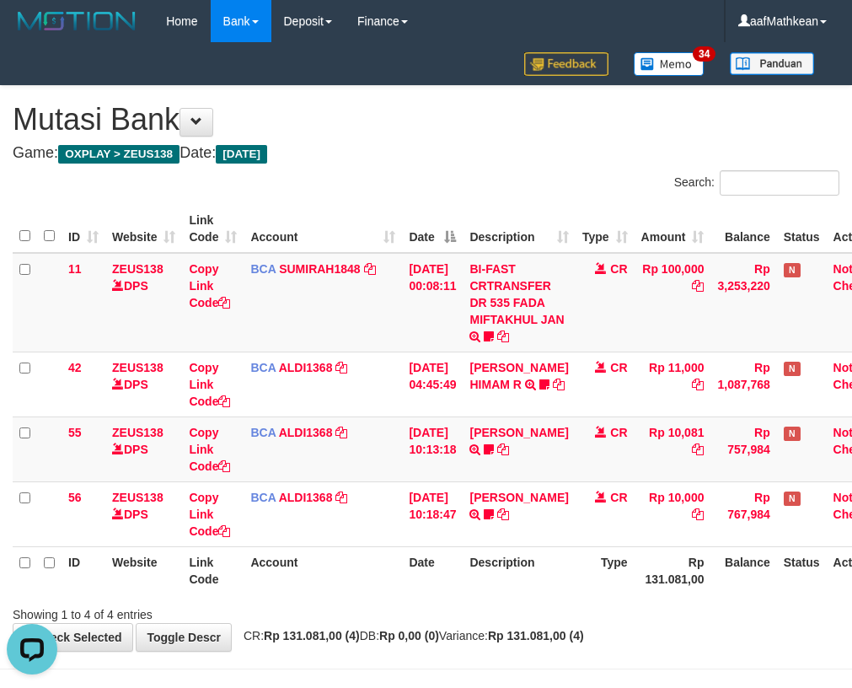
click at [533, 577] on th "Description" at bounding box center [519, 570] width 112 height 48
click at [537, 582] on th "Description" at bounding box center [519, 570] width 112 height 48
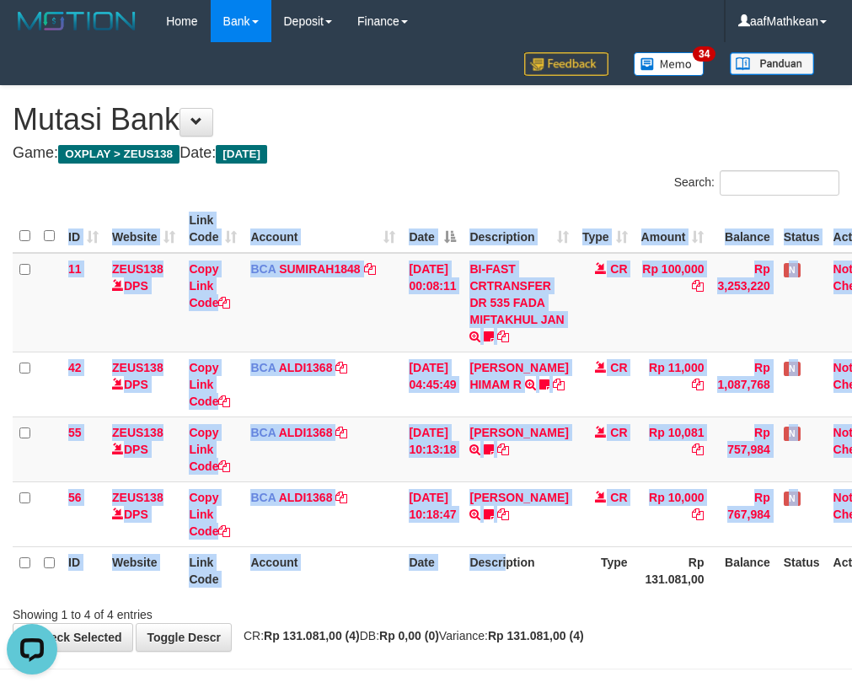
click at [527, 594] on div "ID Website Link Code Account Date Description Type Amount Balance Status Action…" at bounding box center [426, 400] width 852 height 400
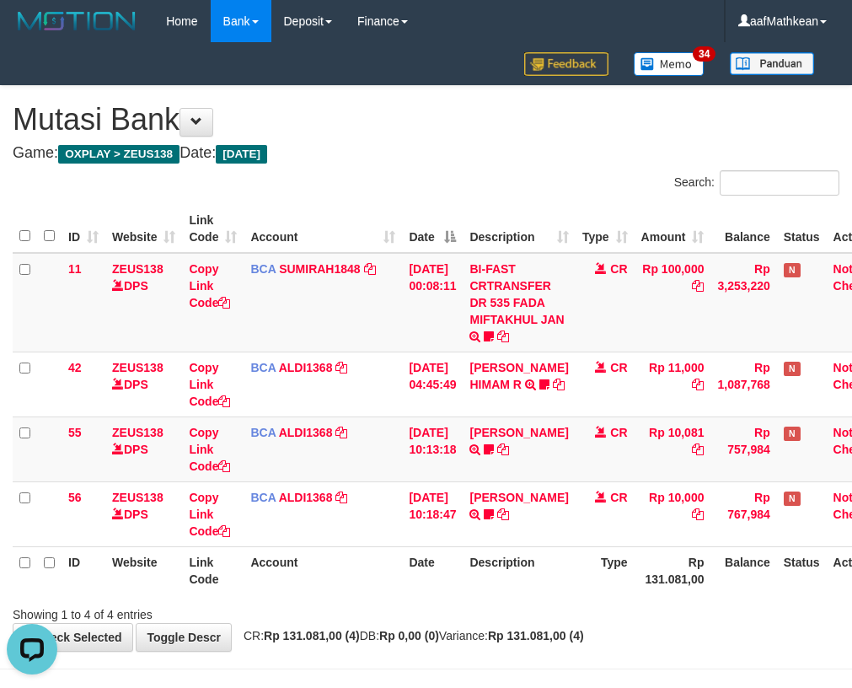
click at [486, 603] on div "Search: ID Website Link Code Account Date Description Type Amount Balance Statu…" at bounding box center [426, 396] width 827 height 453
click at [487, 583] on tr "ID Website Link Code Account Date Description Type Rp 131.081,00 Balance Status…" at bounding box center [454, 570] width 883 height 48
drag, startPoint x: 506, startPoint y: 555, endPoint x: 497, endPoint y: 554, distance: 8.5
click at [505, 557] on th "Description" at bounding box center [519, 570] width 112 height 48
click at [384, 465] on td "BCA ALDI1368 DPS ALDI mutasi_20250831_3354 | 55 mutasi_20250831_3354 | 55" at bounding box center [323, 448] width 158 height 65
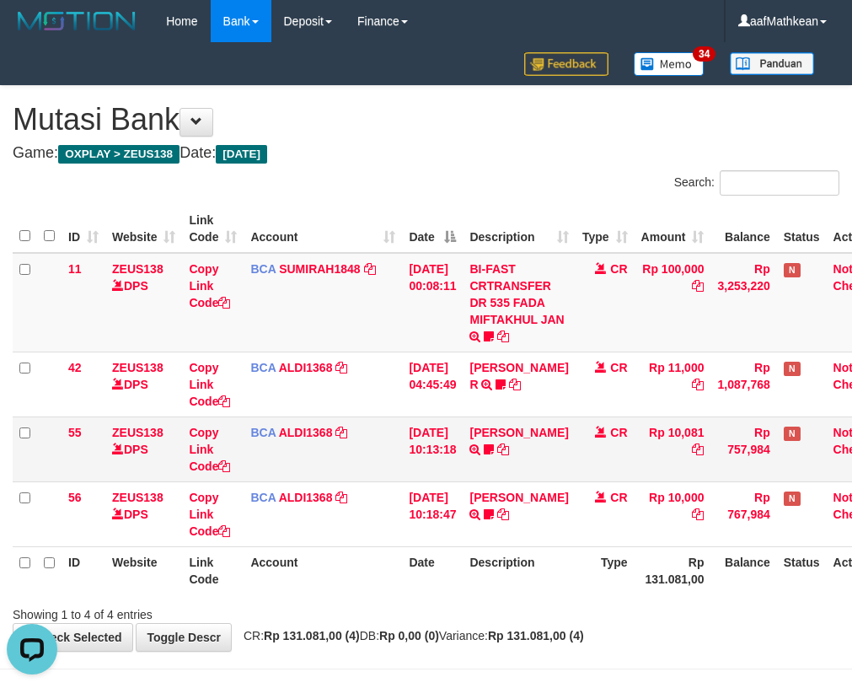
click at [388, 479] on td "BCA ALDI1368 DPS ALDI mutasi_20250831_3354 | 55 mutasi_20250831_3354 | 55" at bounding box center [323, 448] width 158 height 65
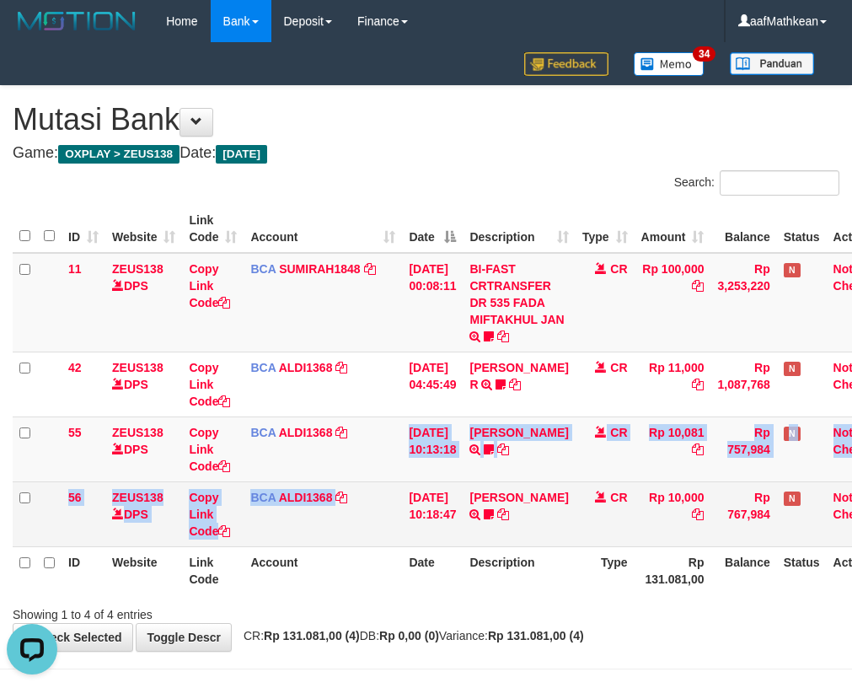
drag, startPoint x: 390, startPoint y: 487, endPoint x: 381, endPoint y: 505, distance: 20.0
click at [381, 508] on tbody "11 ZEUS138 DPS Copy Link Code BCA SUMIRAH1848 DPS SUMIRAH mutasi_20250831_4156 …" at bounding box center [454, 400] width 883 height 294
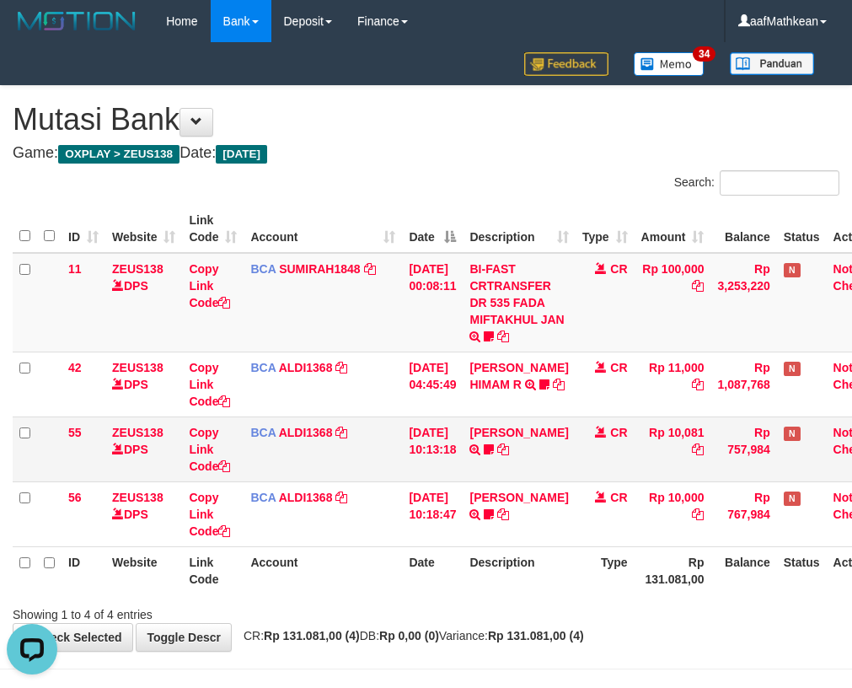
click at [365, 465] on td "BCA ALDI1368 DPS ALDI mutasi_20250831_3354 | 55 mutasi_20250831_3354 | 55" at bounding box center [323, 448] width 158 height 65
click at [410, 481] on tbody "11 ZEUS138 DPS Copy Link Code BCA SUMIRAH1848 DPS SUMIRAH mutasi_20250831_4156 …" at bounding box center [454, 400] width 883 height 294
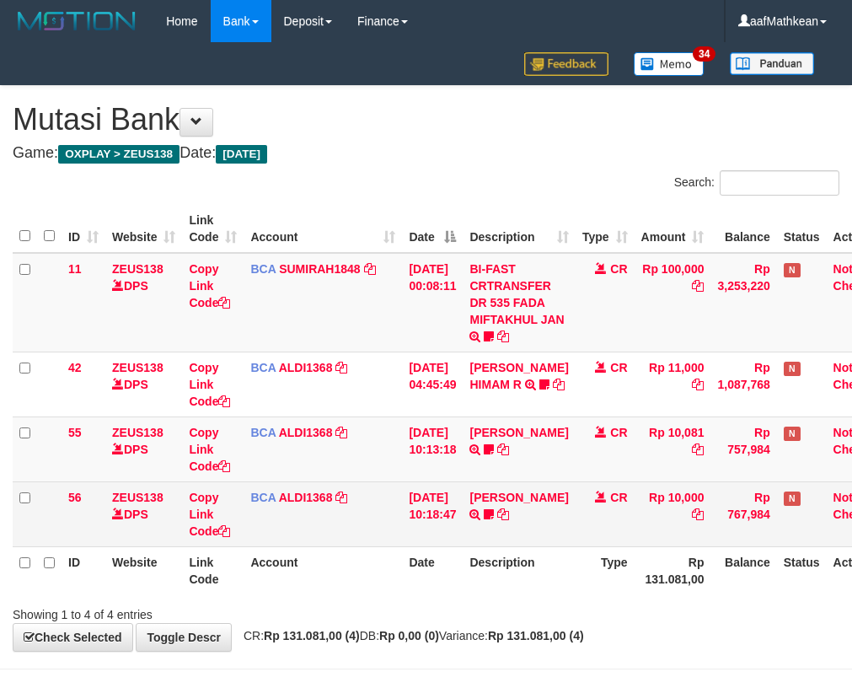
click at [556, 542] on td "[PERSON_NAME] TRSF E-BANKING CR 3108/FTSCY/WS95051 10000.002025083160802224 TRF…" at bounding box center [519, 513] width 112 height 65
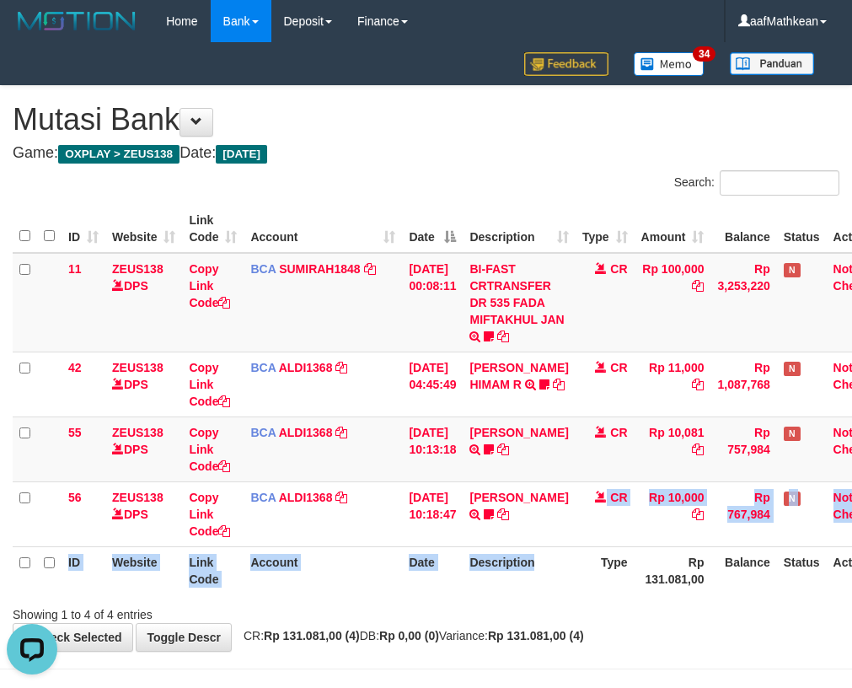
drag, startPoint x: 568, startPoint y: 553, endPoint x: 857, endPoint y: 537, distance: 289.6
click at [685, 556] on table "ID Website Link Code Account Date Description Type Amount Balance Status Action…" at bounding box center [454, 399] width 883 height 389
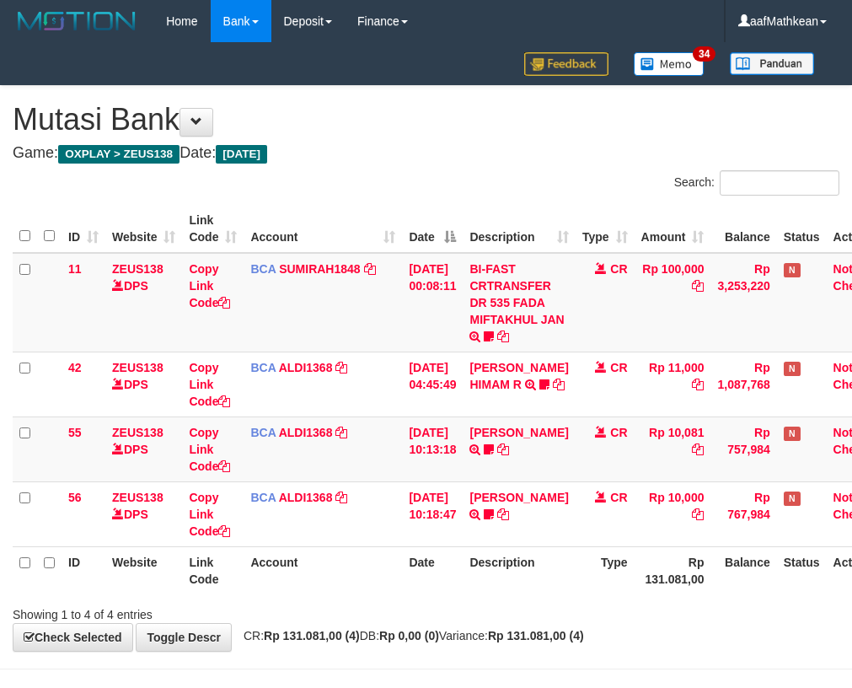
drag, startPoint x: 578, startPoint y: 594, endPoint x: 862, endPoint y: 496, distance: 301.3
click at [796, 523] on table "ID Website Link Code Account Date Description Type Amount Balance Status Action…" at bounding box center [454, 399] width 883 height 389
click at [564, 578] on th "Description" at bounding box center [519, 570] width 112 height 48
click at [551, 567] on th "Description" at bounding box center [519, 570] width 112 height 48
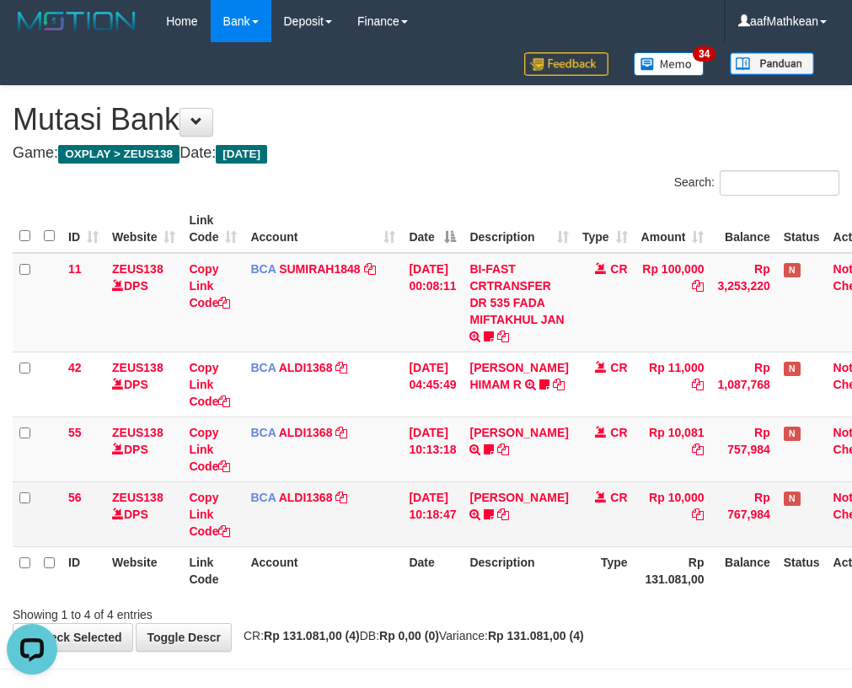
drag, startPoint x: 524, startPoint y: 534, endPoint x: 525, endPoint y: 542, distance: 8.5
click at [522, 536] on td "SRI MISKIANT TRSF E-BANKING CR 3108/FTSCY/WS95051 10000.002025083160802224 TRFD…" at bounding box center [519, 513] width 112 height 65
click at [525, 542] on td "[PERSON_NAME] TRSF E-BANKING CR 3108/FTSCY/WS95051 10000.002025083160802224 TRF…" at bounding box center [519, 513] width 112 height 65
click at [526, 536] on td "[PERSON_NAME] TRSF E-BANKING CR 3108/FTSCY/WS95051 10000.002025083160802224 TRF…" at bounding box center [519, 513] width 112 height 65
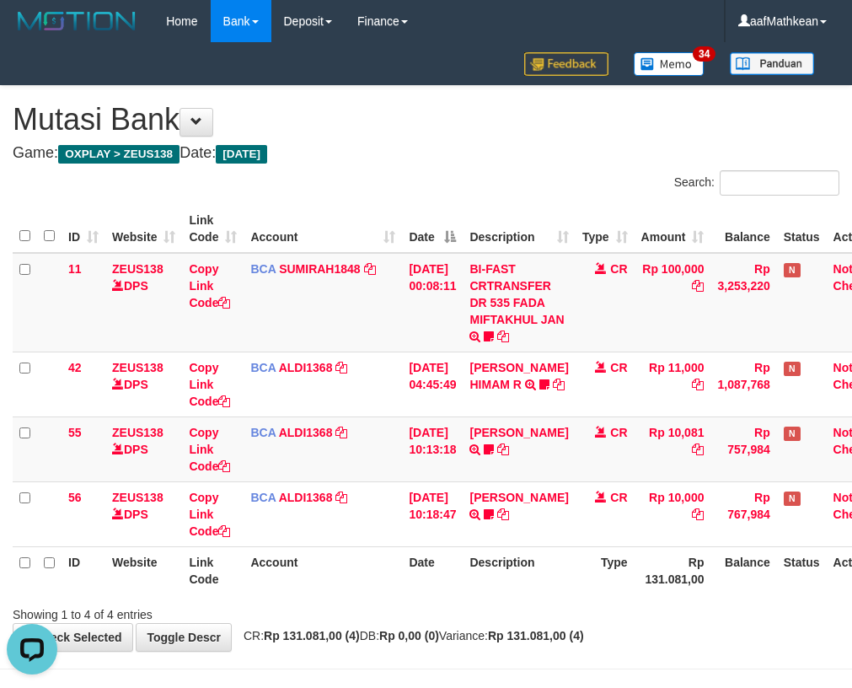
drag, startPoint x: 546, startPoint y: 535, endPoint x: 559, endPoint y: 570, distance: 37.6
click at [552, 553] on table "ID Website Link Code Account Date Description Type Amount Balance Status Action…" at bounding box center [454, 399] width 883 height 389
drag, startPoint x: 574, startPoint y: 627, endPoint x: 581, endPoint y: 686, distance: 59.4
click at [577, 642] on div "**********" at bounding box center [426, 368] width 852 height 565
click at [438, 315] on td "[DATE] 00:08:11" at bounding box center [432, 302] width 61 height 99
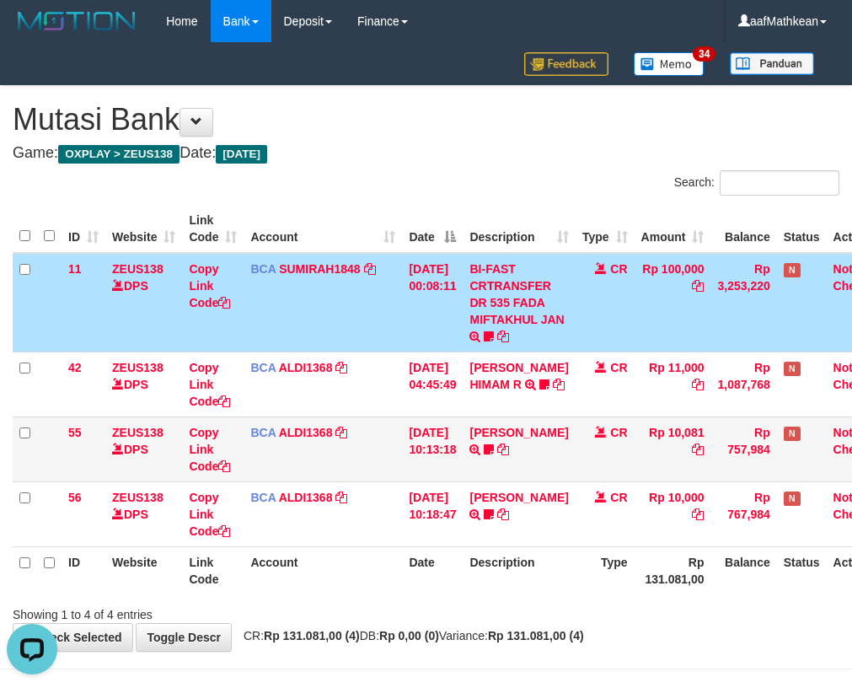
click at [478, 475] on td "FERLANDA EFRILIDIT TRSF E-BANKING CR 3108/FTSCY/WS95031 10081.00FERLANDA EFRILI…" at bounding box center [519, 448] width 112 height 65
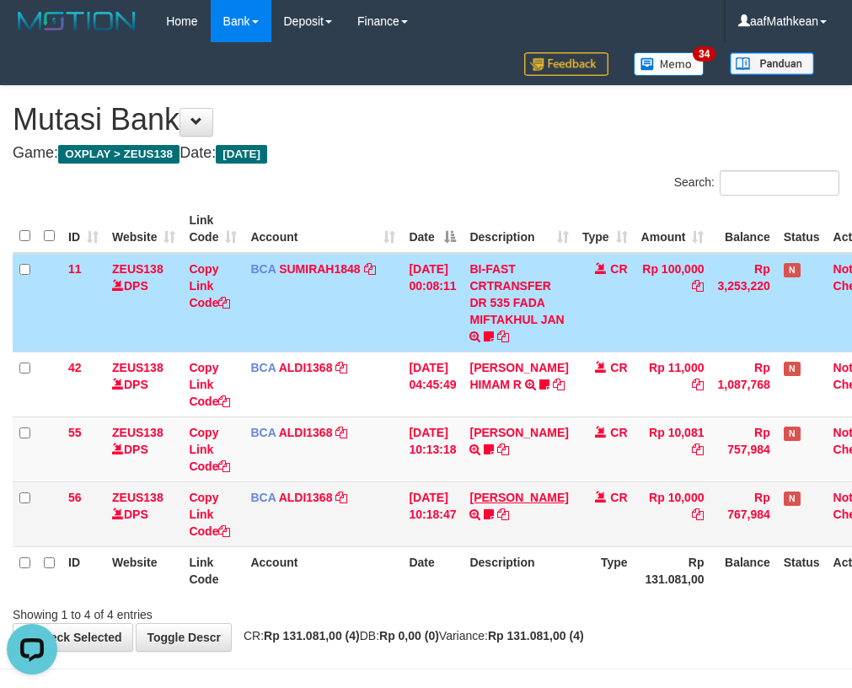
drag, startPoint x: 490, startPoint y: 491, endPoint x: 503, endPoint y: 497, distance: 15.1
click at [492, 493] on td "SRI MISKIANT TRSF E-BANKING CR 3108/FTSCY/WS95051 10000.002025083160802224 TRFD…" at bounding box center [519, 513] width 112 height 65
click at [504, 501] on link "SRI MISKIANT" at bounding box center [519, 497] width 99 height 13
click at [470, 491] on link "SRI MISKIANT" at bounding box center [519, 497] width 99 height 13
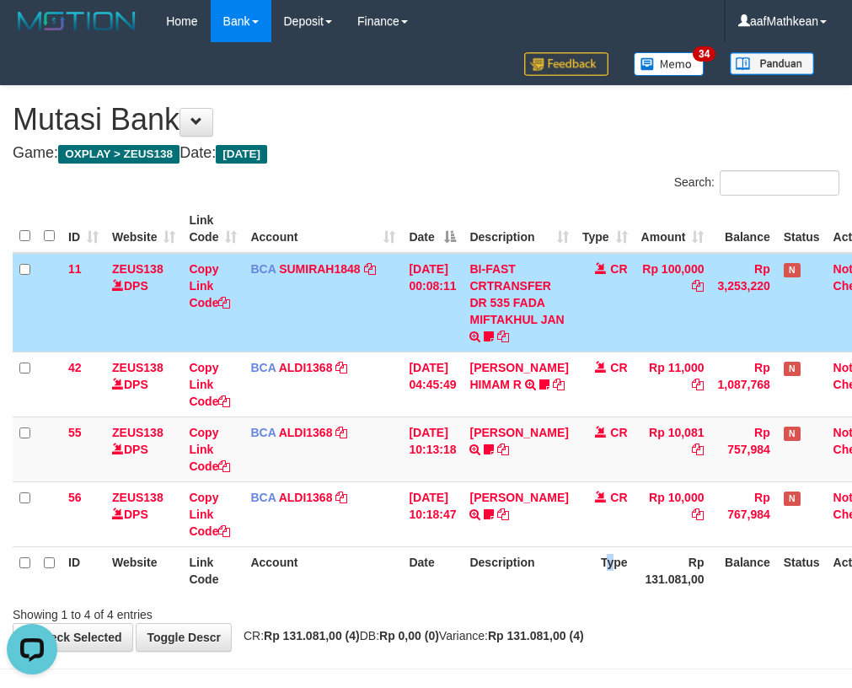
click at [607, 561] on th "Type" at bounding box center [605, 570] width 59 height 48
click at [502, 560] on th "Description" at bounding box center [519, 570] width 112 height 48
click at [505, 564] on th "Description" at bounding box center [519, 570] width 112 height 48
